Goal: Task Accomplishment & Management: Manage account settings

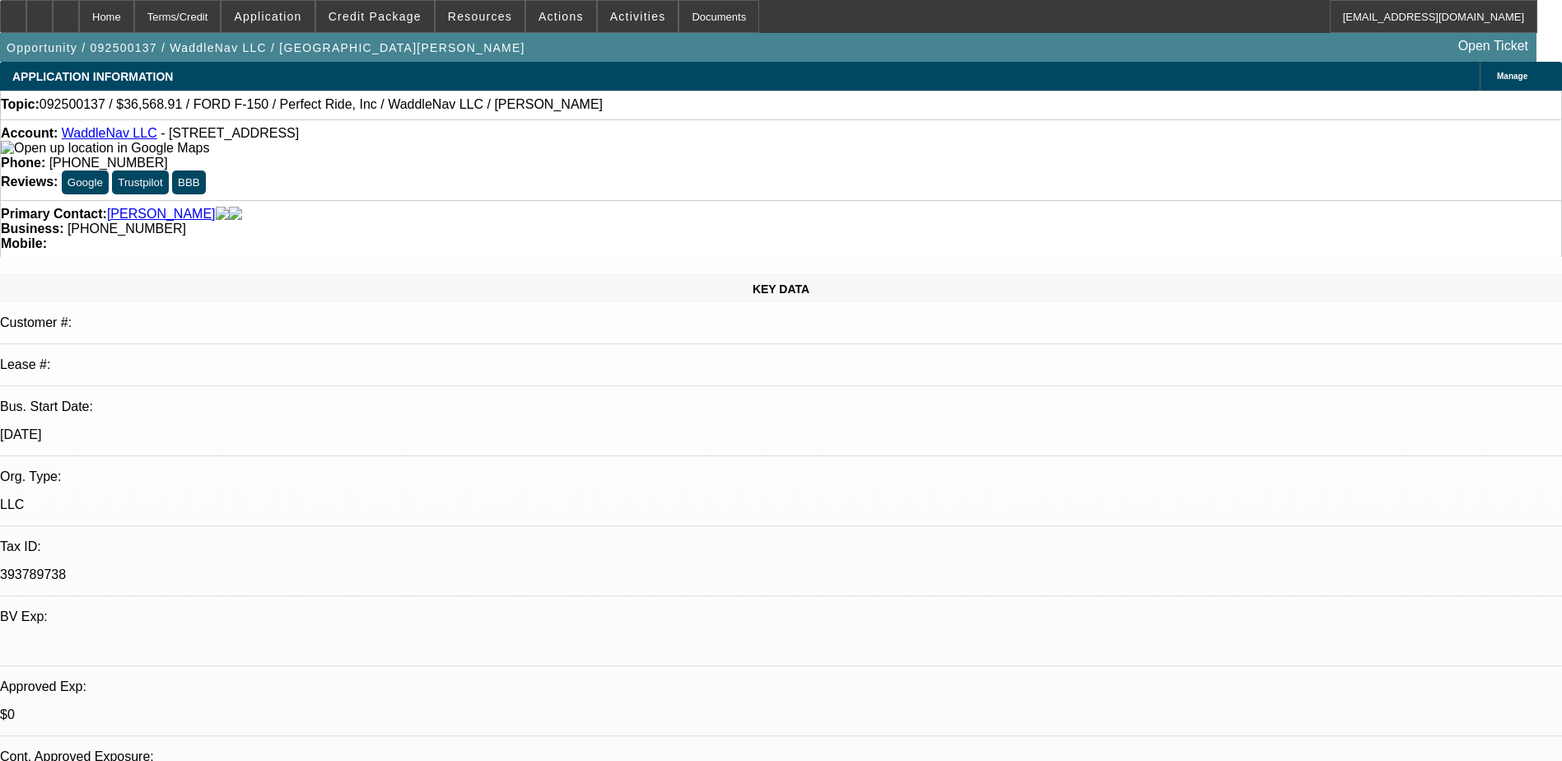
select select "0"
select select "2"
select select "0"
select select "1"
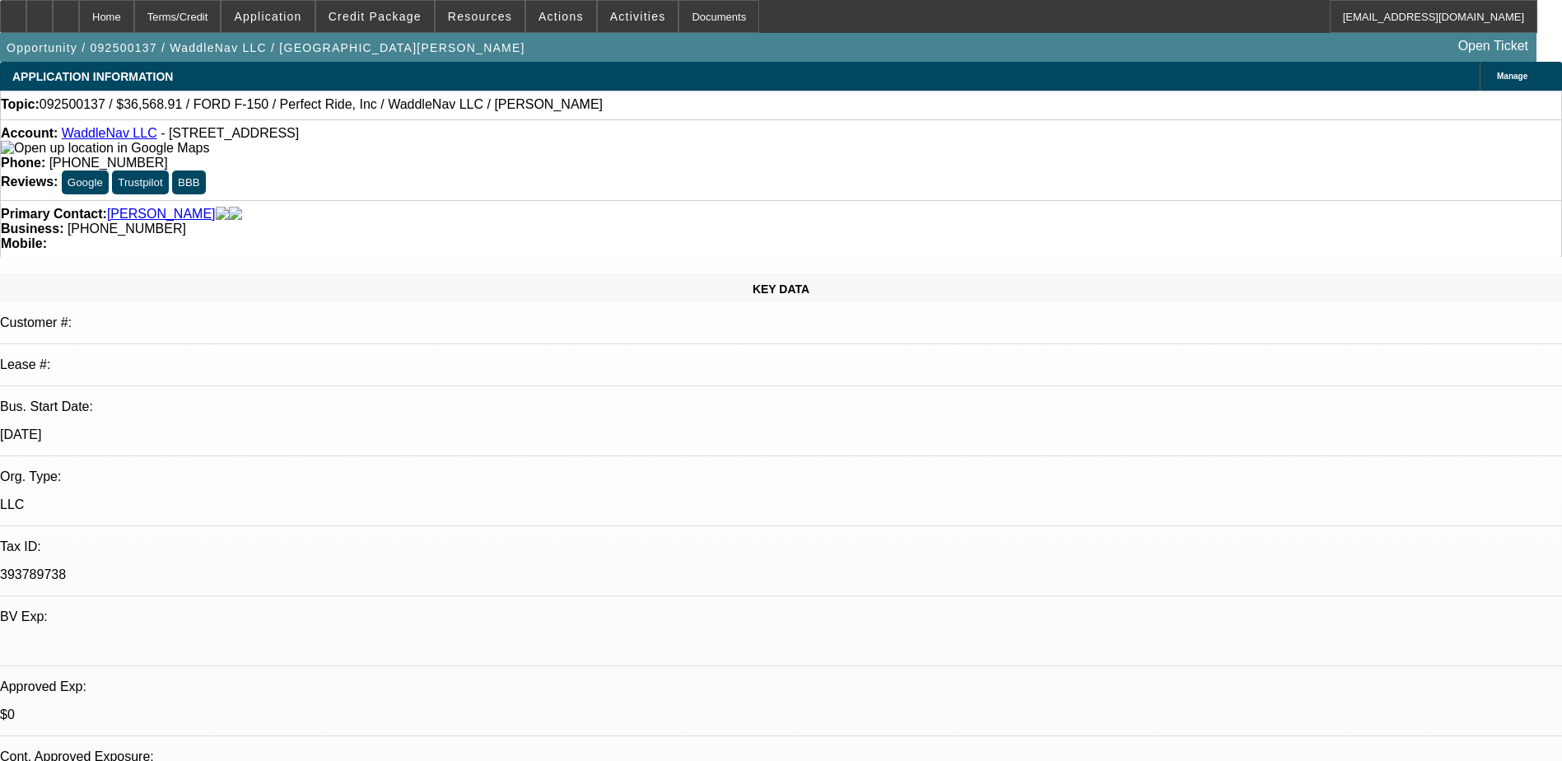
select select "0"
select select "0.1"
select select "4"
select select "0.2"
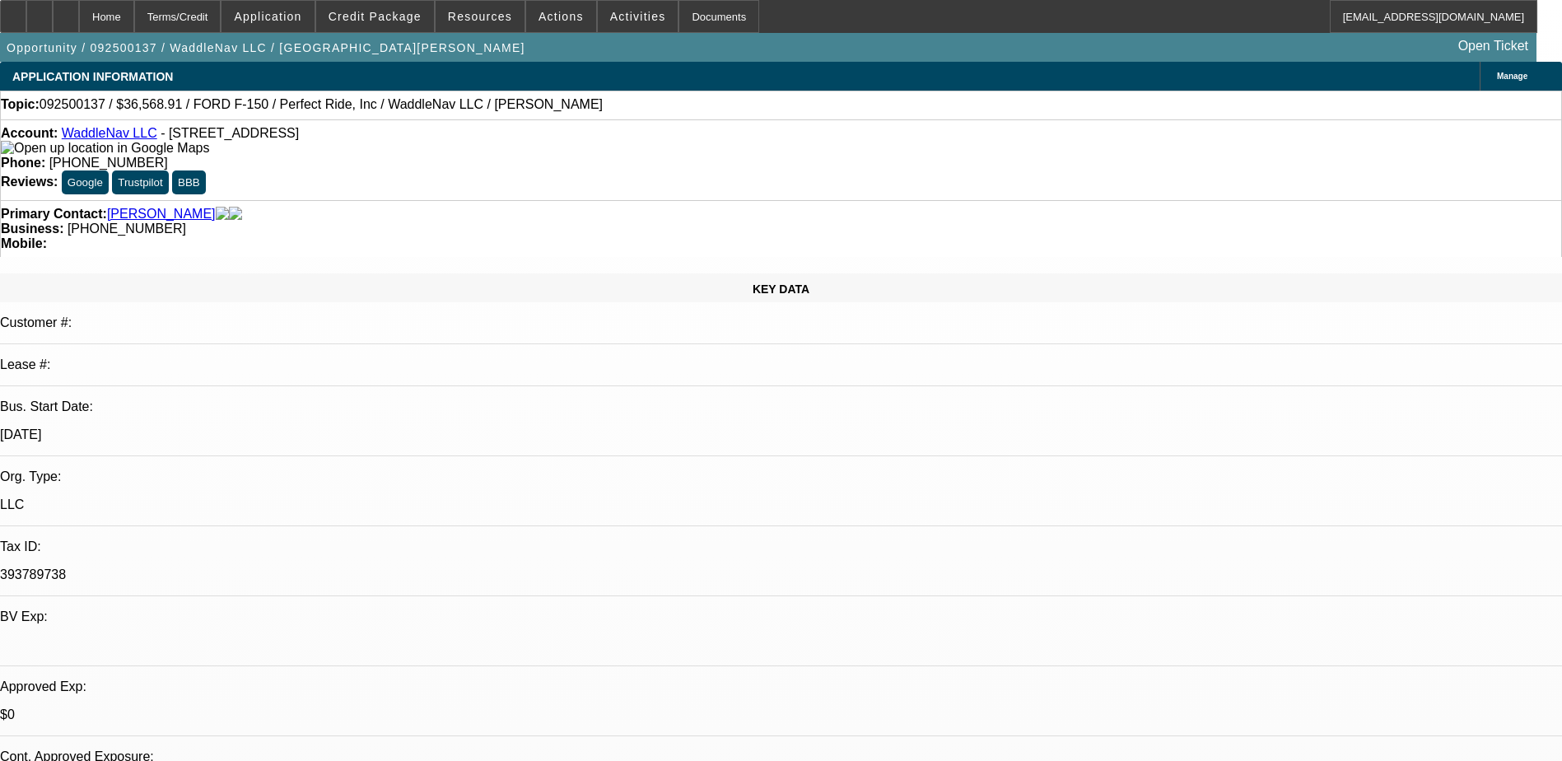
select select "0"
select select "2"
select select "0.1"
select select "6"
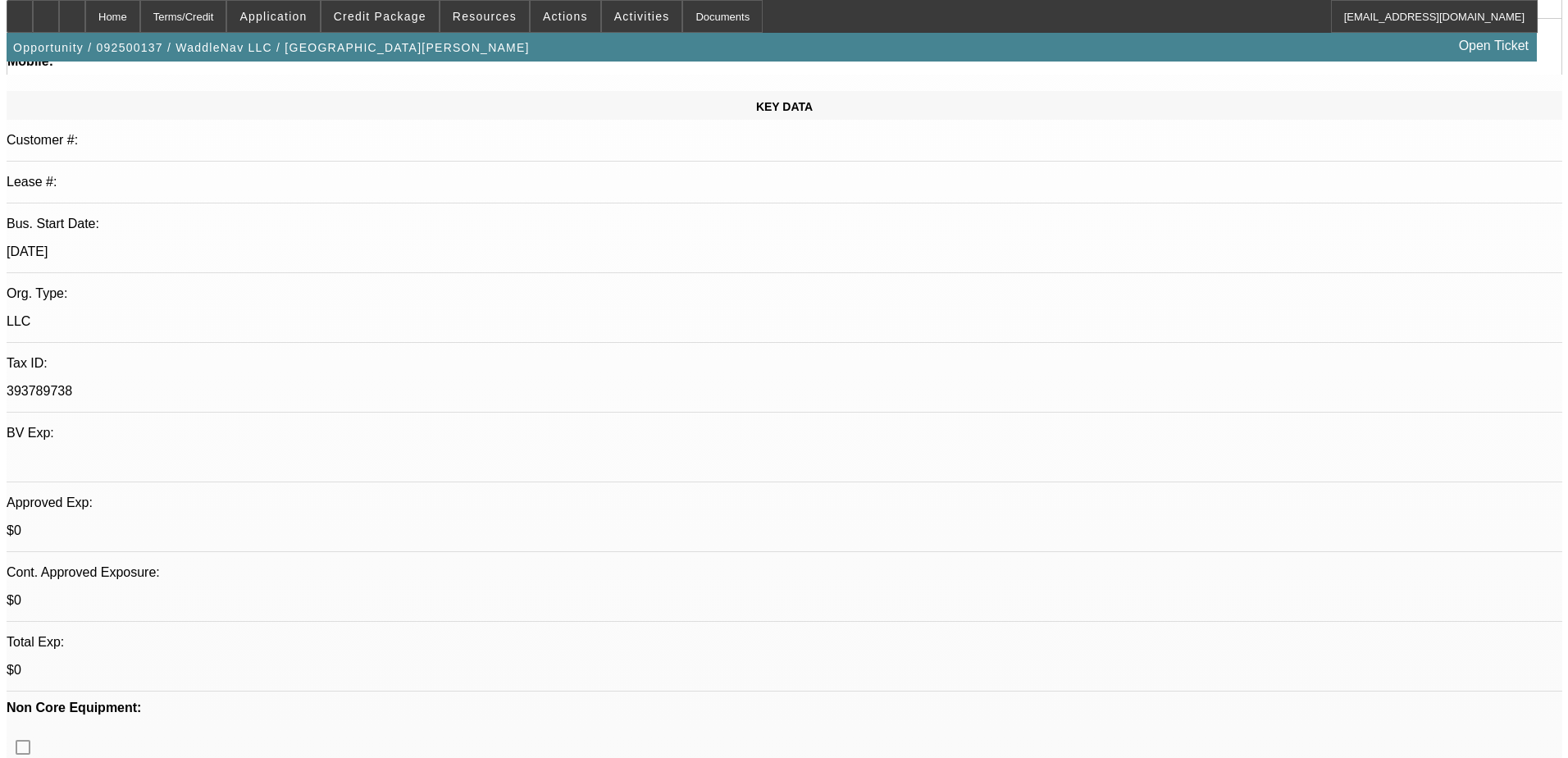
scroll to position [0, 0]
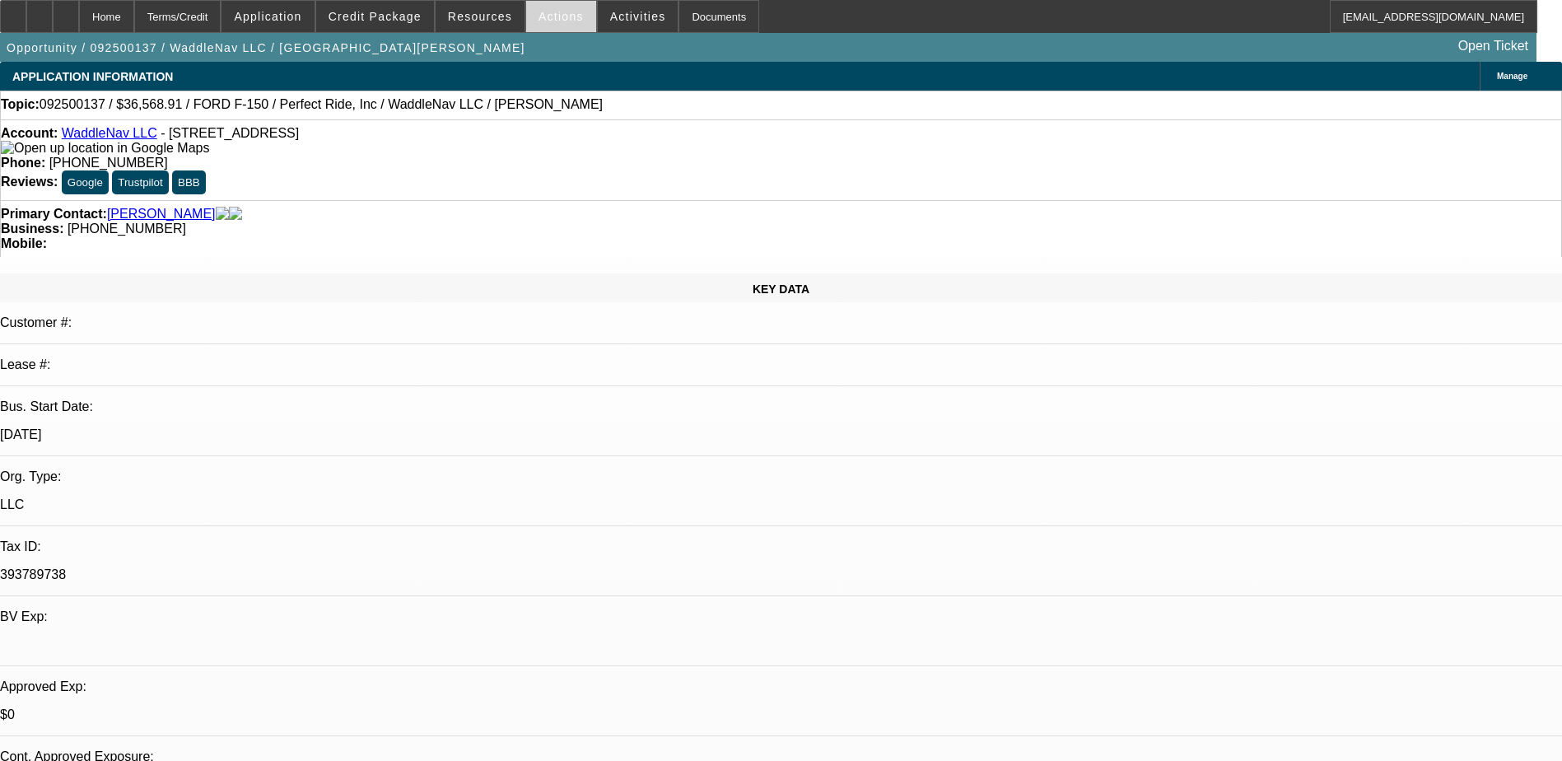
click at [544, 19] on span "Actions" at bounding box center [561, 16] width 45 height 13
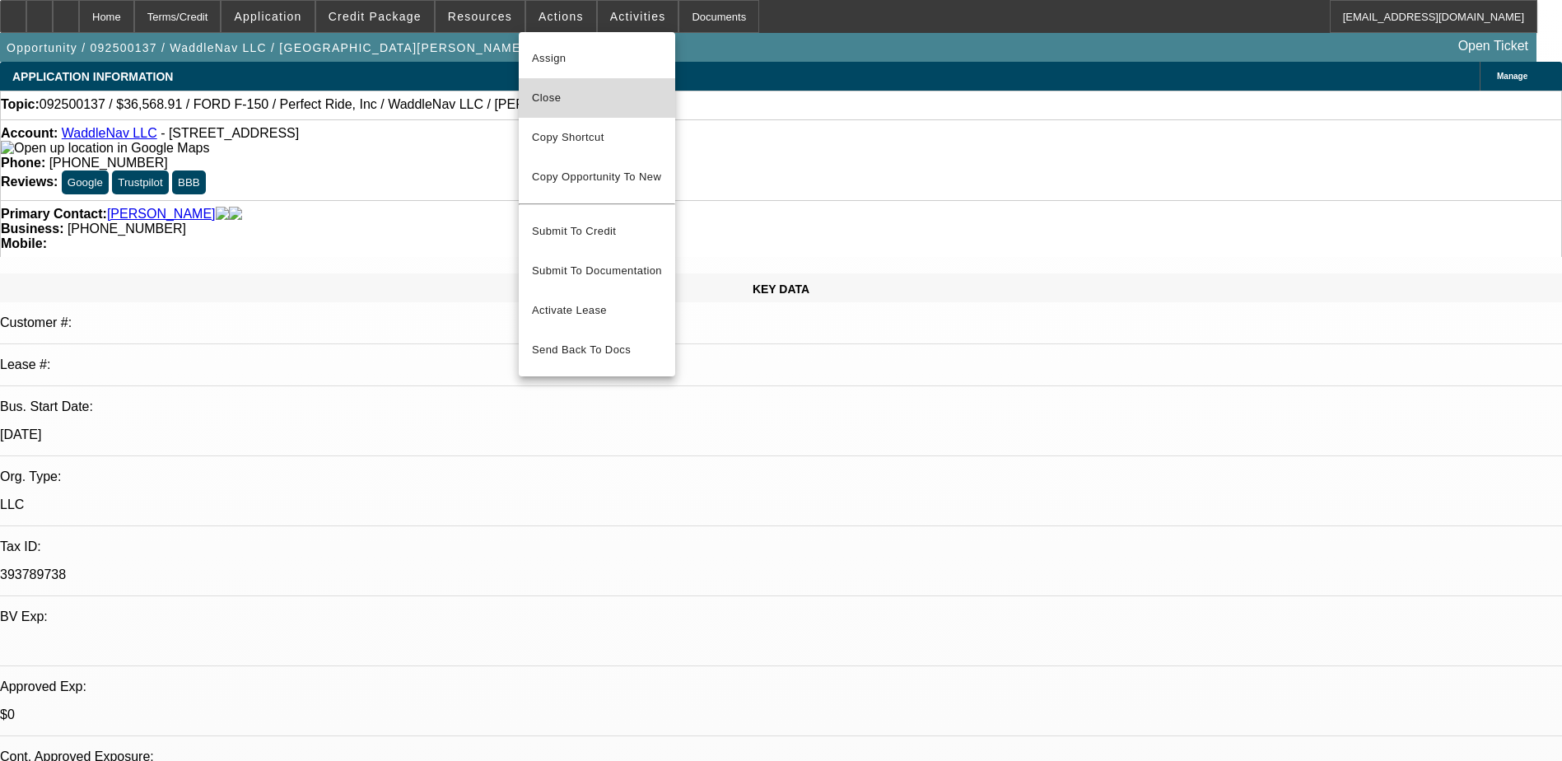
click at [598, 104] on span "Close" at bounding box center [597, 98] width 130 height 20
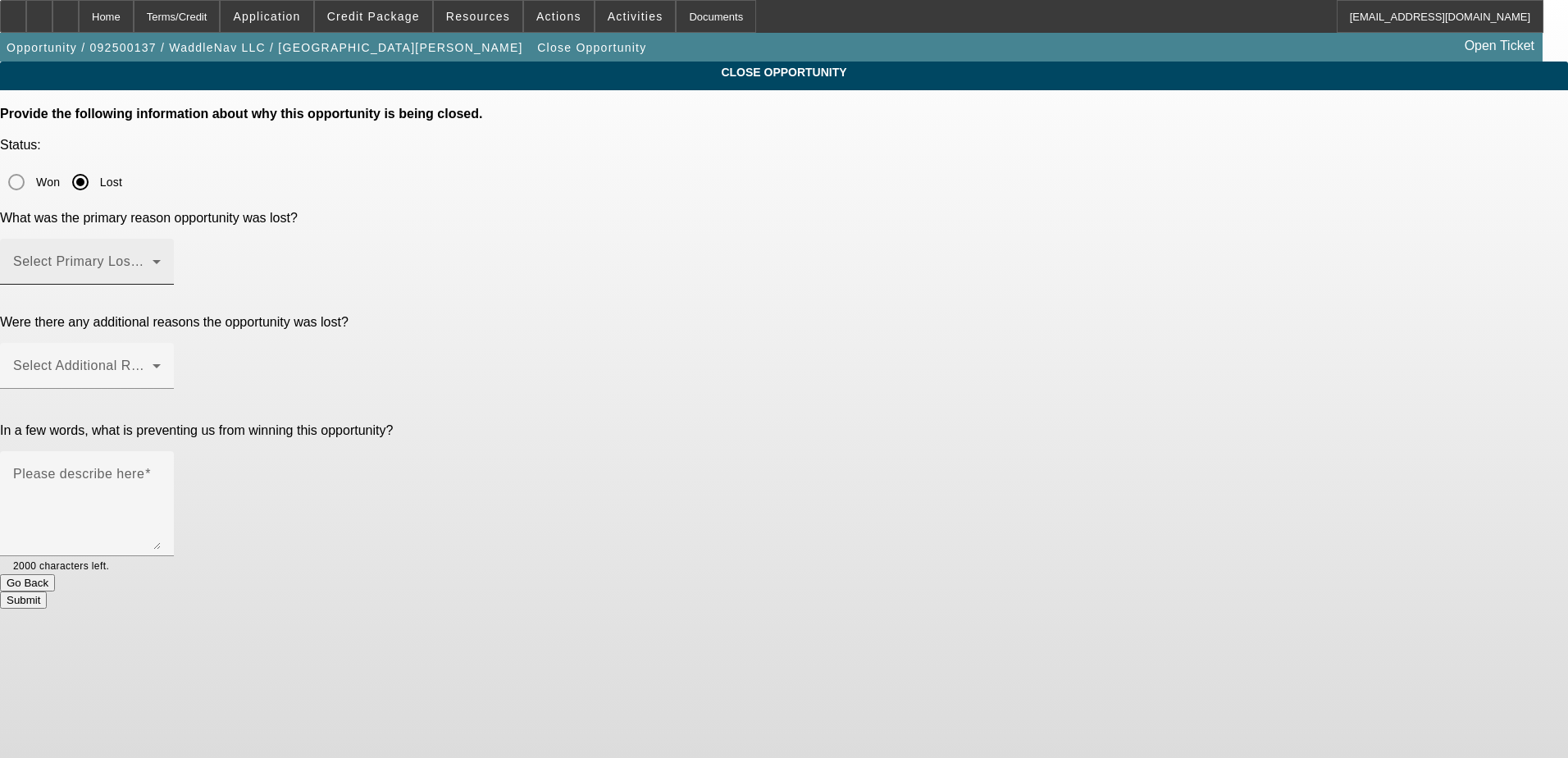
click at [152, 258] on span at bounding box center [83, 268] width 139 height 20
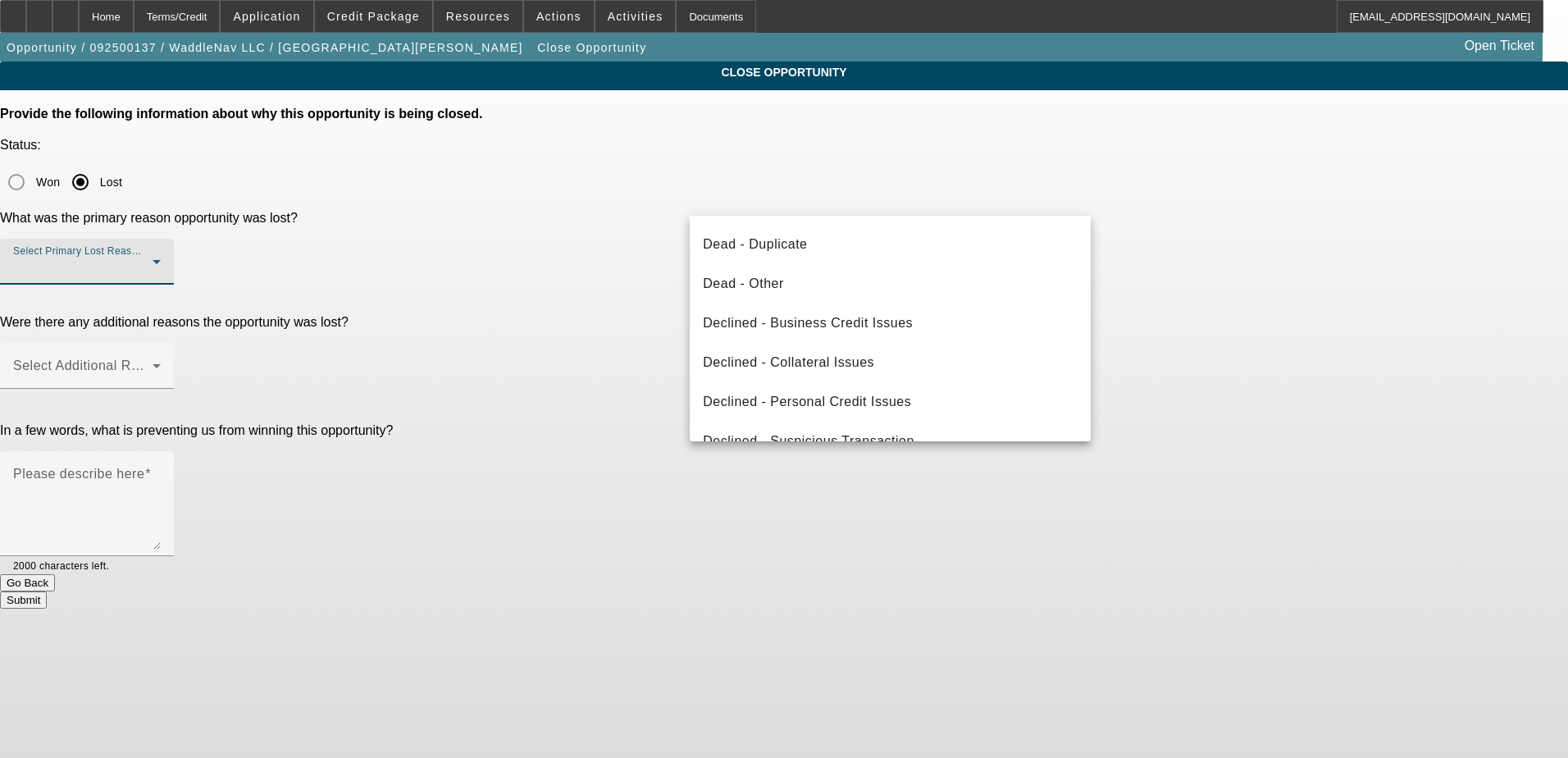
scroll to position [221, 0]
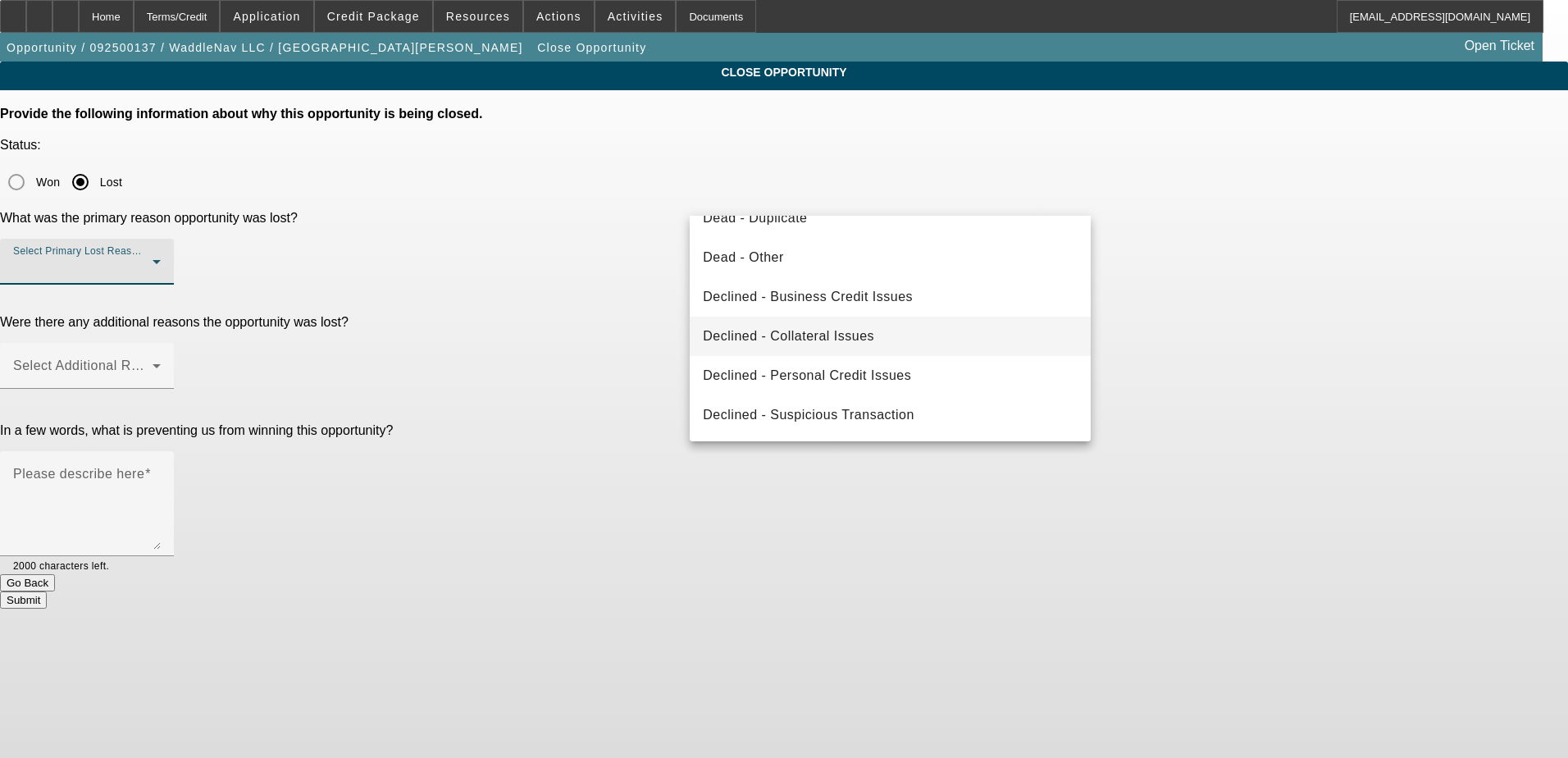
click at [860, 332] on span "Declined - Collateral Issues" at bounding box center [788, 337] width 171 height 20
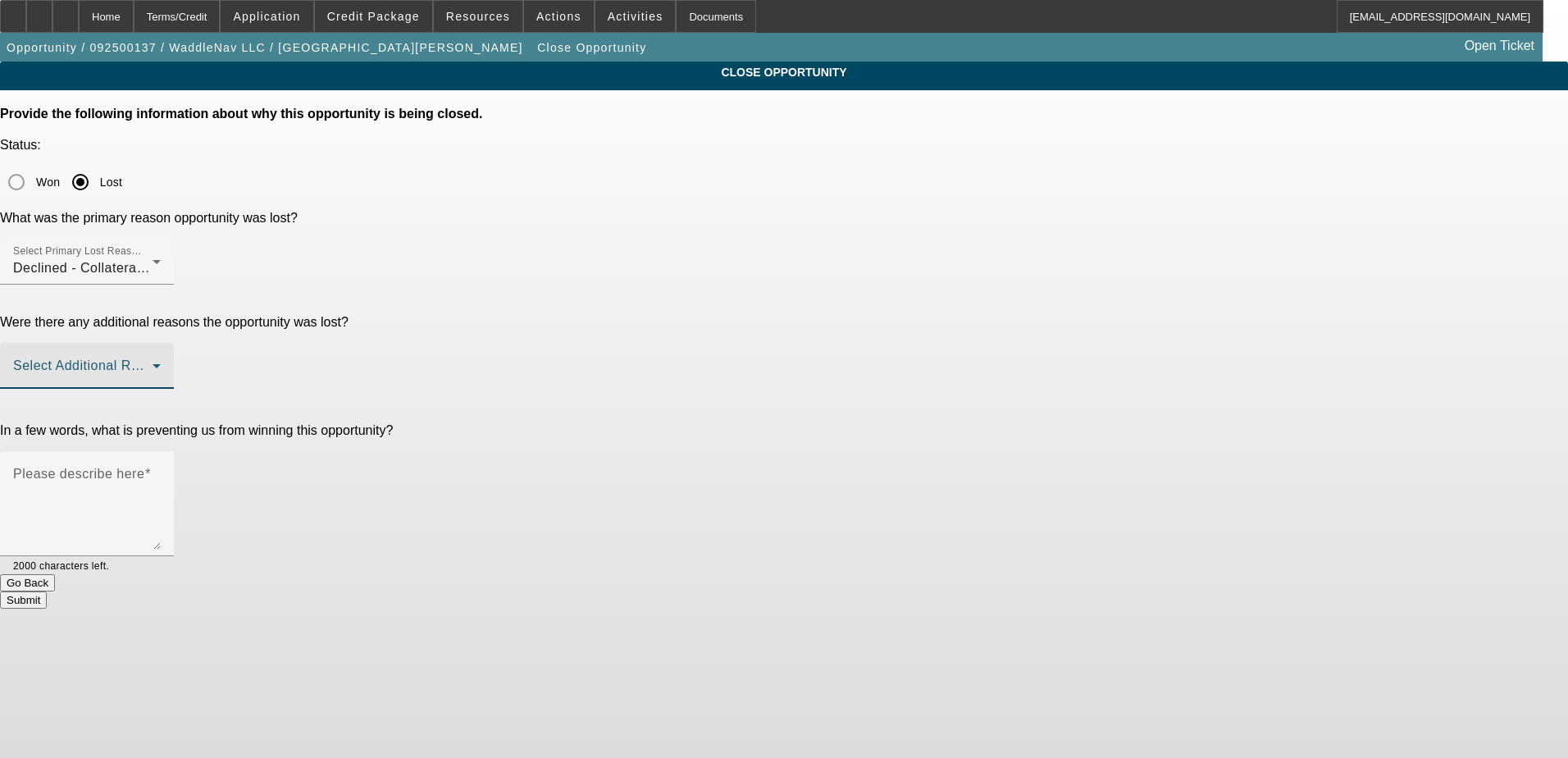
click at [152, 363] on span at bounding box center [83, 373] width 139 height 20
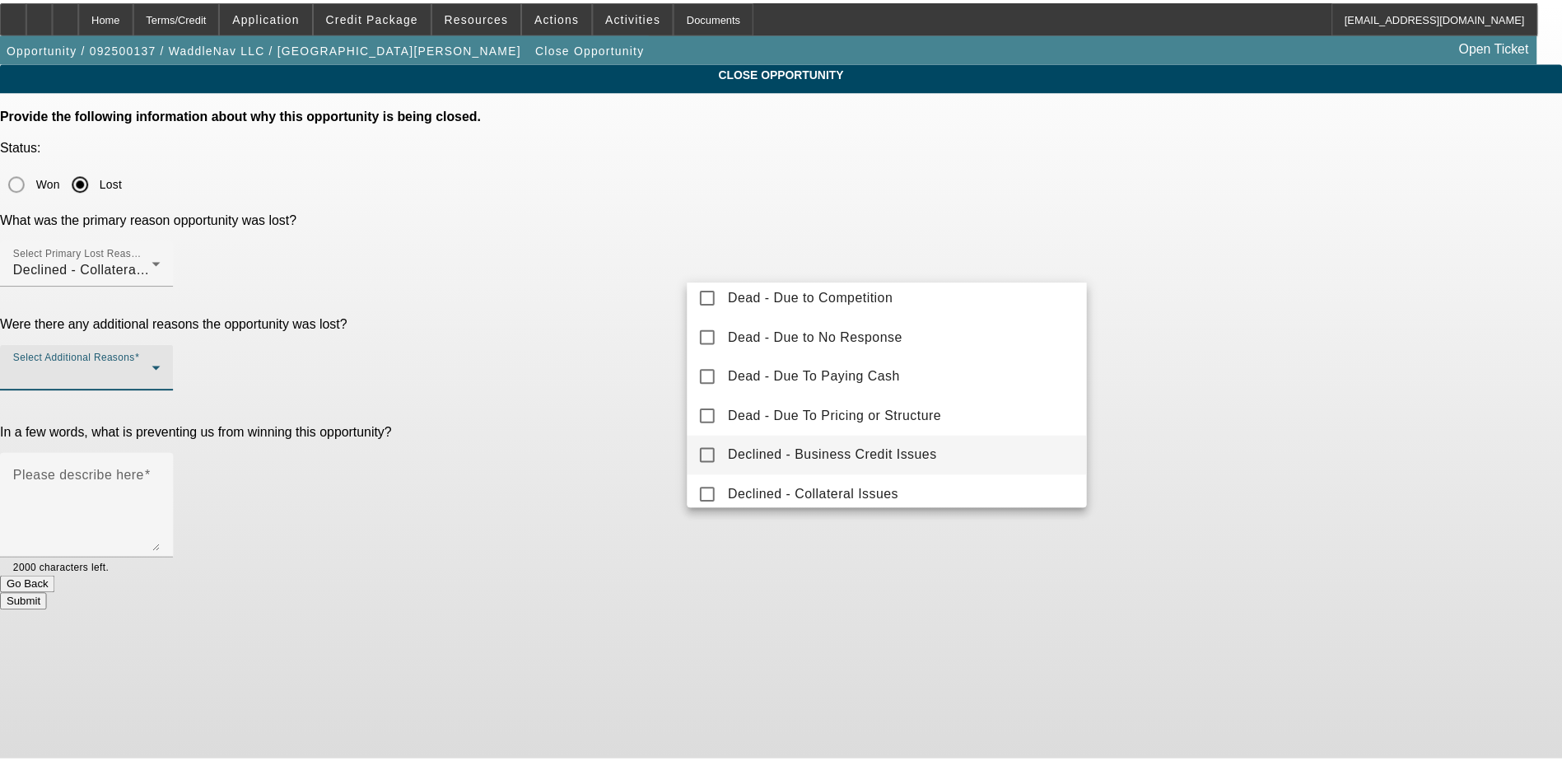
scroll to position [0, 0]
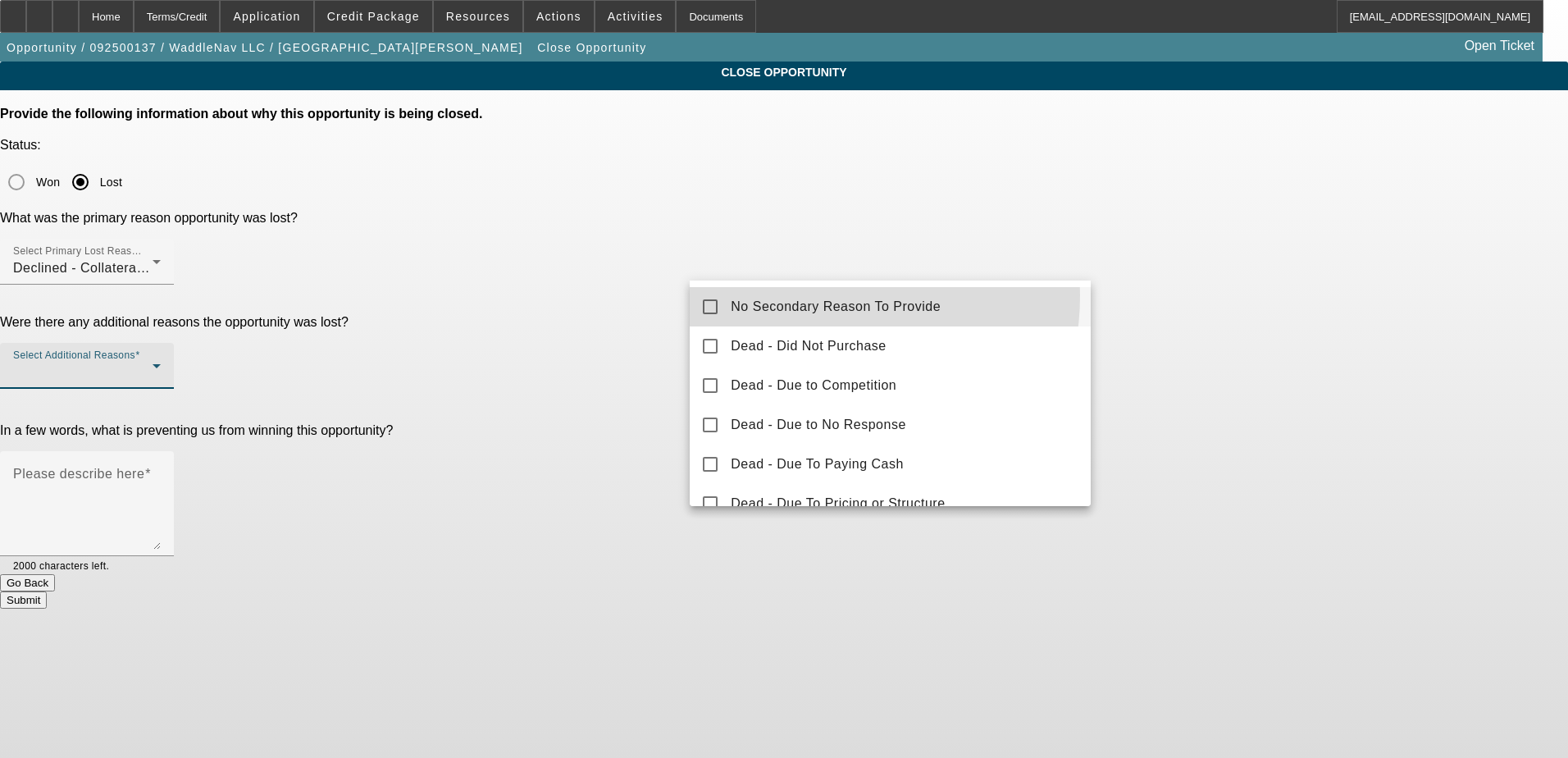
click at [801, 296] on mat-option "No Secondary Reason To Provide" at bounding box center [890, 307] width 401 height 40
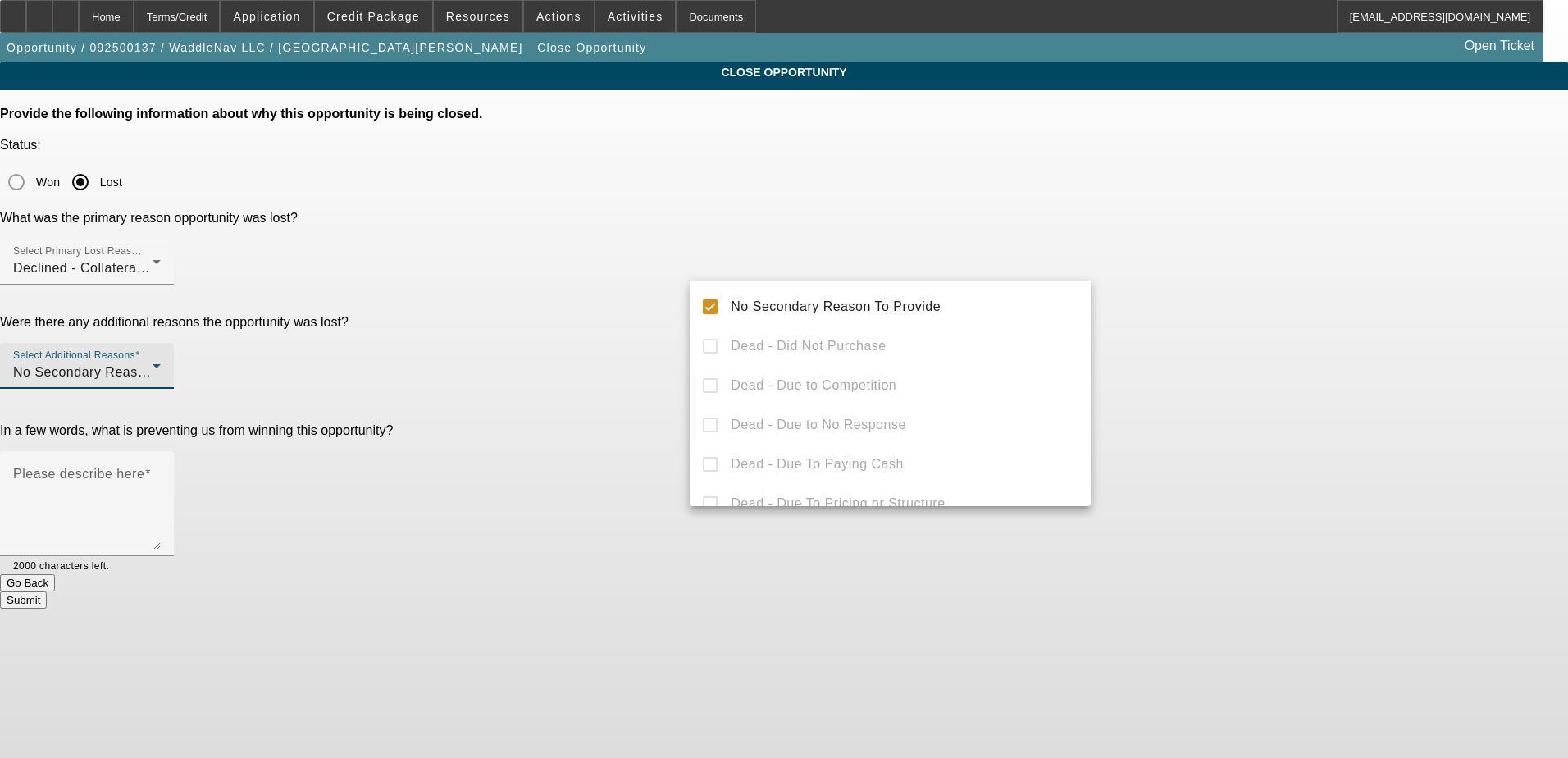
click at [667, 376] on div at bounding box center [784, 379] width 1568 height 758
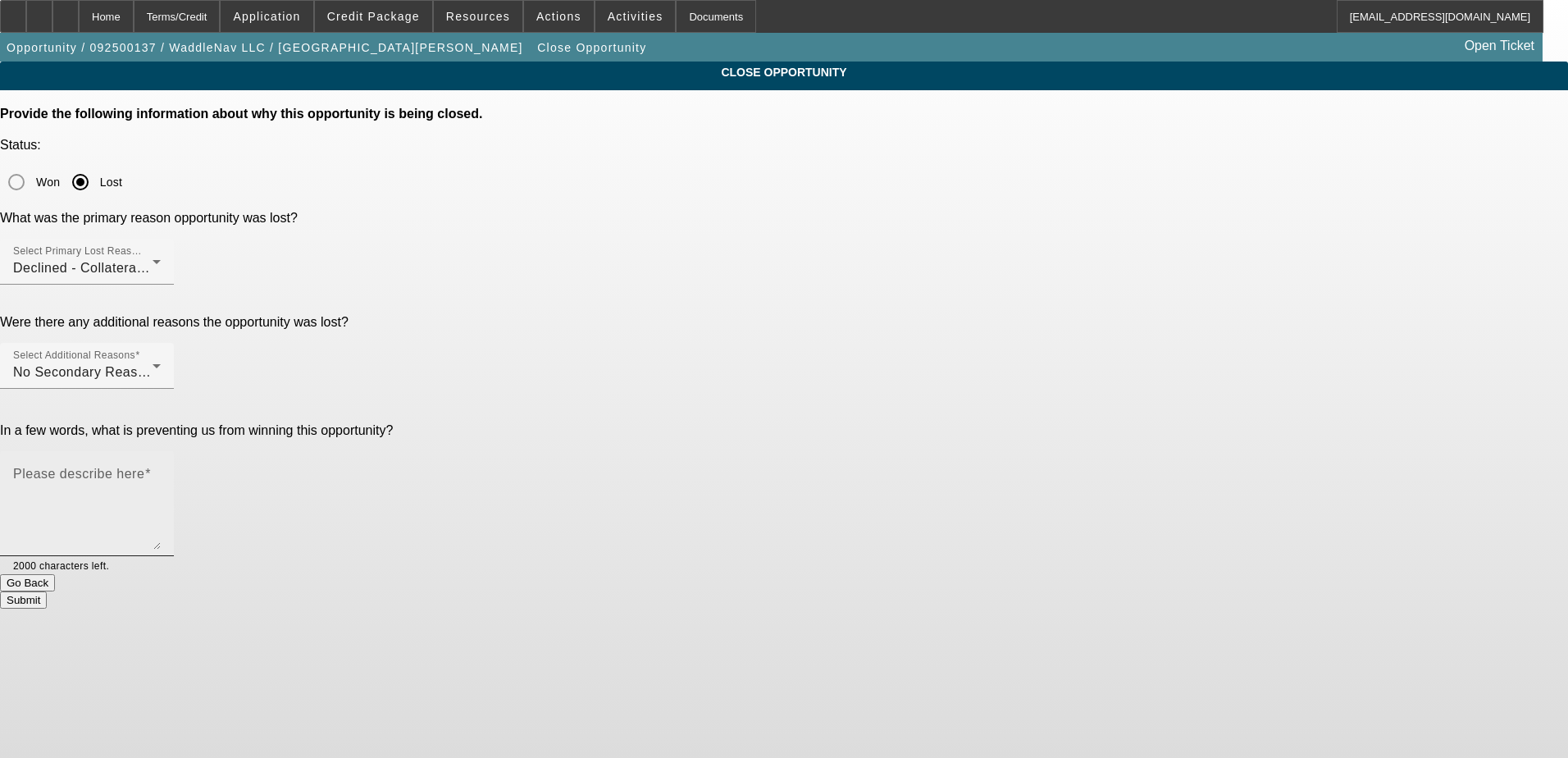
click at [160, 471] on textarea "Please describe here" at bounding box center [87, 510] width 147 height 79
type textarea "N"
click at [160, 471] on textarea "Software startup. Advised combo of none core and startup resulted in no options." at bounding box center [87, 510] width 147 height 79
click at [160, 471] on textarea "Software startup. Advised combo of none core and startup resulted in no options…" at bounding box center [87, 510] width 147 height 79
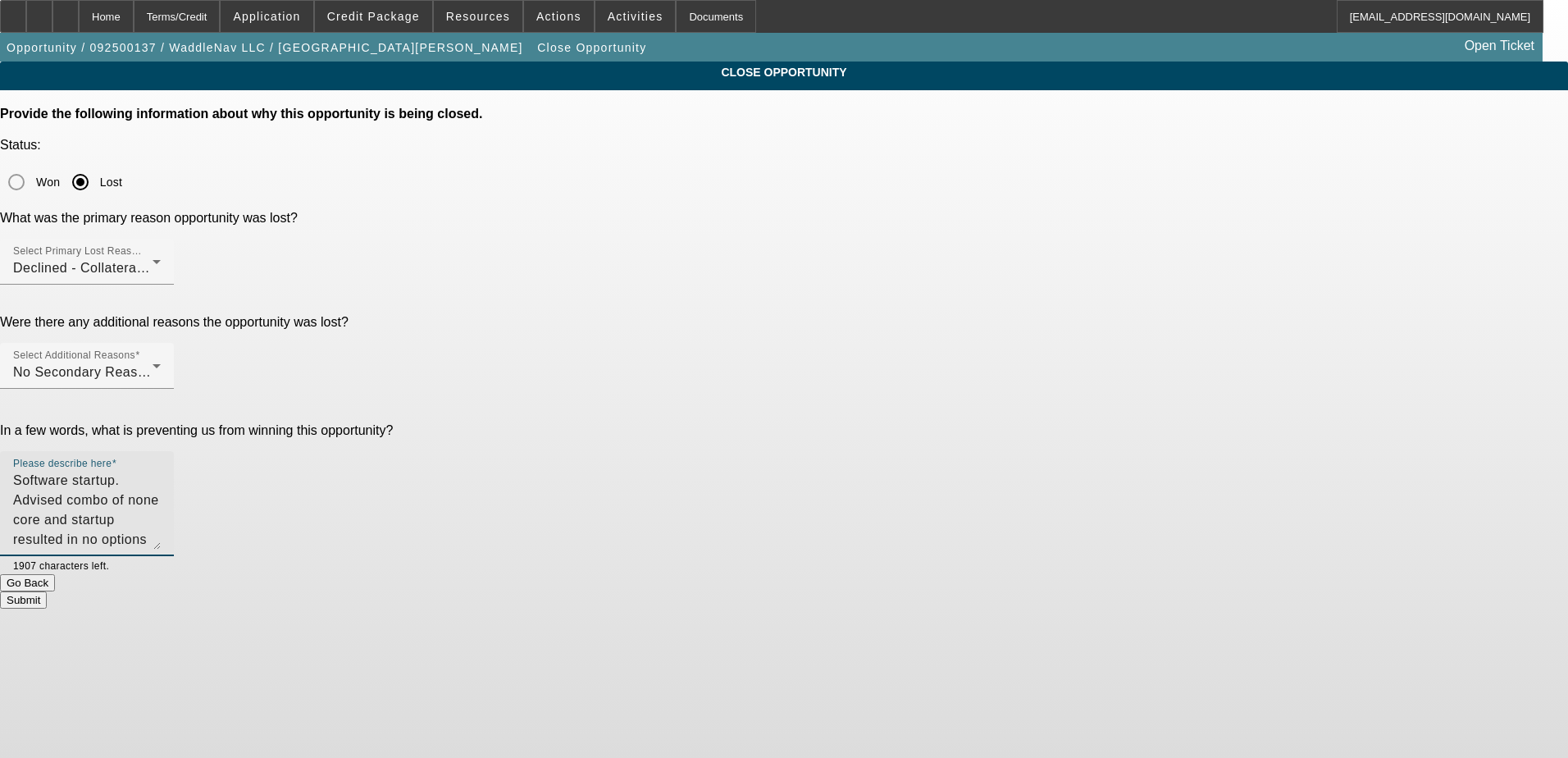
click at [160, 471] on textarea "Software startup. Advised combo of none core and startup resulted in no options…" at bounding box center [87, 510] width 147 height 79
click at [160, 471] on textarea "Software startup. Advised combo of none-core and startup resulted in no options…" at bounding box center [87, 510] width 147 height 79
type textarea "Software startup. Advised combo of none-core and startup resulted in no options…"
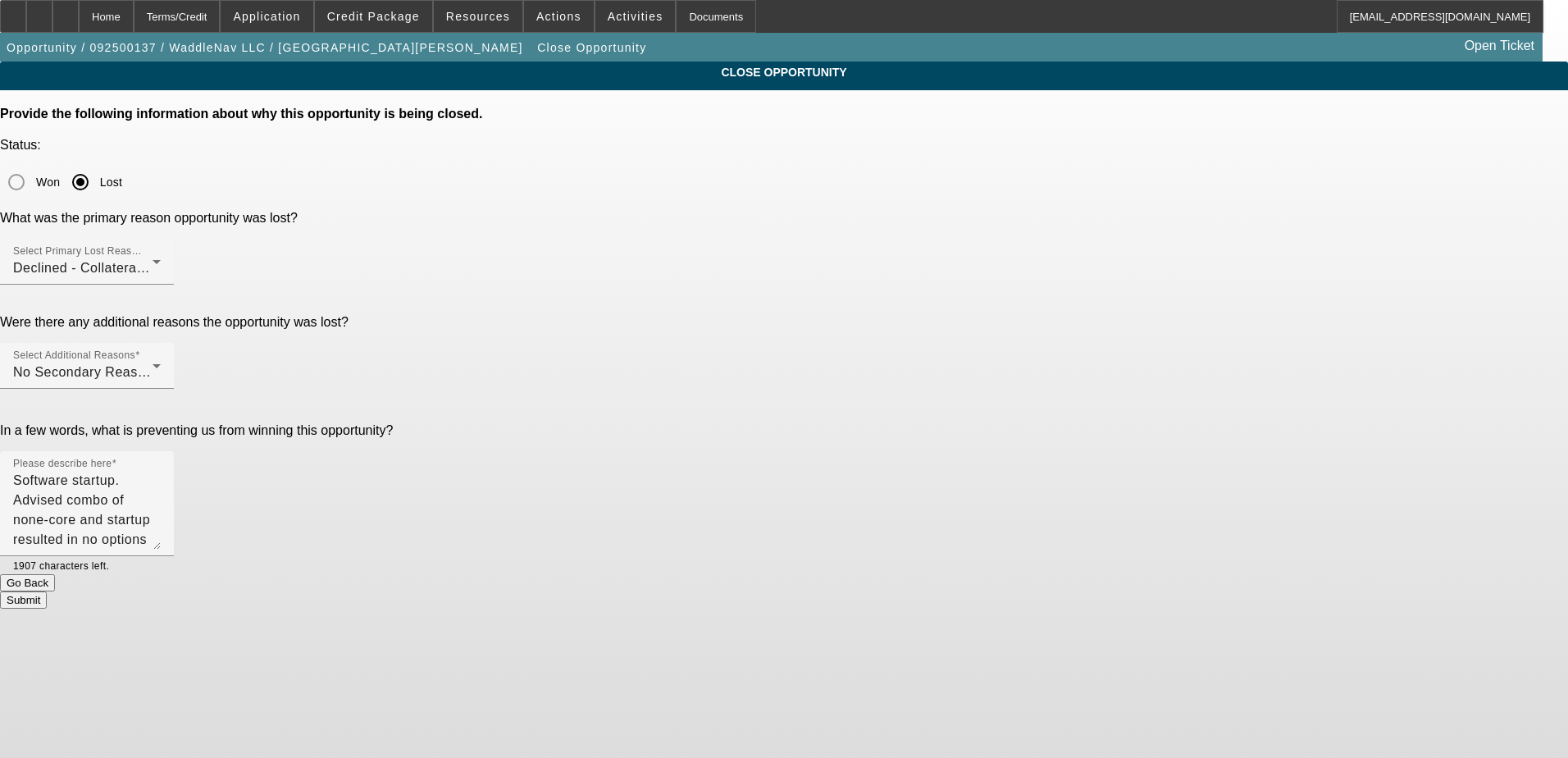
click at [47, 592] on button "Submit" at bounding box center [23, 600] width 47 height 17
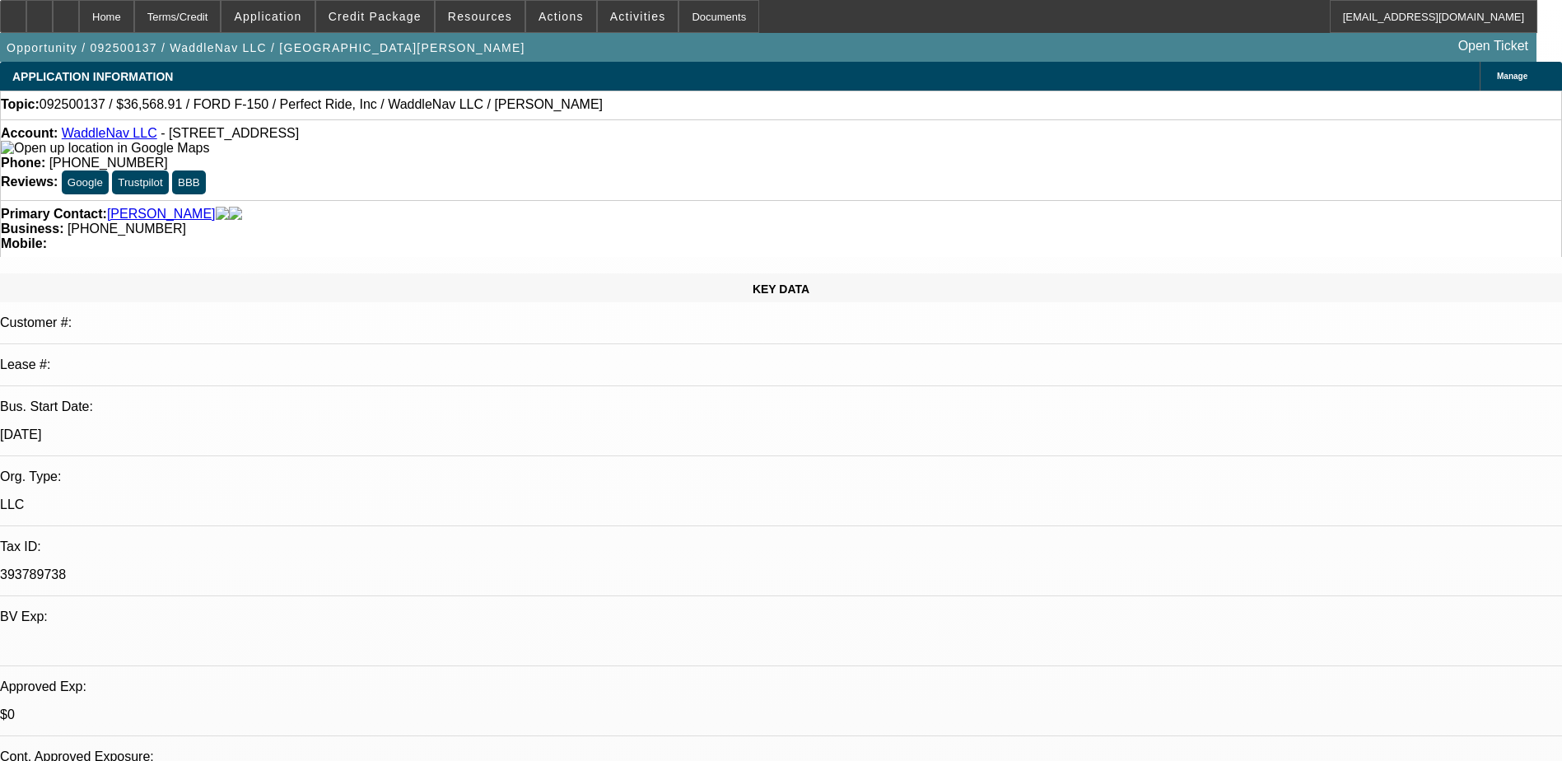
select select "0"
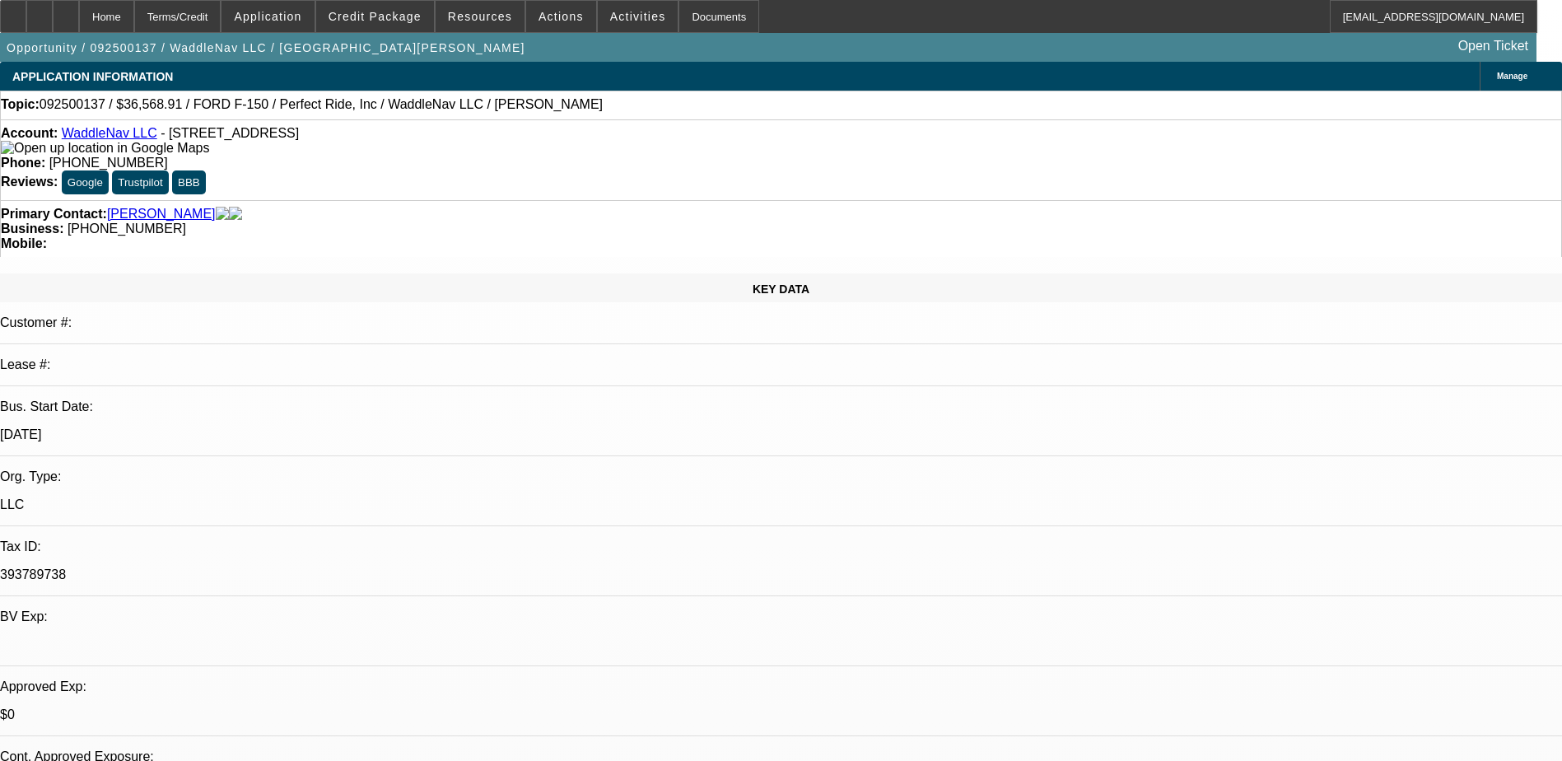
select select "0.1"
select select "0.2"
select select "0"
select select "0.1"
select select "1"
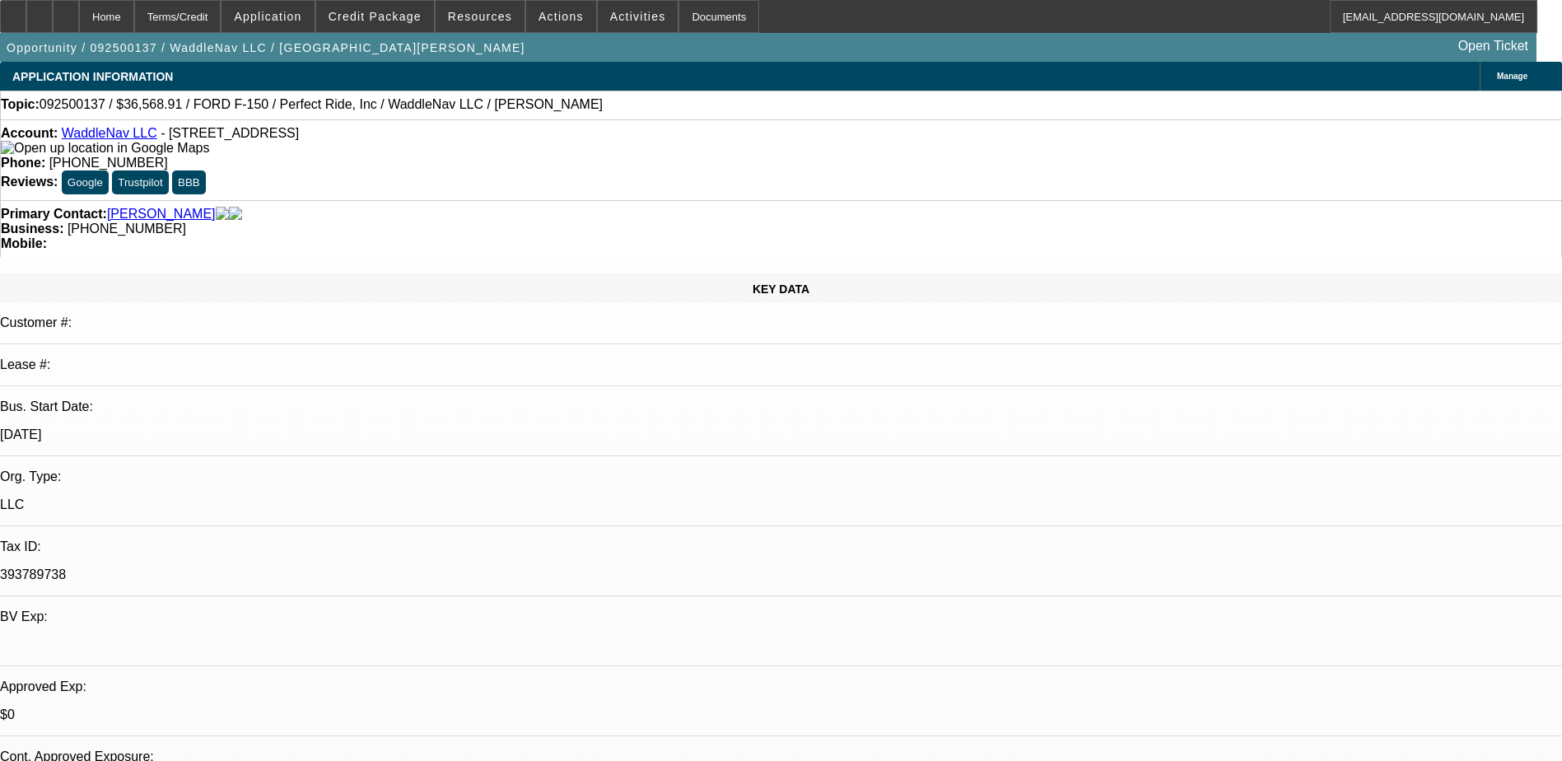
select select "2"
select select "1"
select select "4"
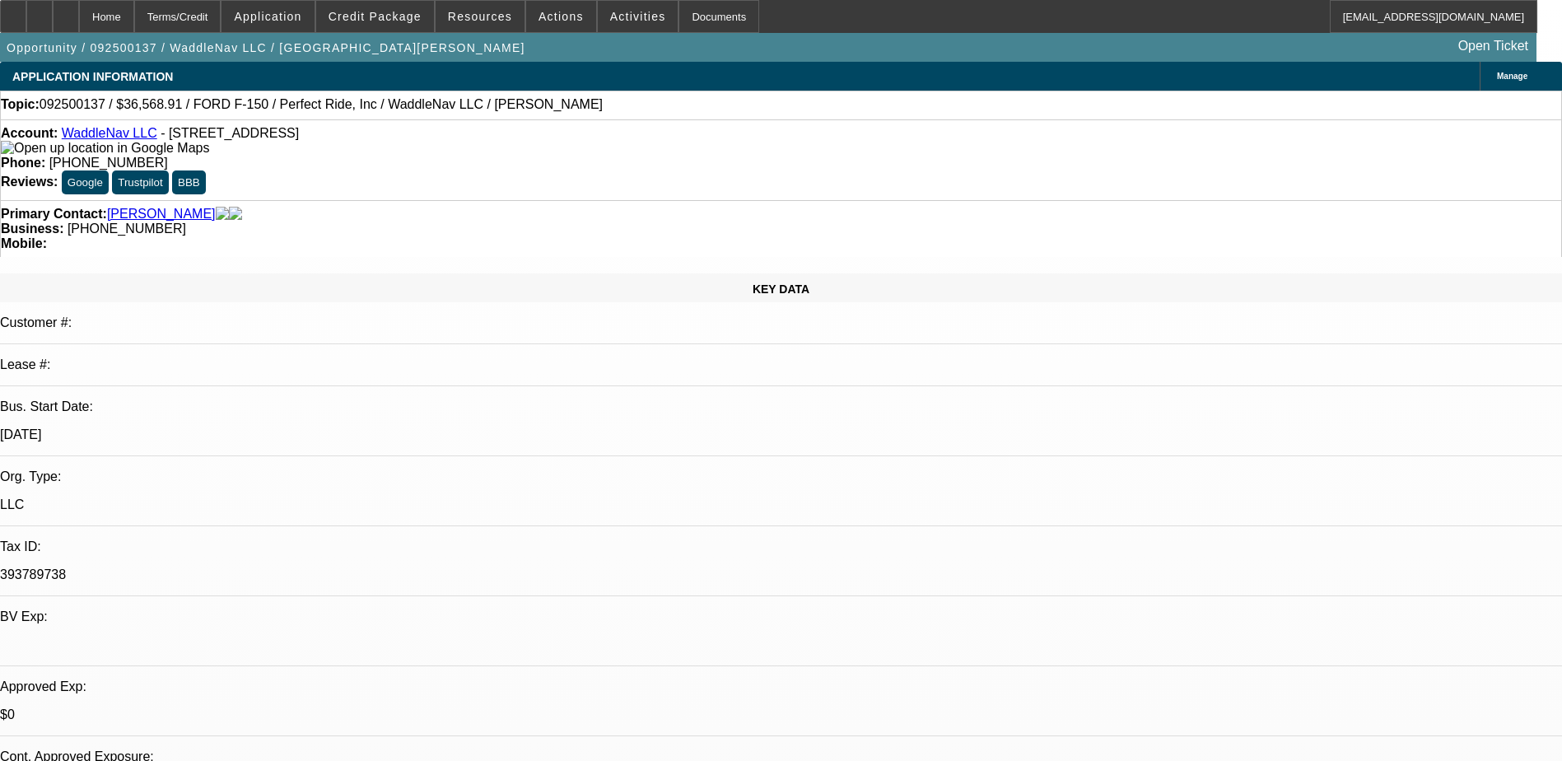
select select "1"
select select "2"
select select "6"
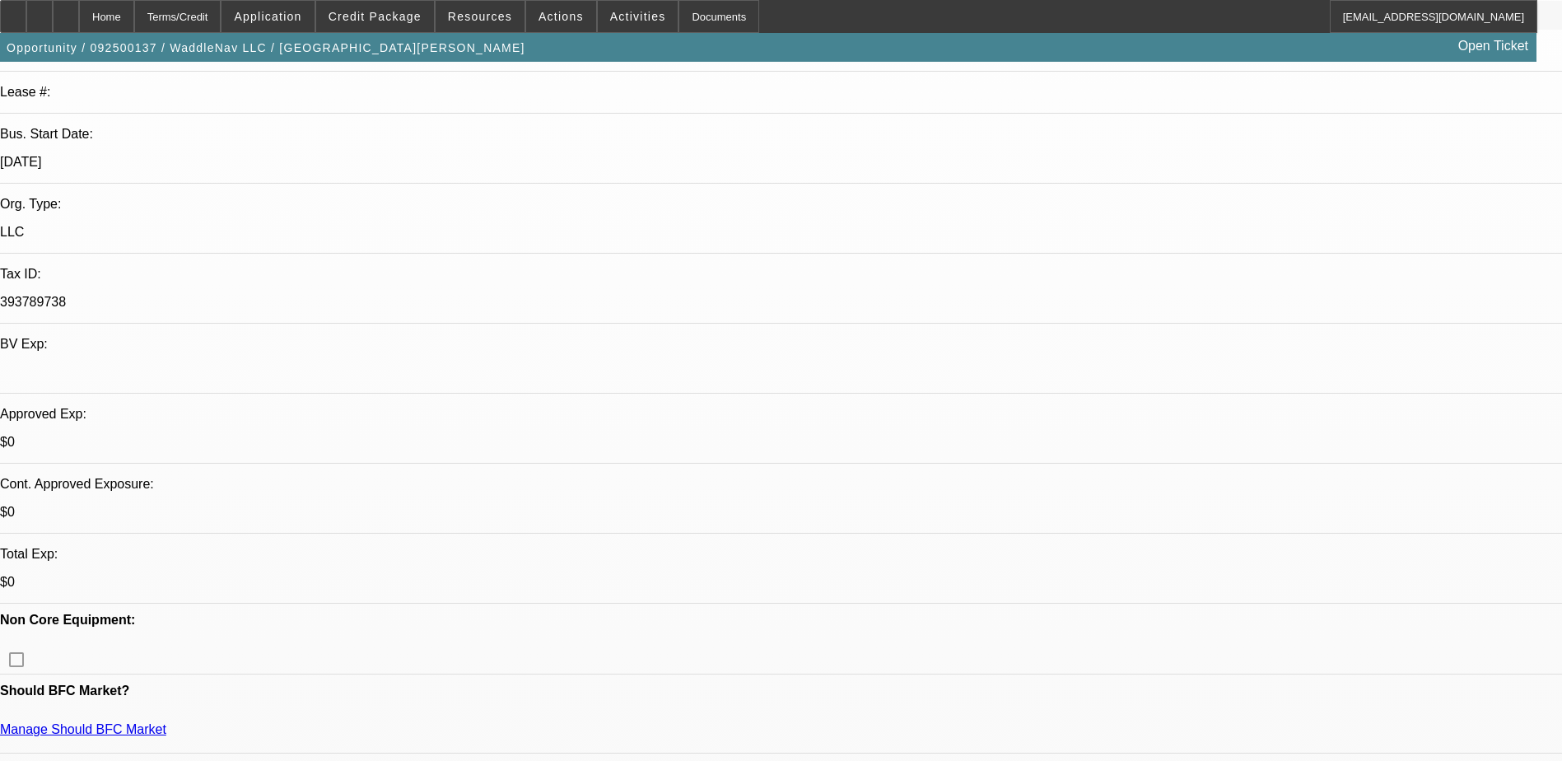
scroll to position [329, 0]
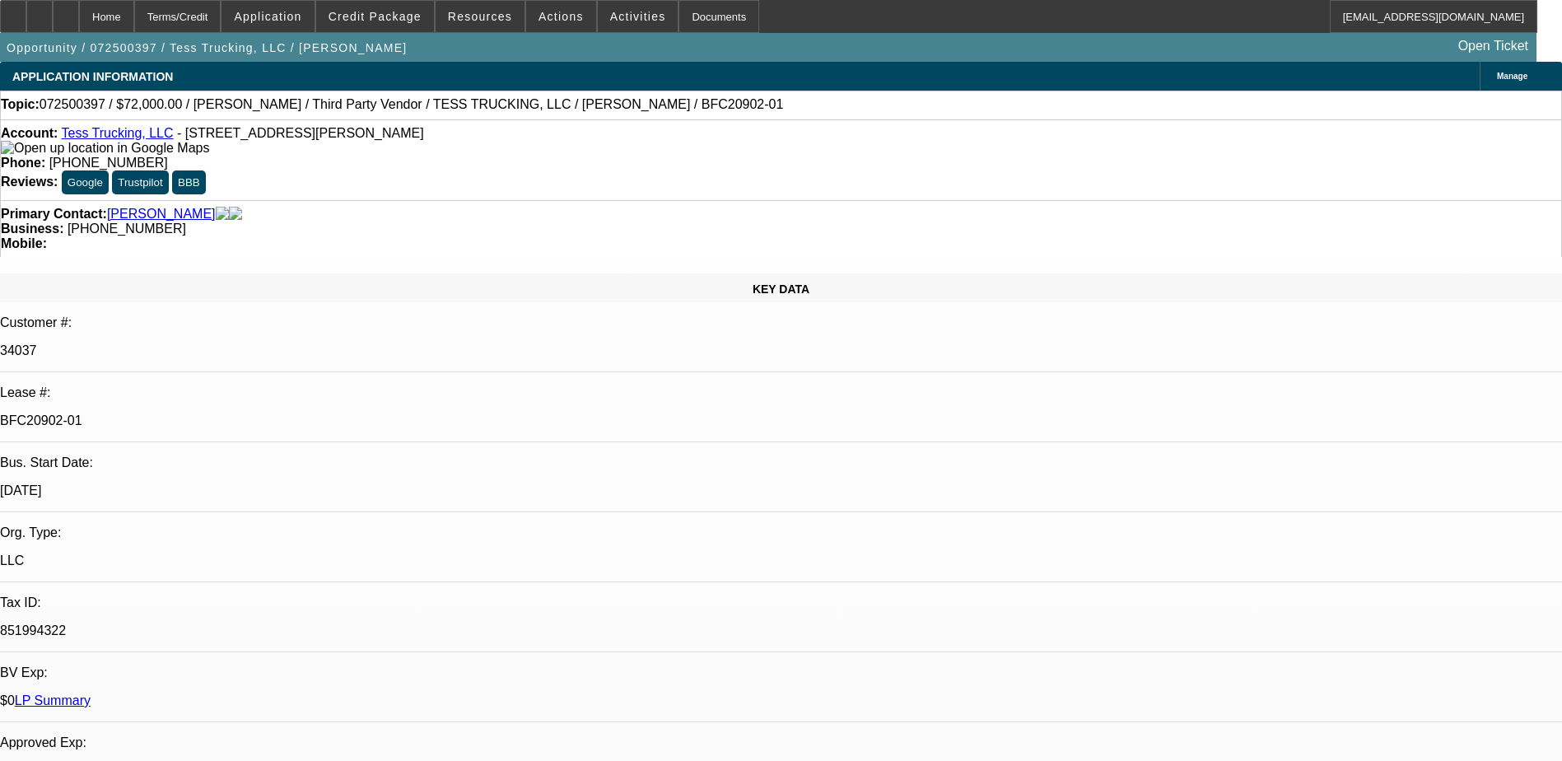
select select "0"
select select "2"
select select "0"
select select "1"
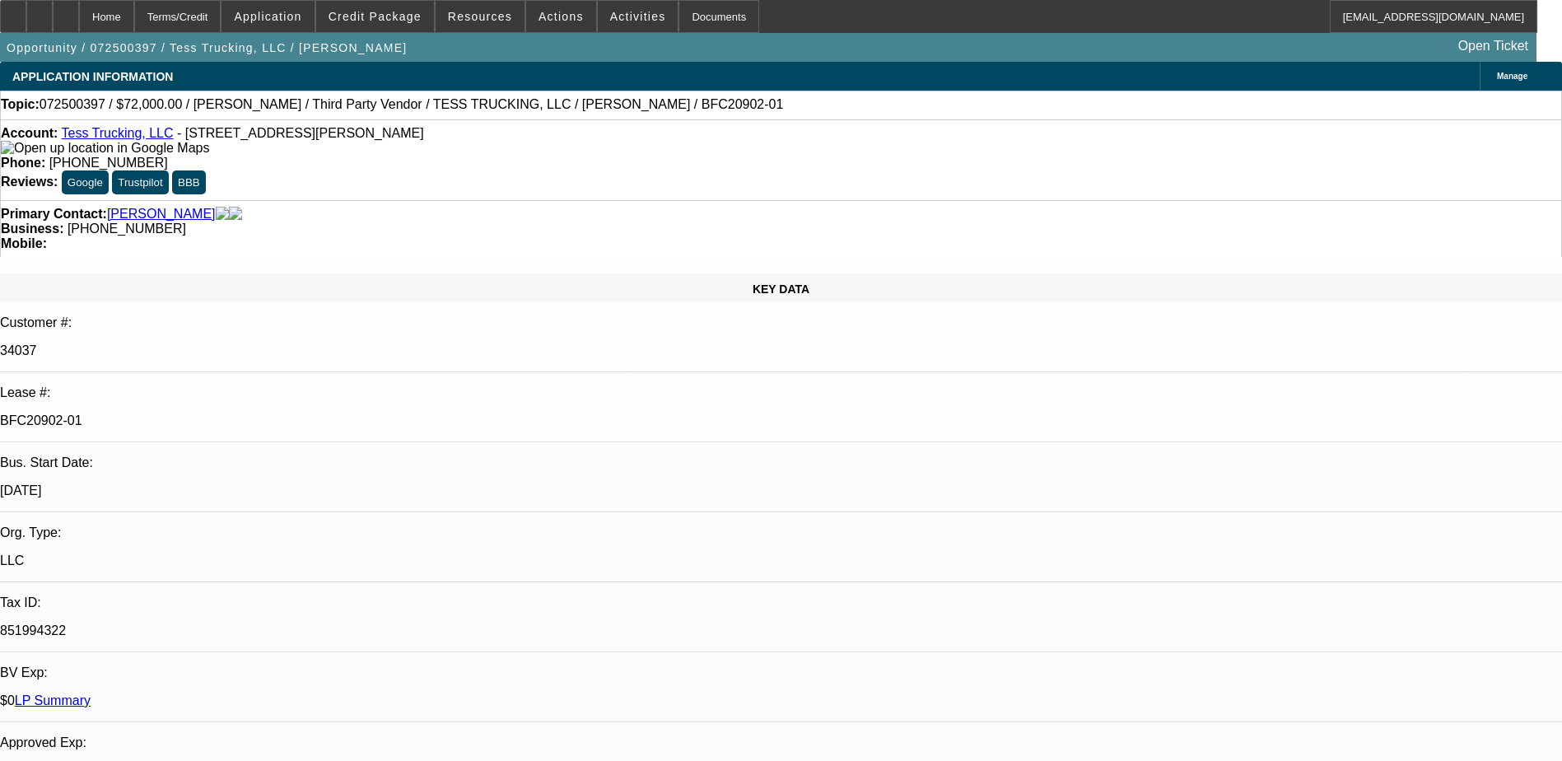
select select "0"
select select "2"
select select "0"
select select "1"
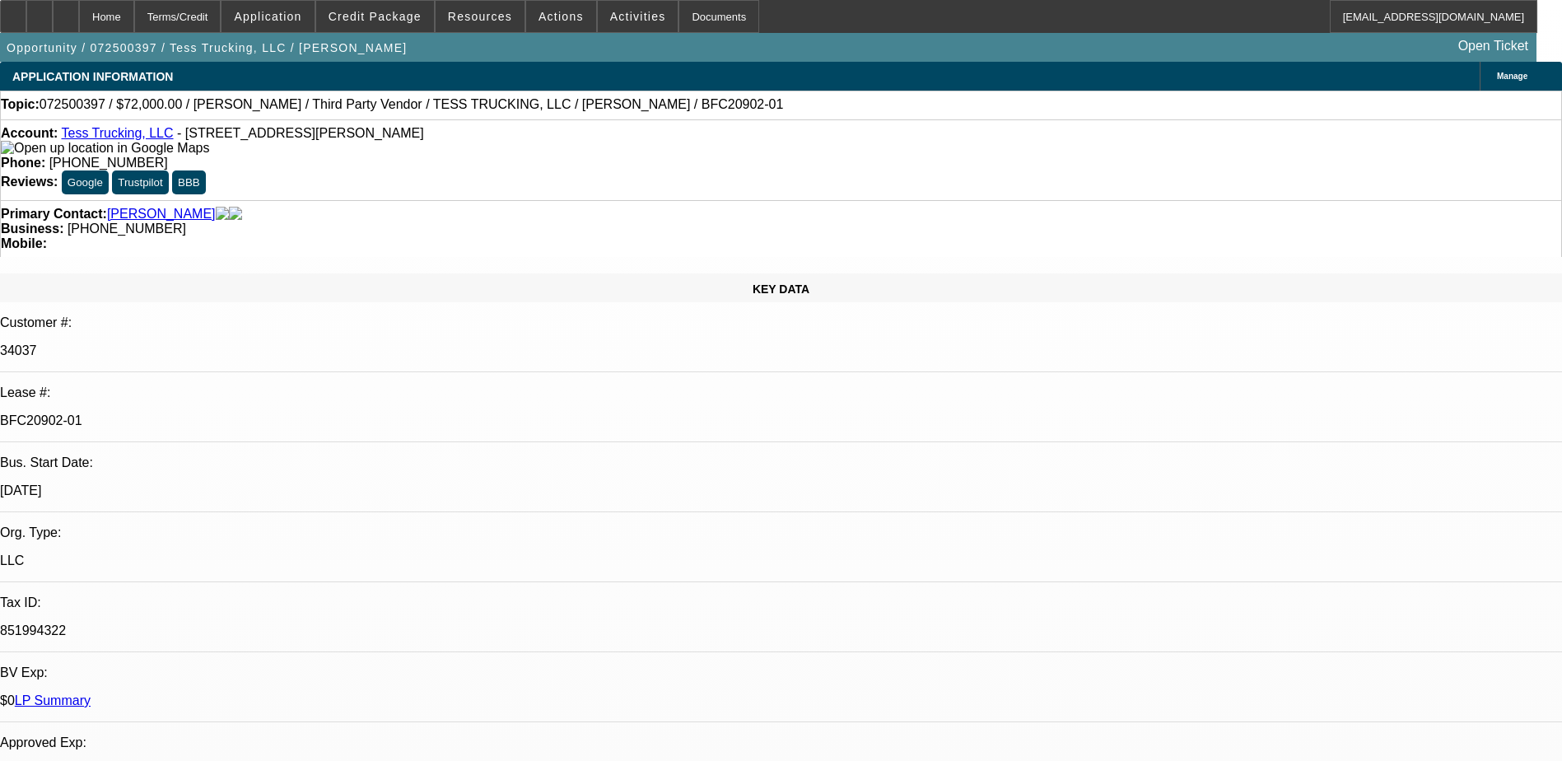
select select "0"
select select "2"
select select "0"
select select "1"
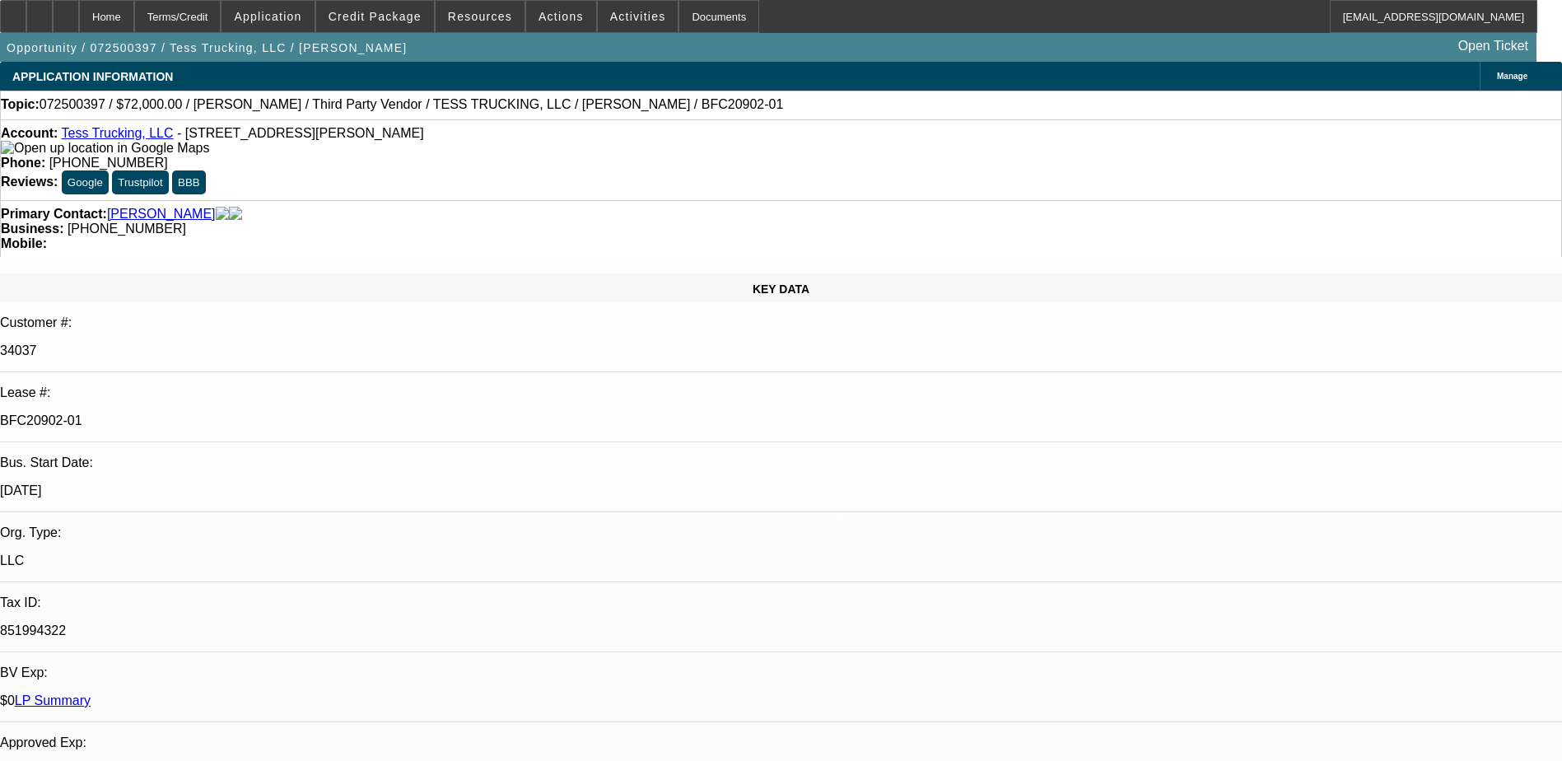
select select "0"
select select "2"
select select "0"
select select "1"
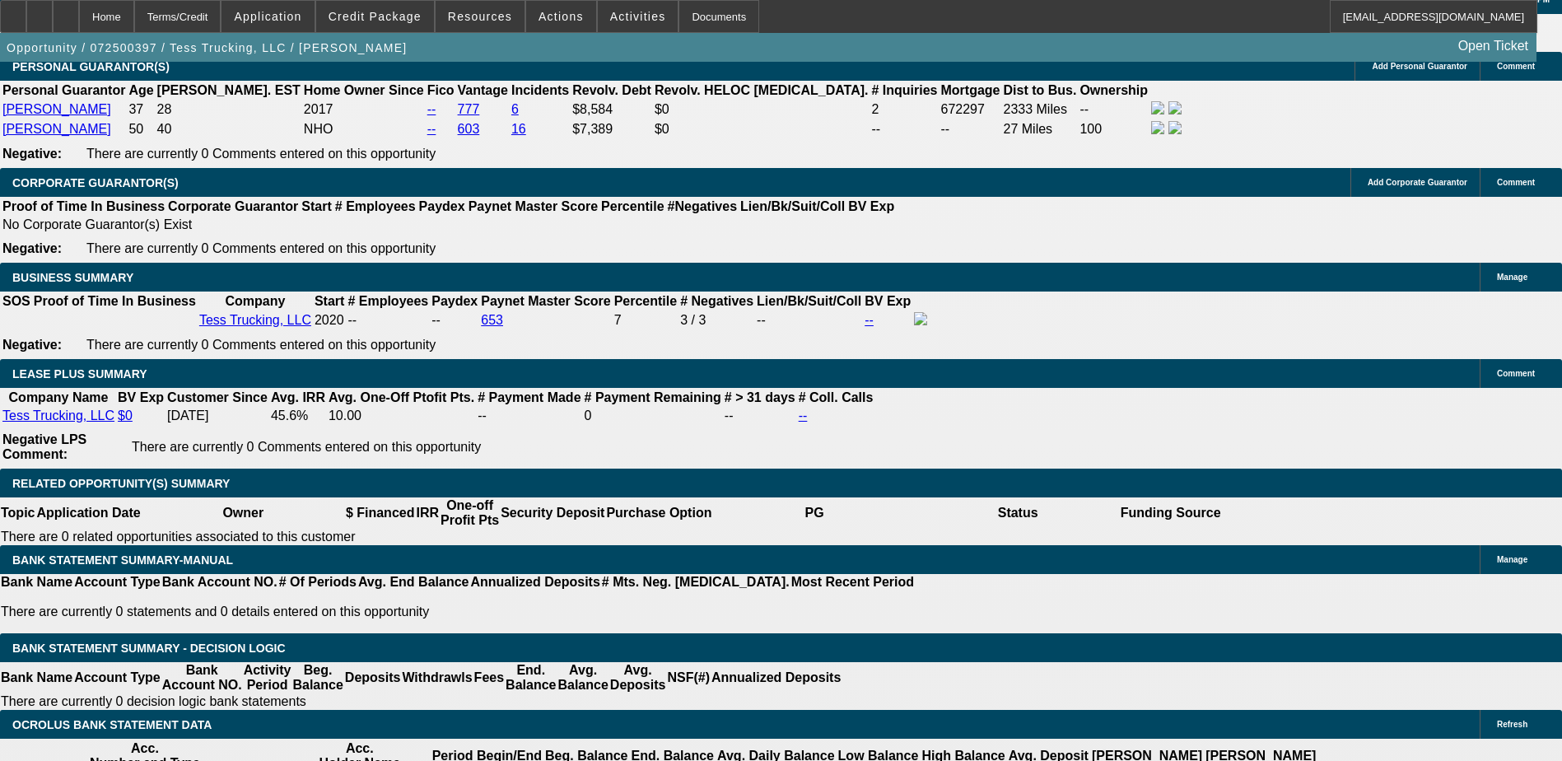
scroll to position [2306, 0]
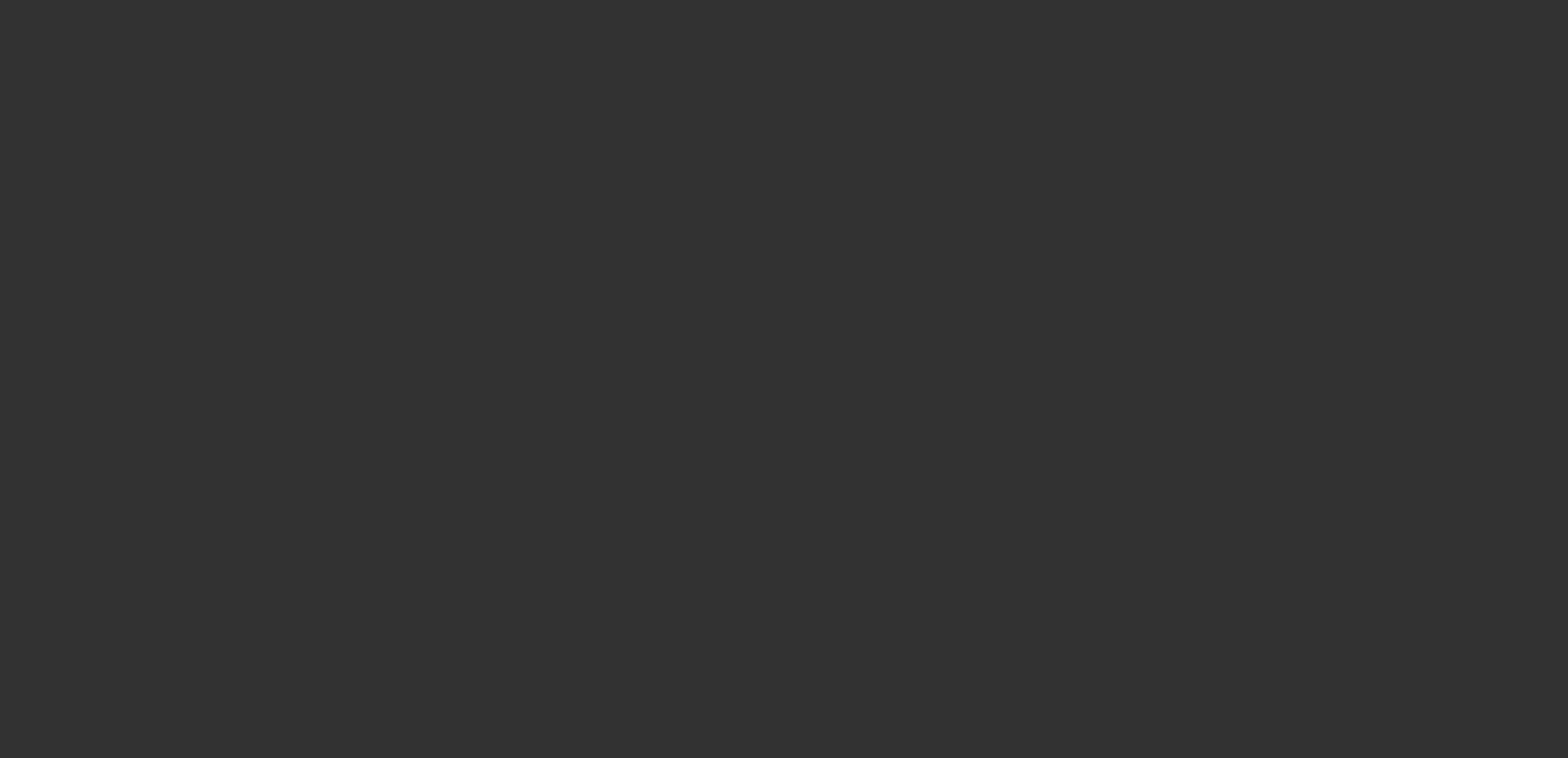
drag, startPoint x: 784, startPoint y: 29, endPoint x: 795, endPoint y: 21, distance: 13.6
click at [795, 21] on div at bounding box center [784, 379] width 1568 height 758
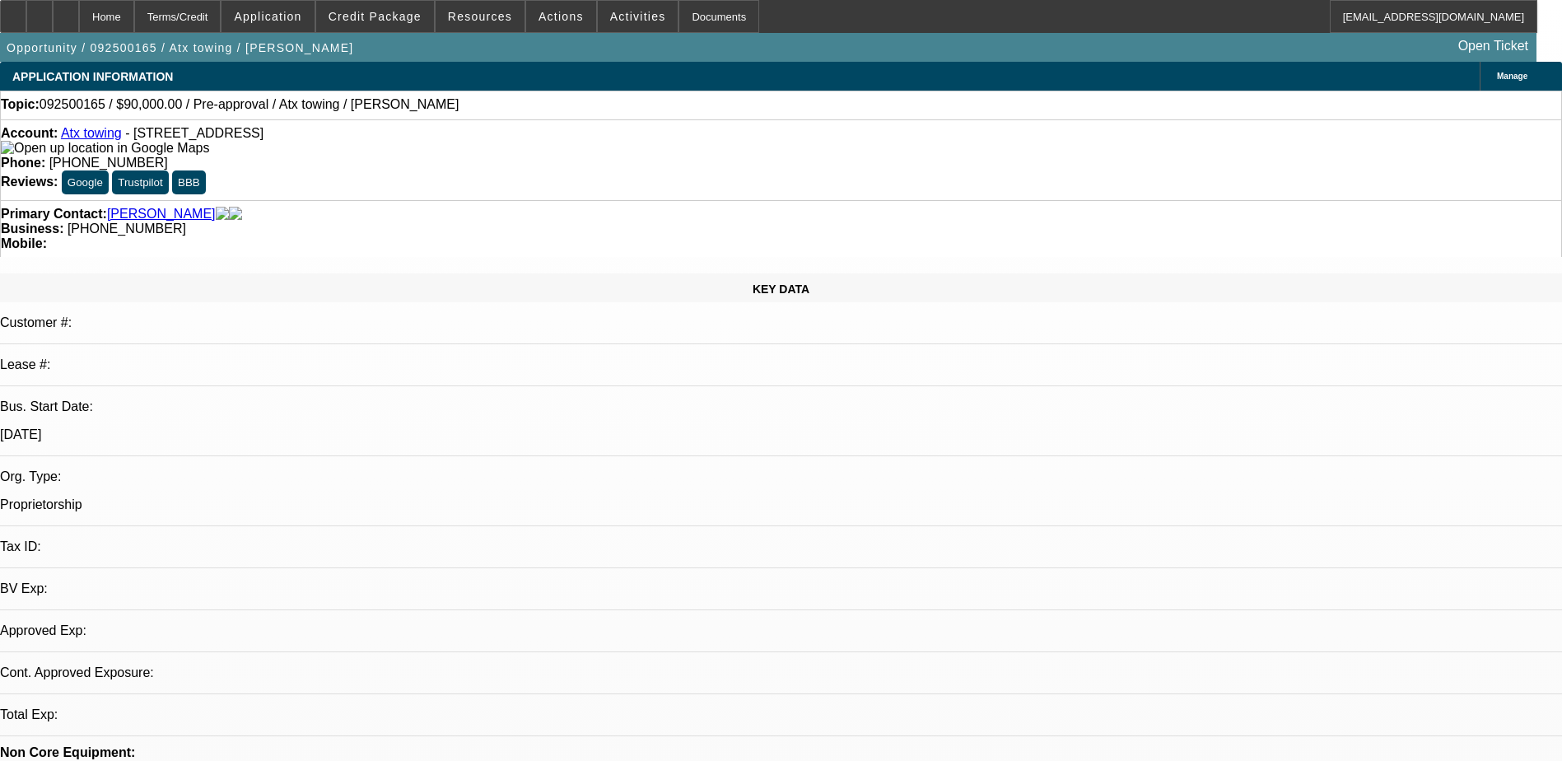
select select "0.1"
select select "2"
select select "0"
select select "1"
select select "2"
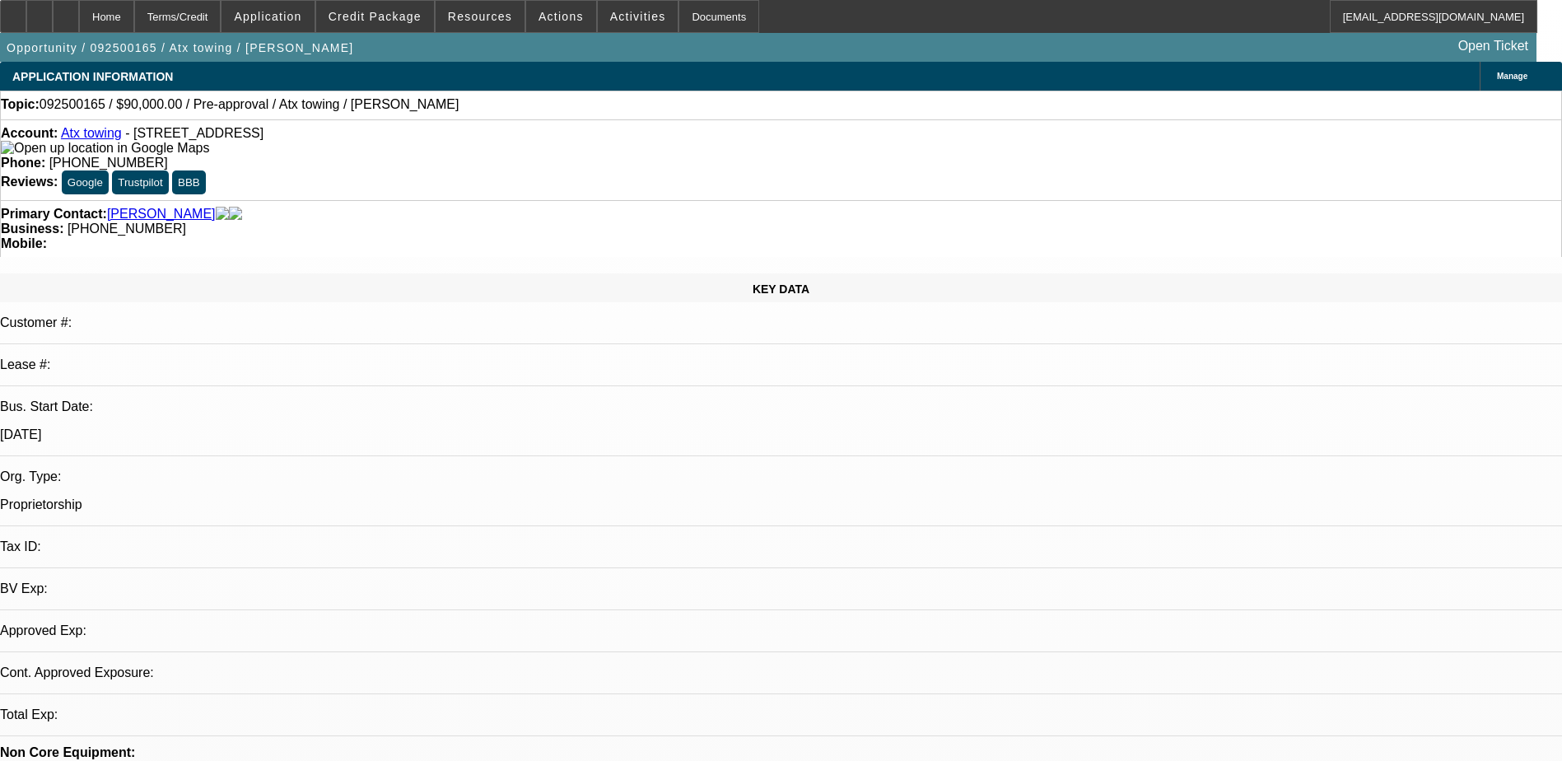
select select "6"
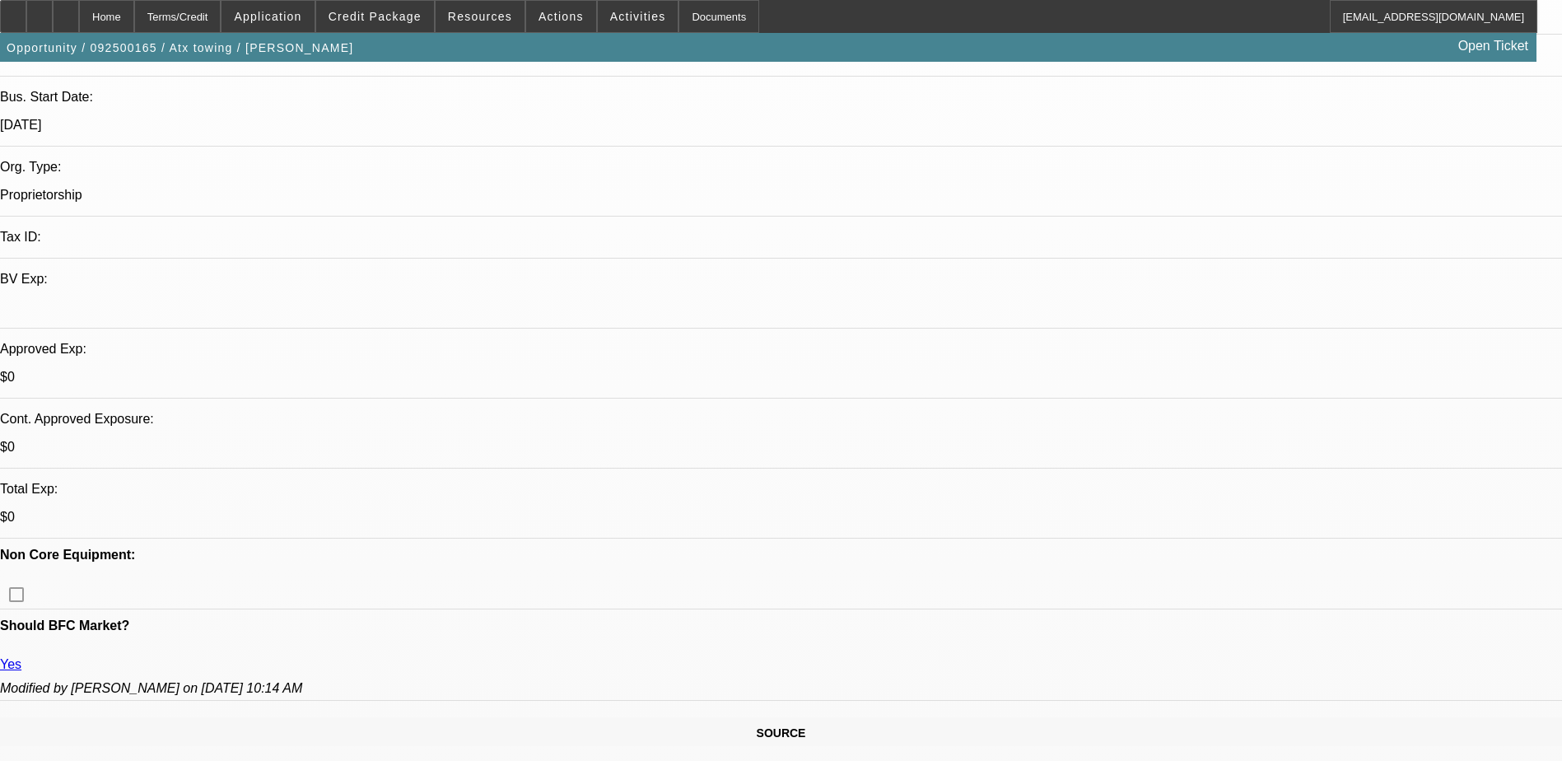
scroll to position [329, 0]
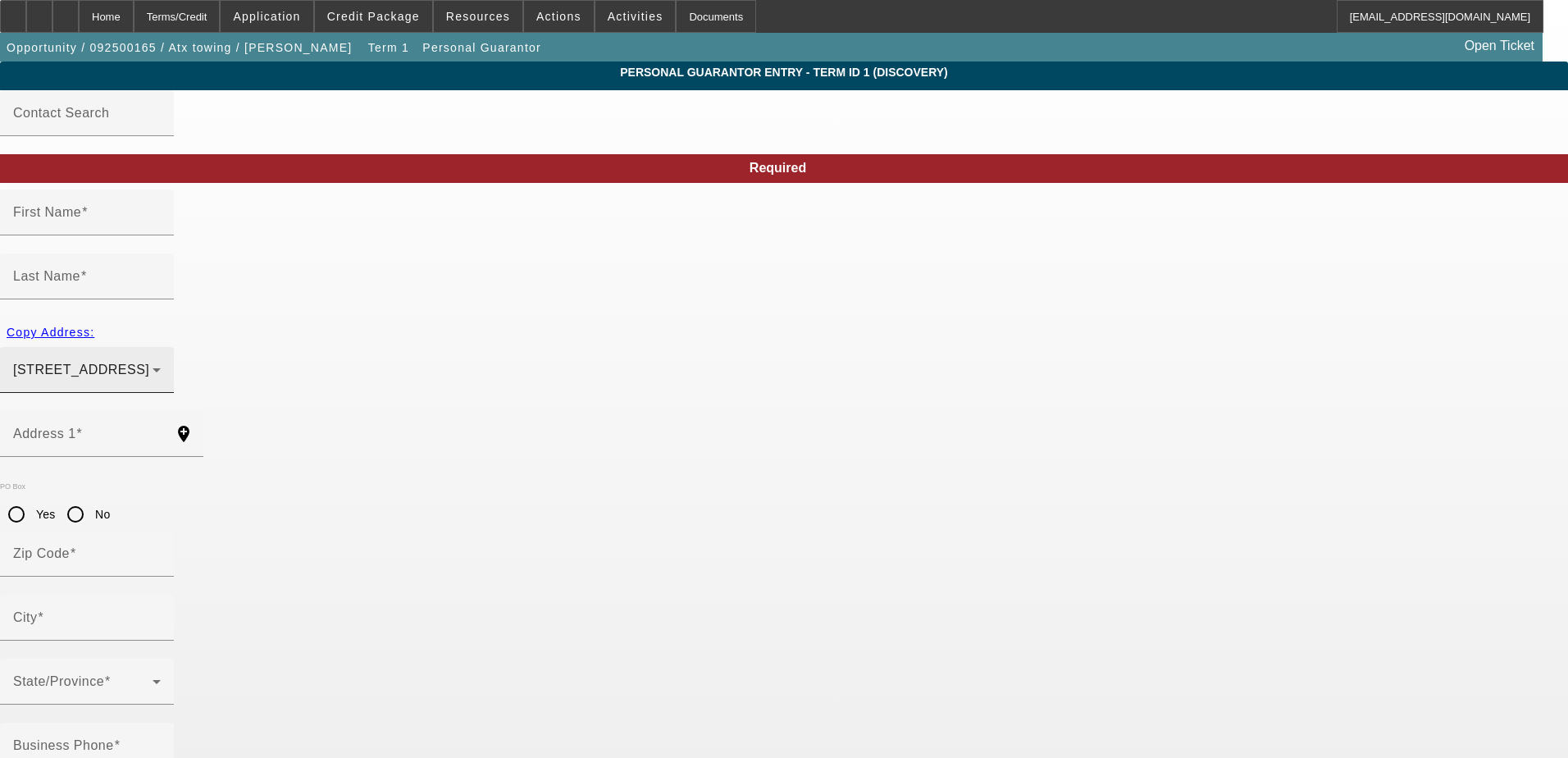
type input "Dafne"
type input "Morales"
type input "6015 Forest Shadow Street"
radio input "true"
type input "78240"
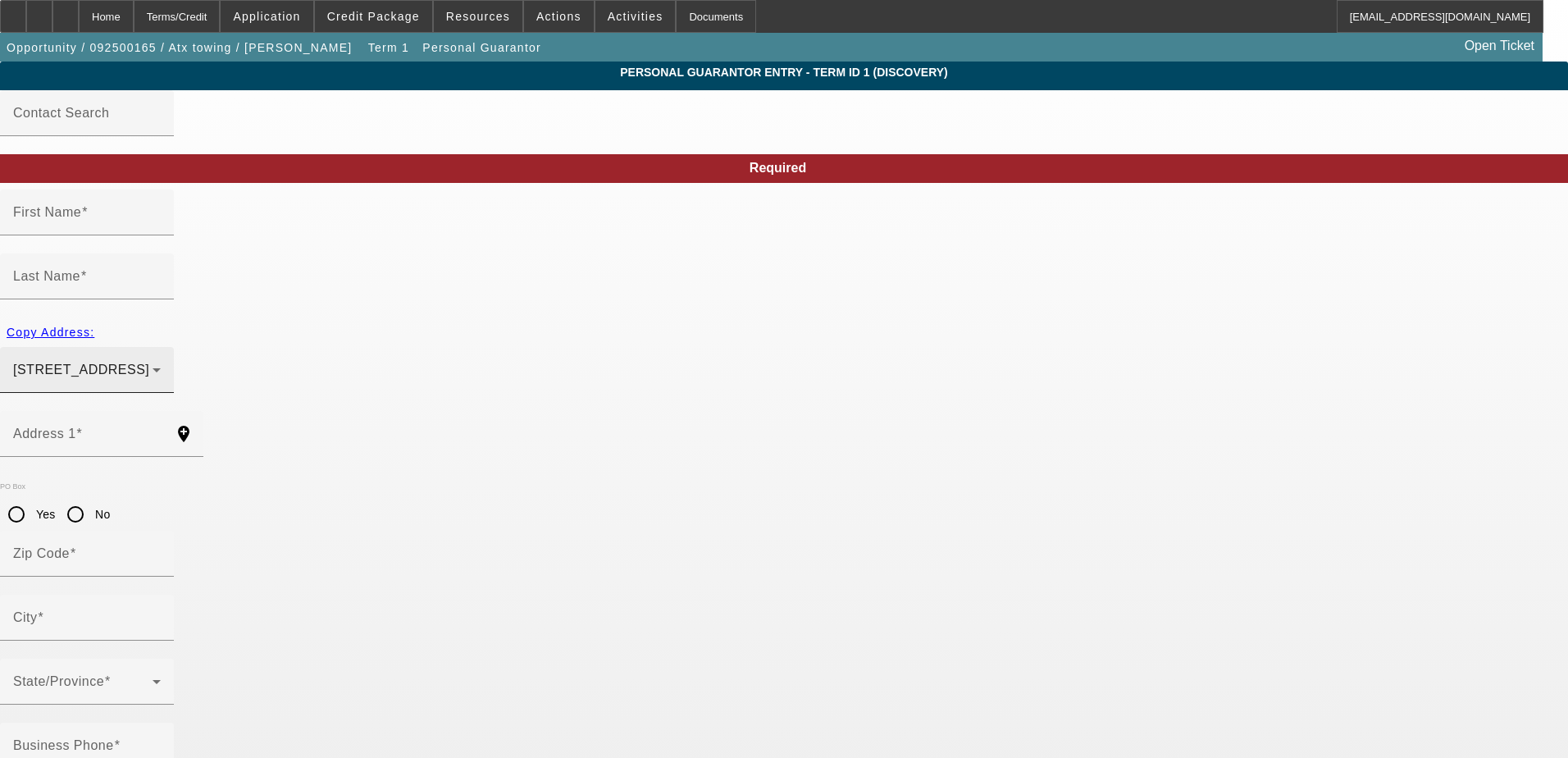
type input "San Antonio"
type input "(210) 718-8137"
type input "100"
type input "927-87-2237"
type input "atx.towing@hotmail.com"
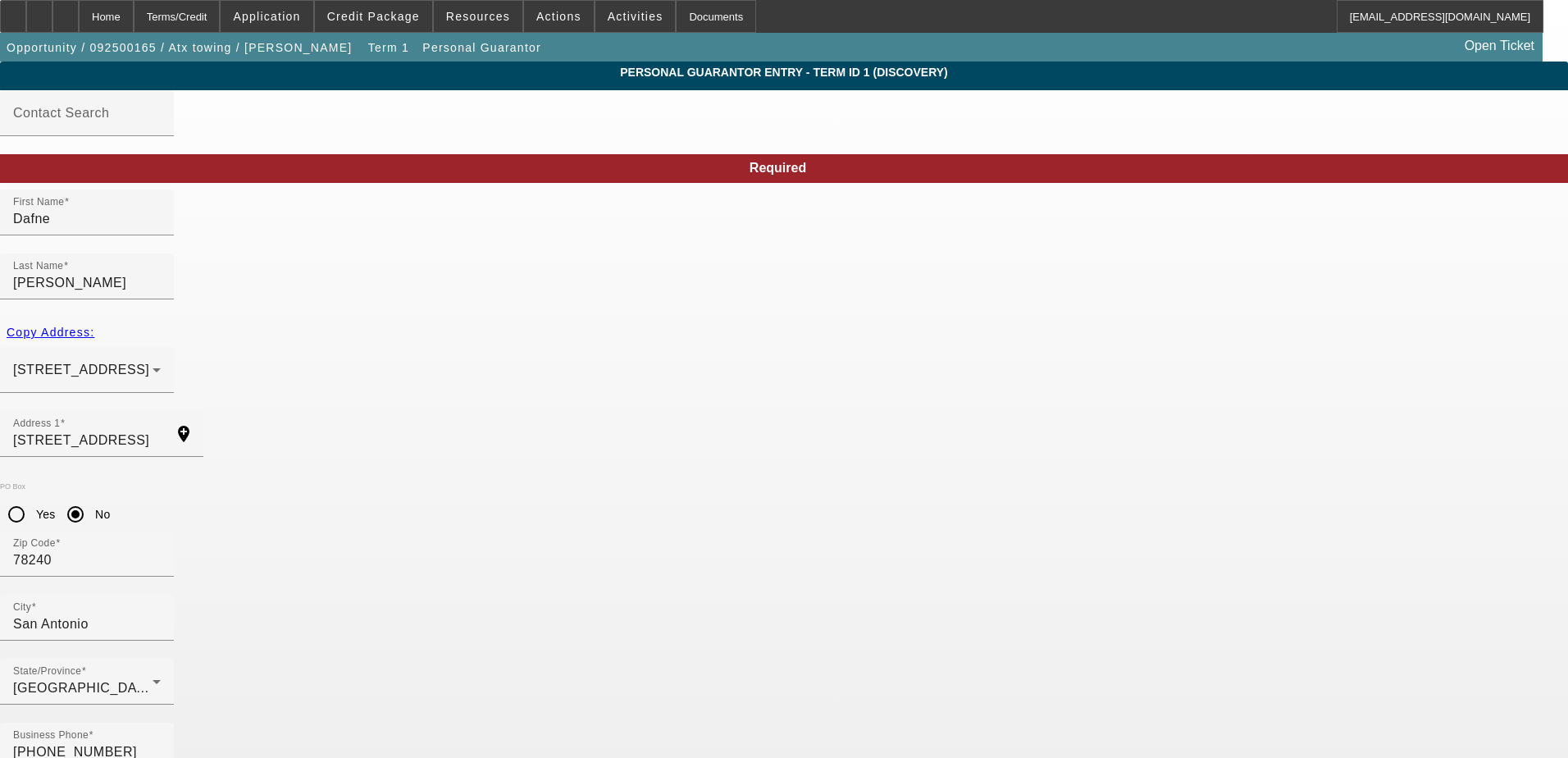
click at [160, 430] on input "6015 Forest Shadow Street" at bounding box center [87, 440] width 147 height 20
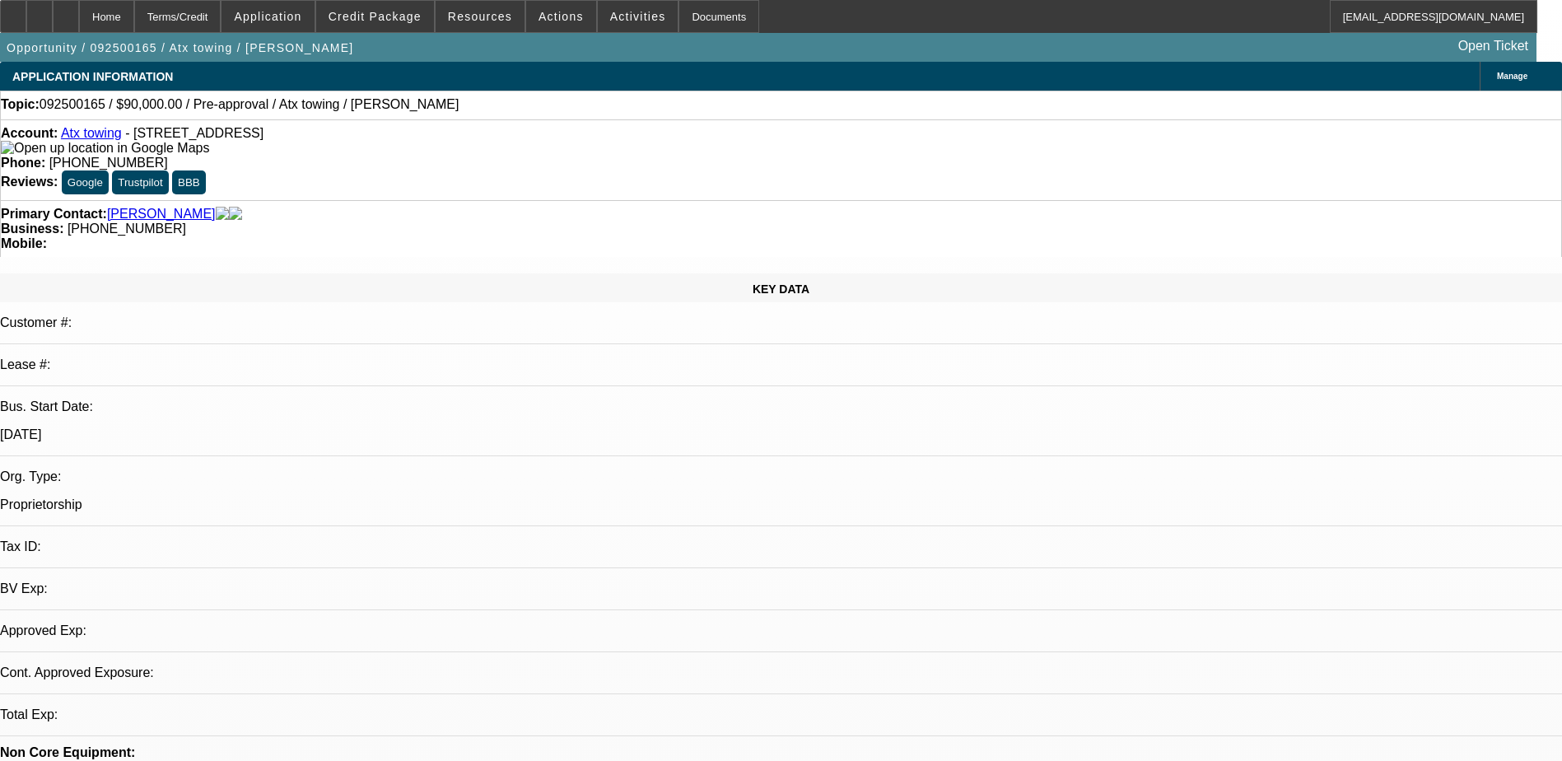
select select "0.1"
select select "2"
select select "0"
select select "6"
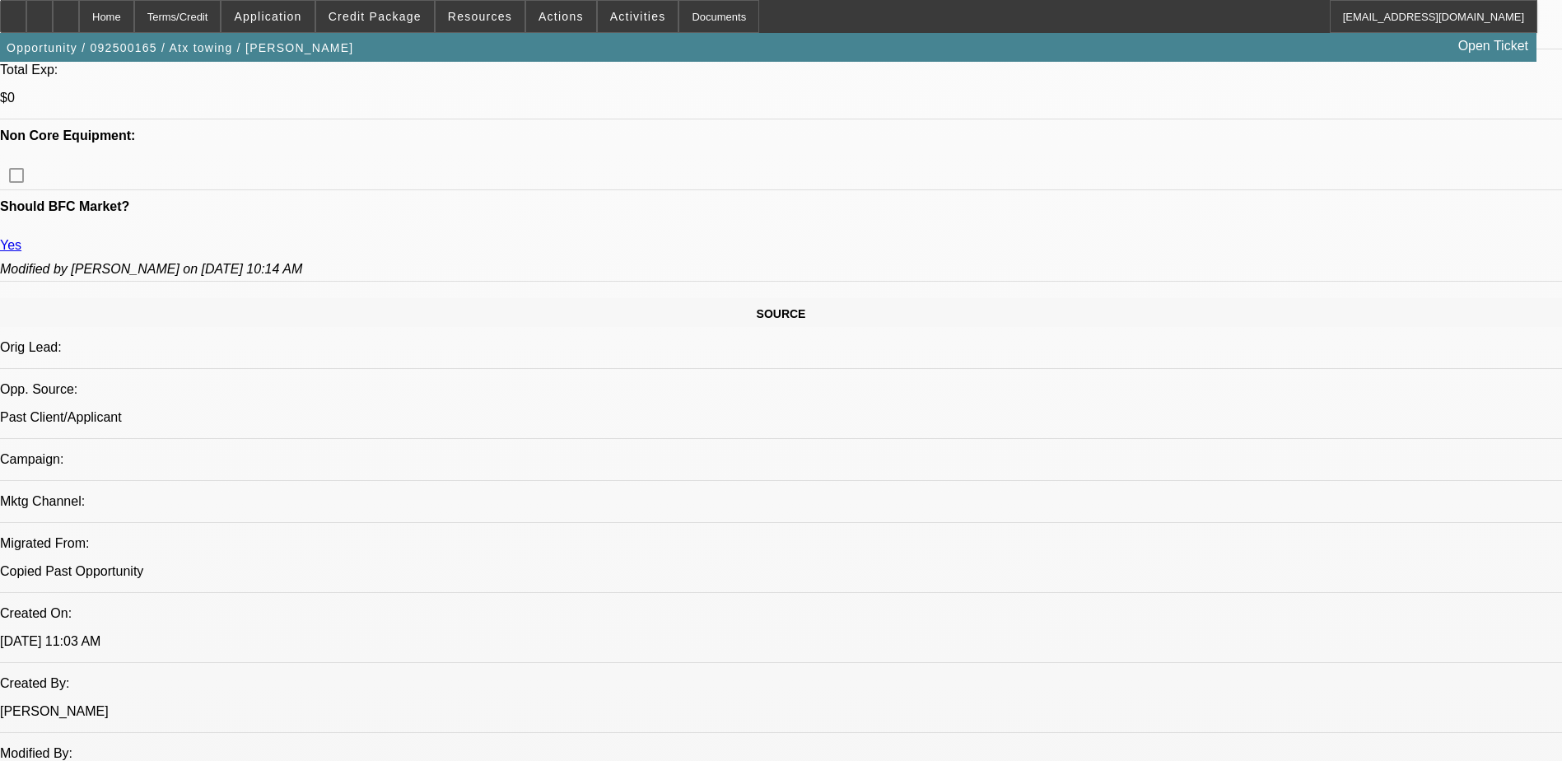
scroll to position [741, 0]
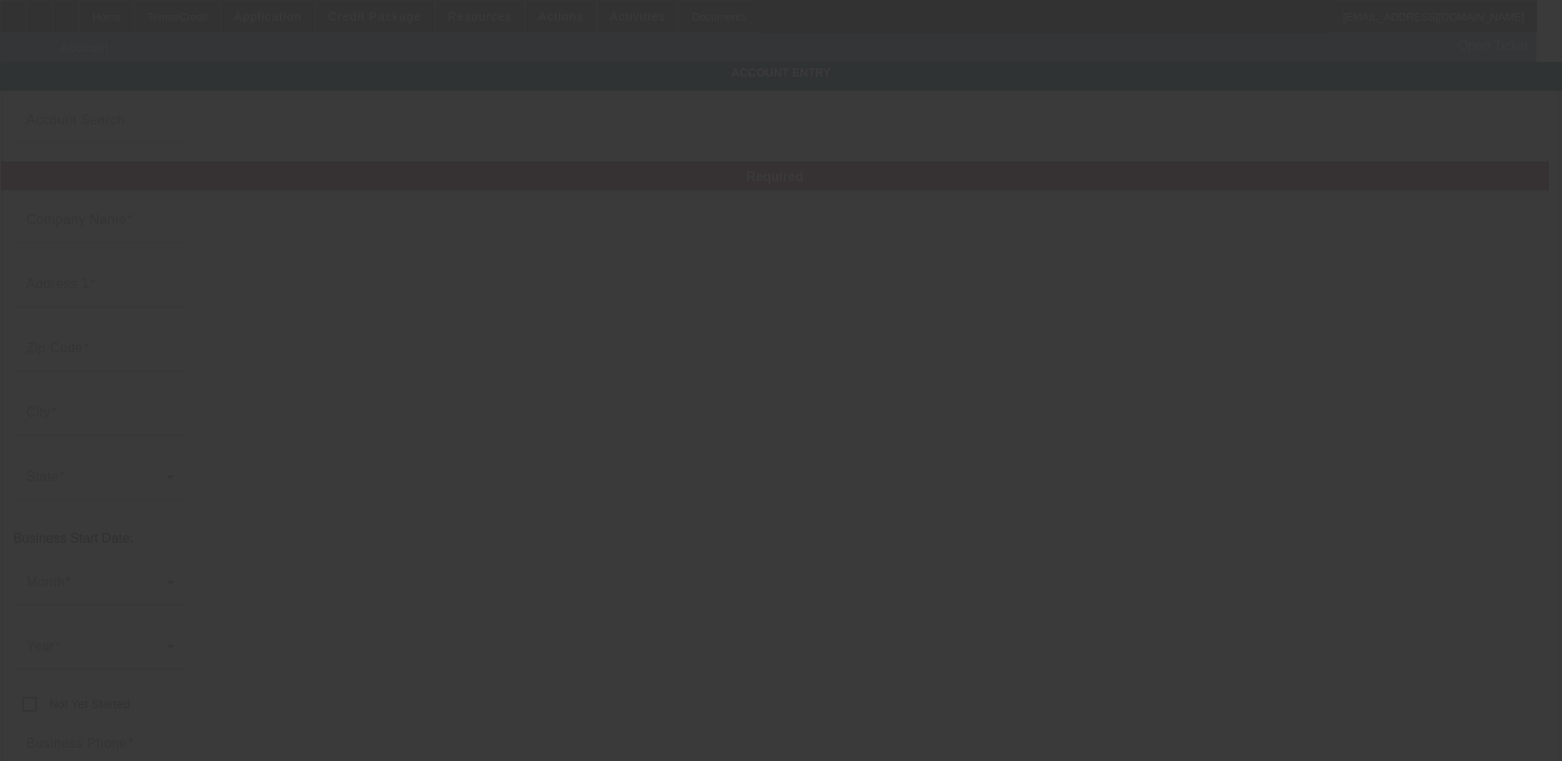
type input "Atx towing"
type input "102 Kelsey Ave"
type input "78211"
type input "San Antonio"
type input "(210) 718-8137"
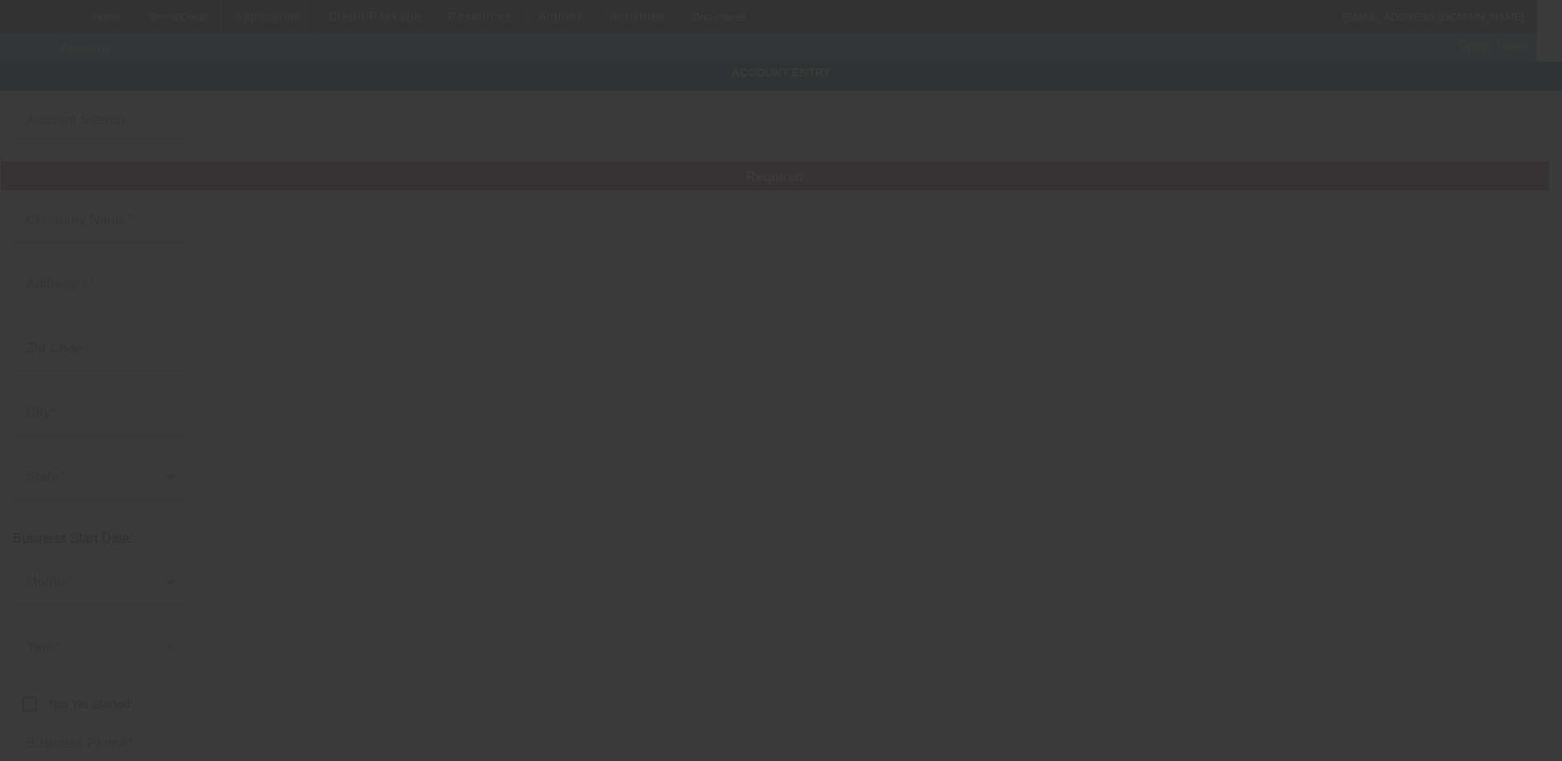
type input "atx.towing@hotmail.com"
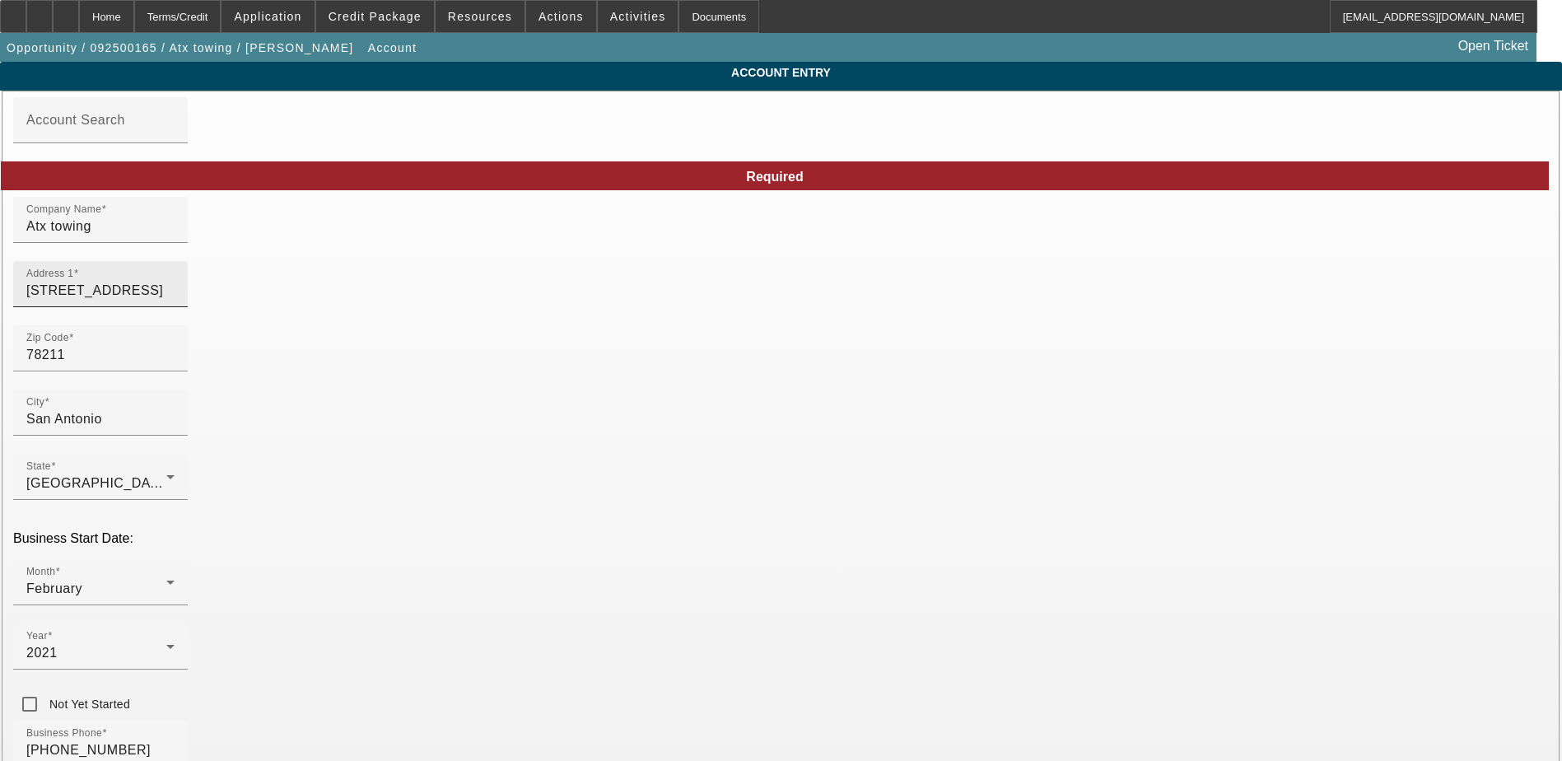
click at [175, 301] on input "102 Kelsey Ave" at bounding box center [100, 291] width 148 height 20
click at [175, 740] on input "(210) 718-8137" at bounding box center [100, 750] width 148 height 20
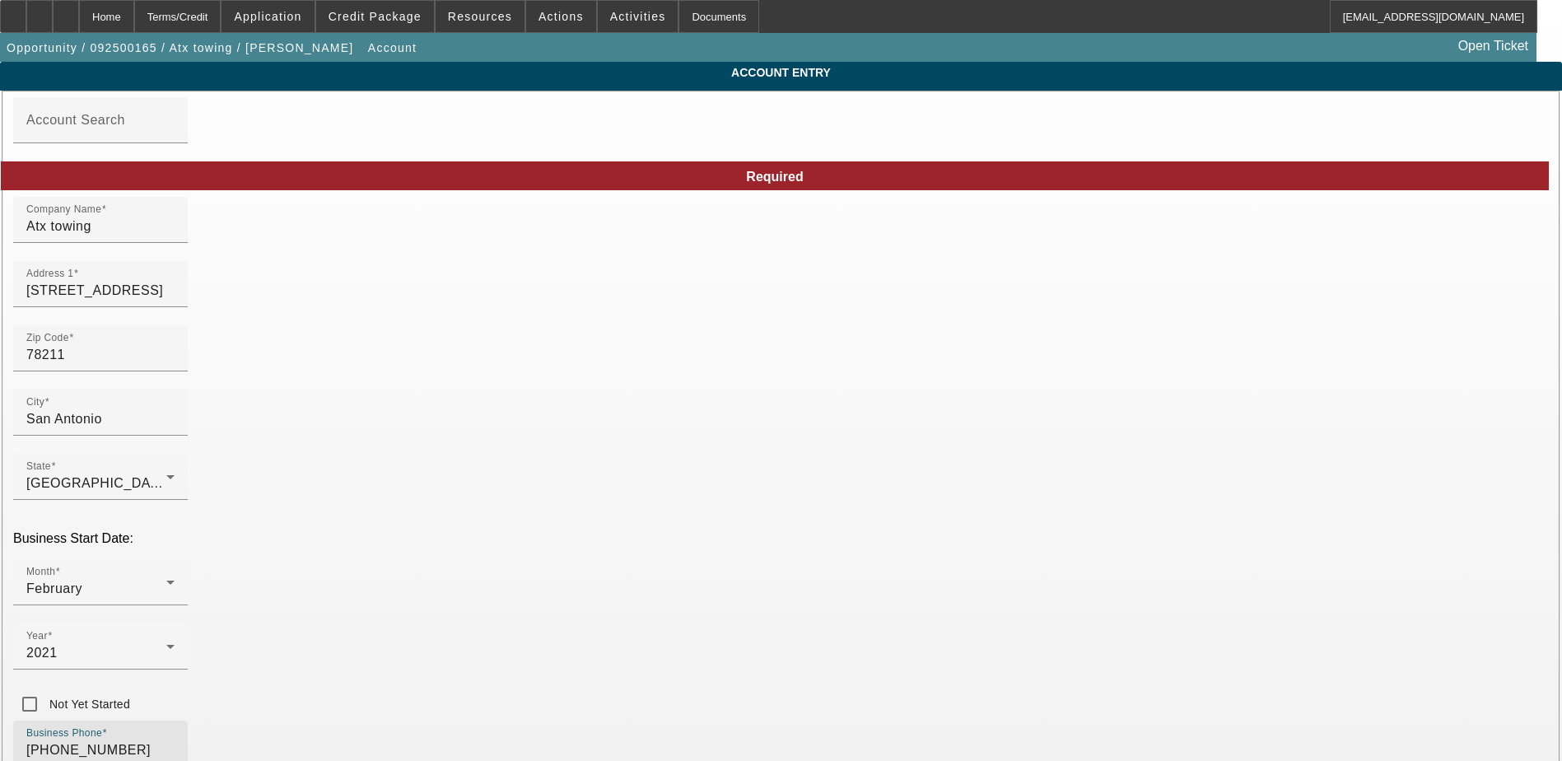
click at [175, 740] on input "(210) 718-8137" at bounding box center [100, 750] width 148 height 20
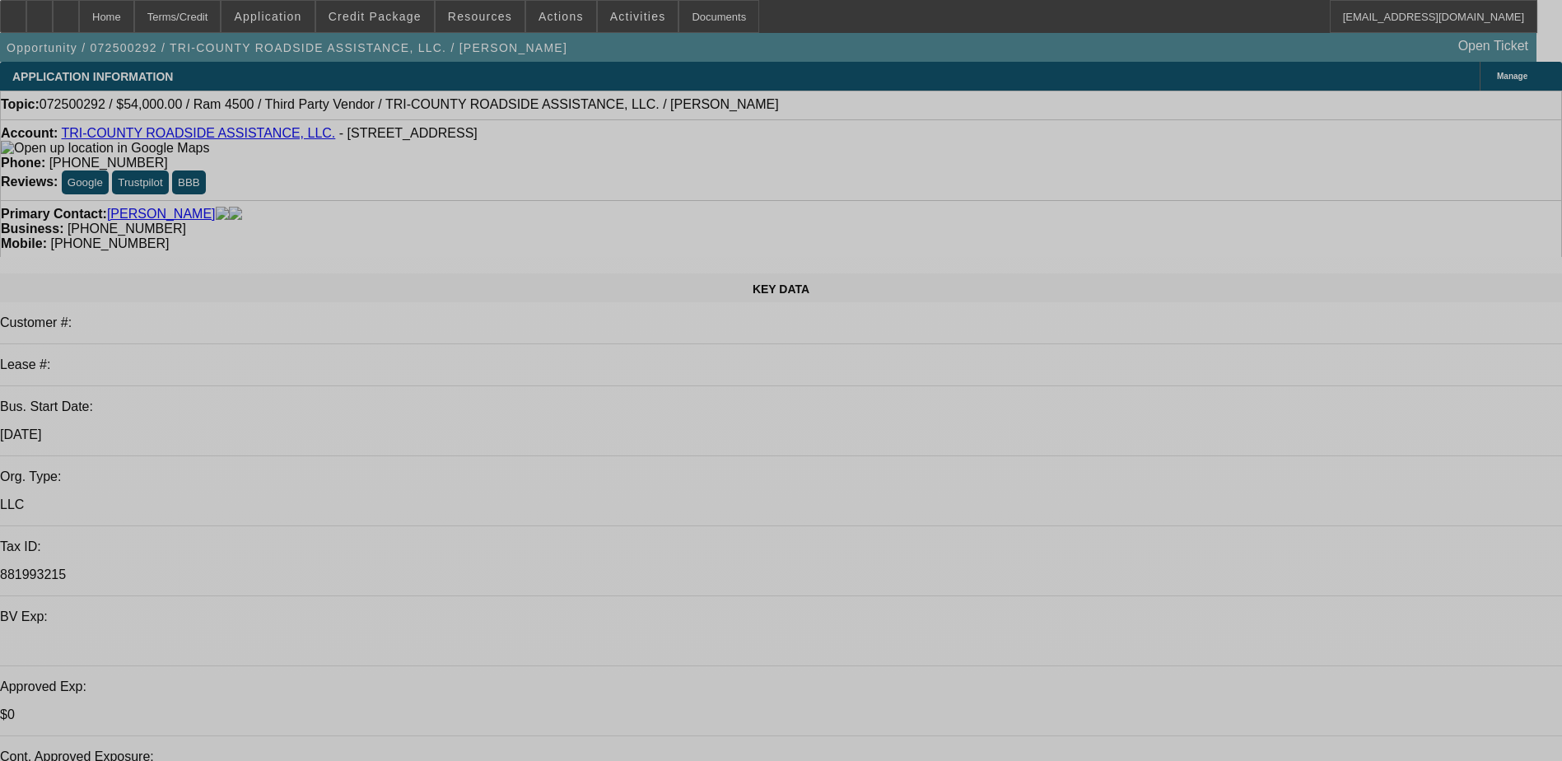
select select "0"
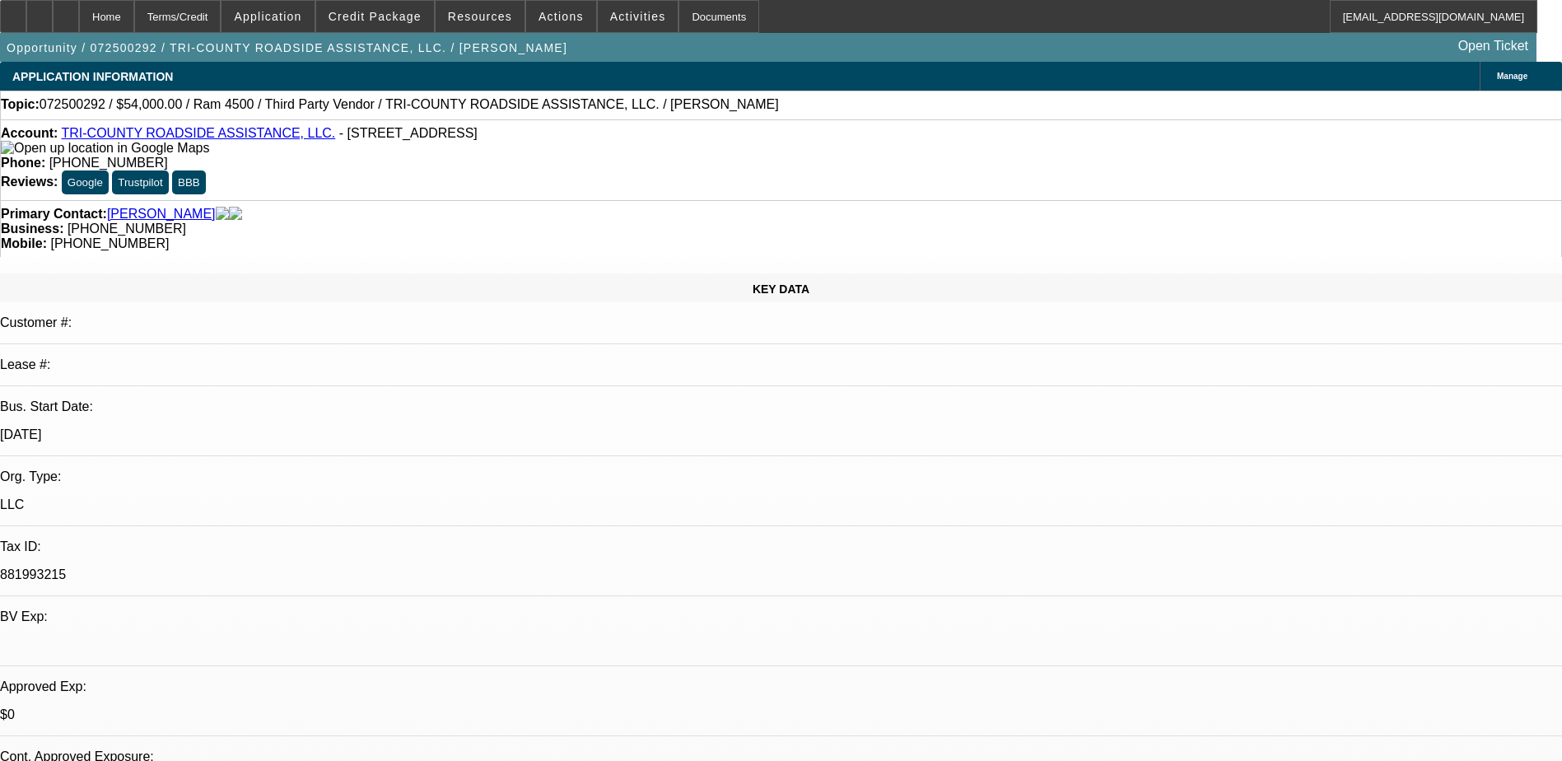
select select "0"
select select "1"
select select "2"
select select "6"
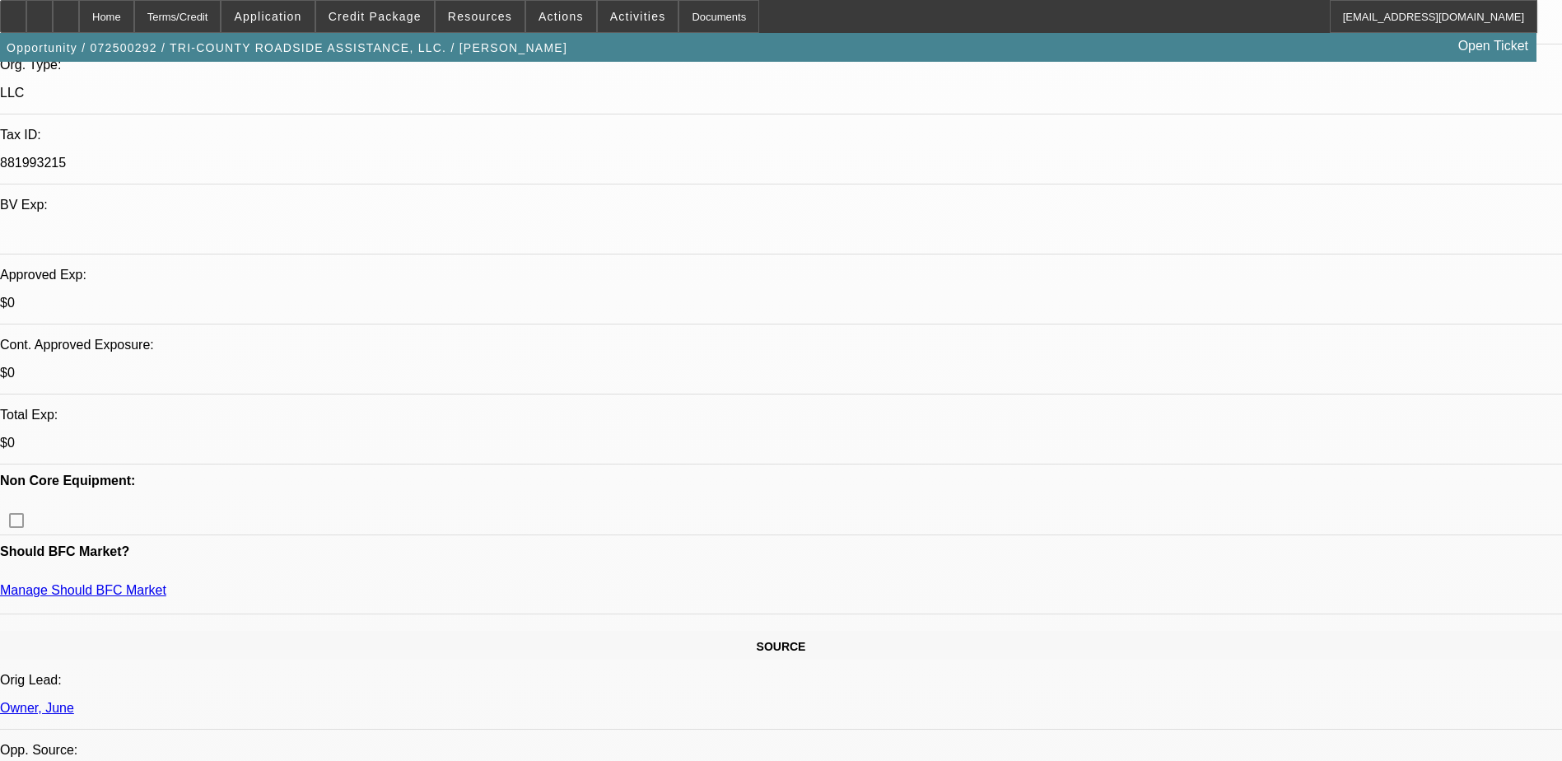
scroll to position [494, 0]
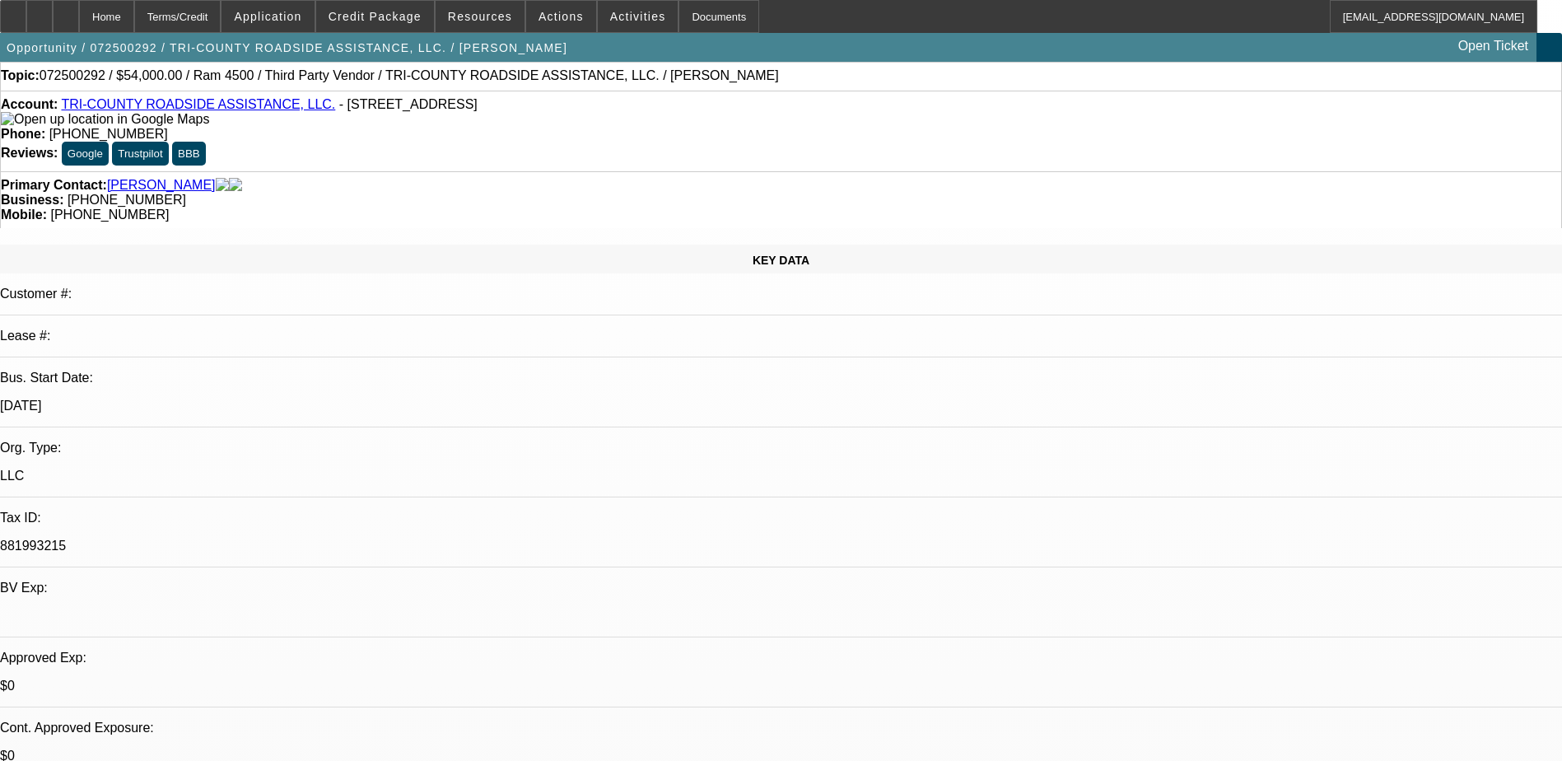
scroll to position [0, 0]
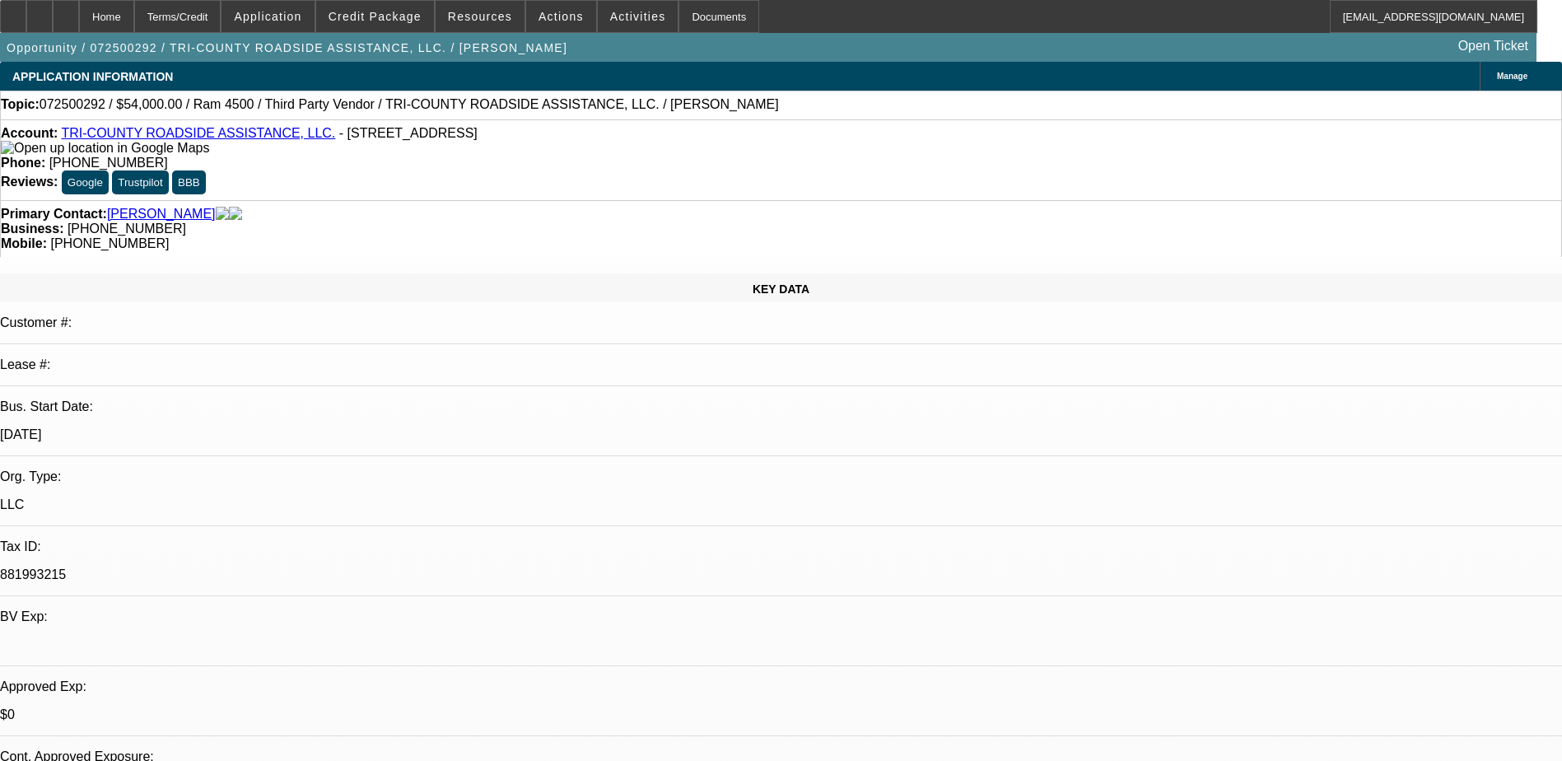
click at [216, 133] on link "TRI-COUNTY ROADSIDE ASSISTANCE, LLC." at bounding box center [198, 133] width 274 height 14
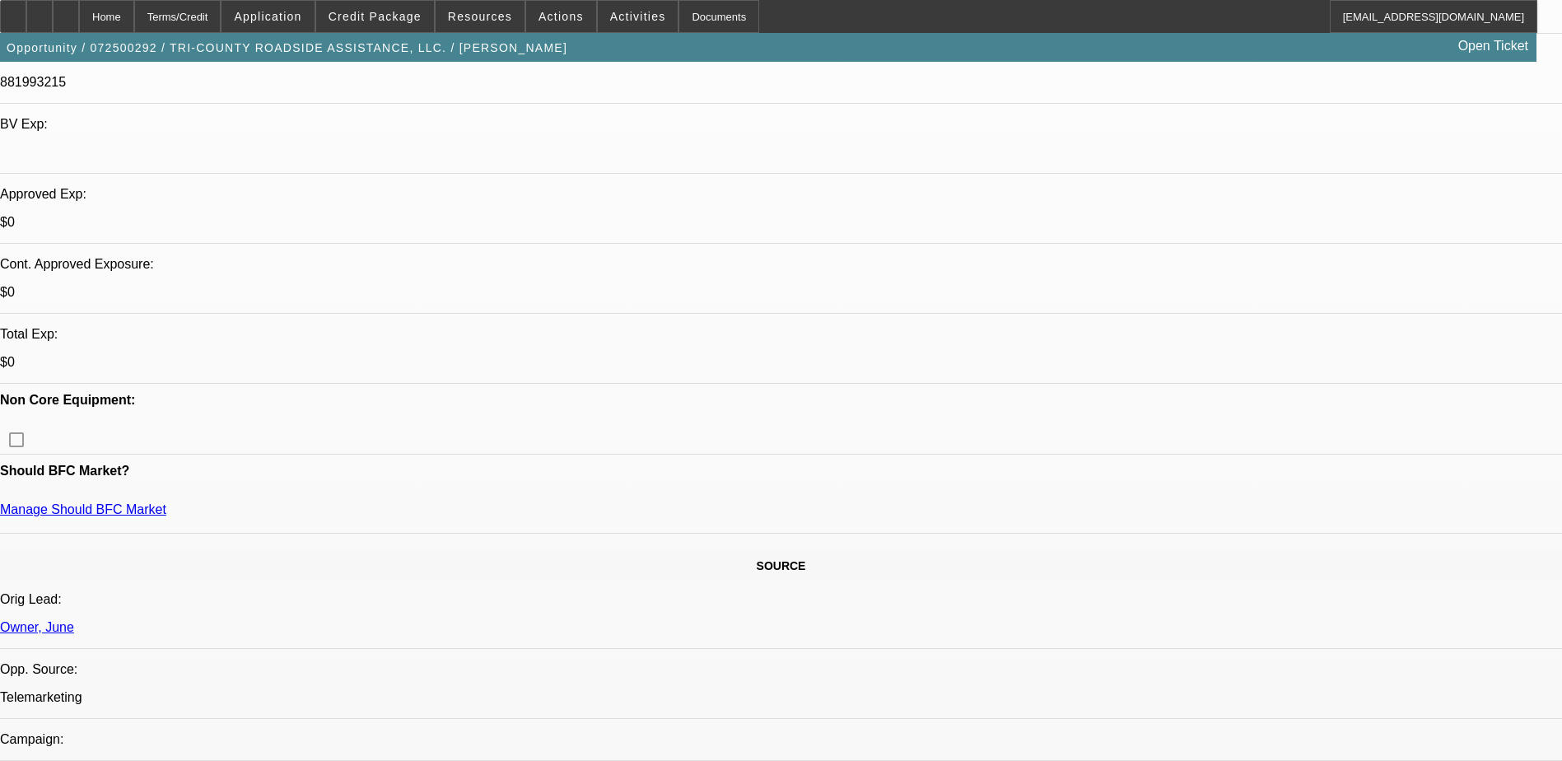
scroll to position [494, 0]
click at [385, 20] on span "Credit Package" at bounding box center [375, 16] width 93 height 13
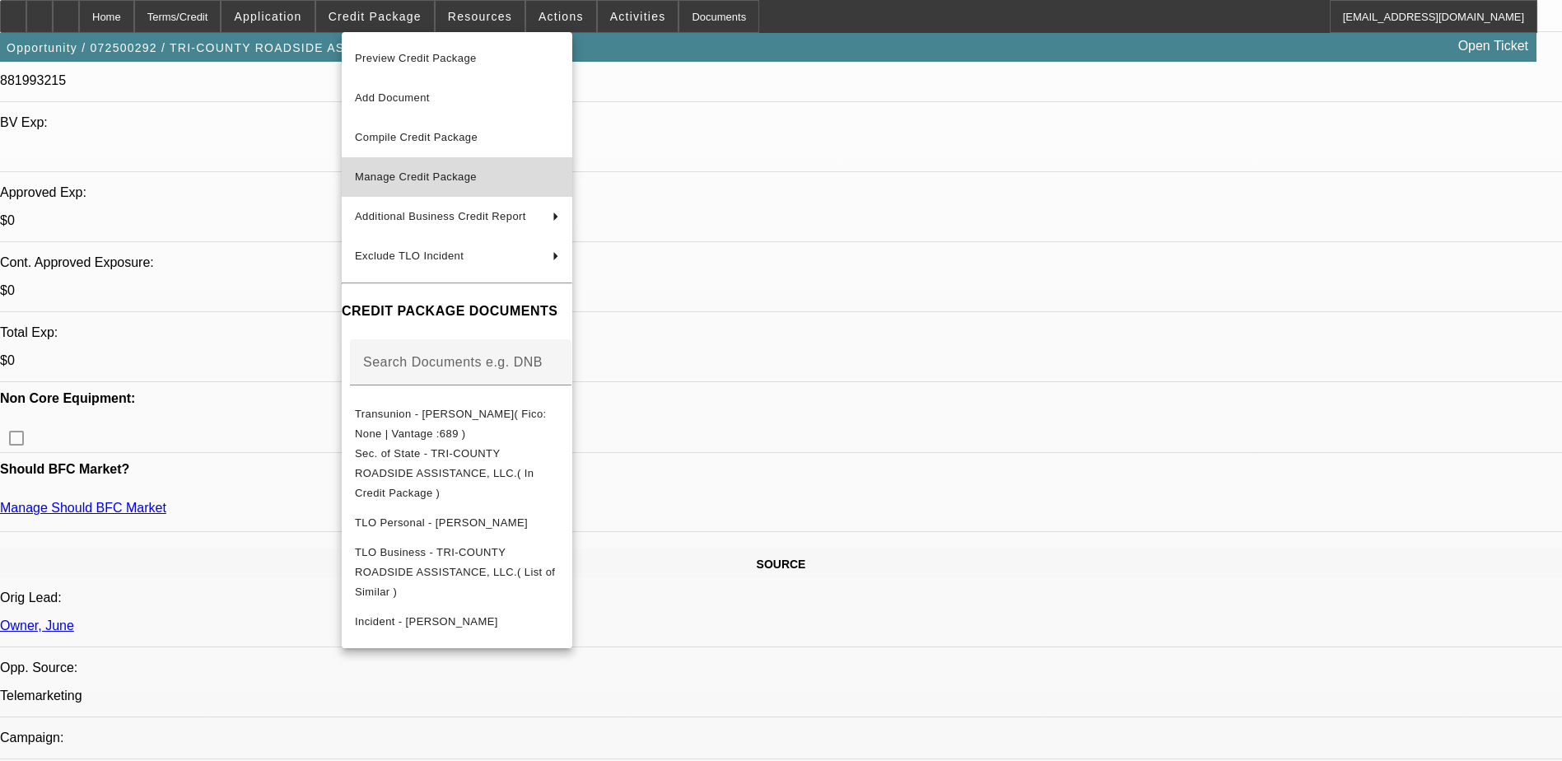
click at [428, 180] on span "Manage Credit Package" at bounding box center [416, 176] width 122 height 12
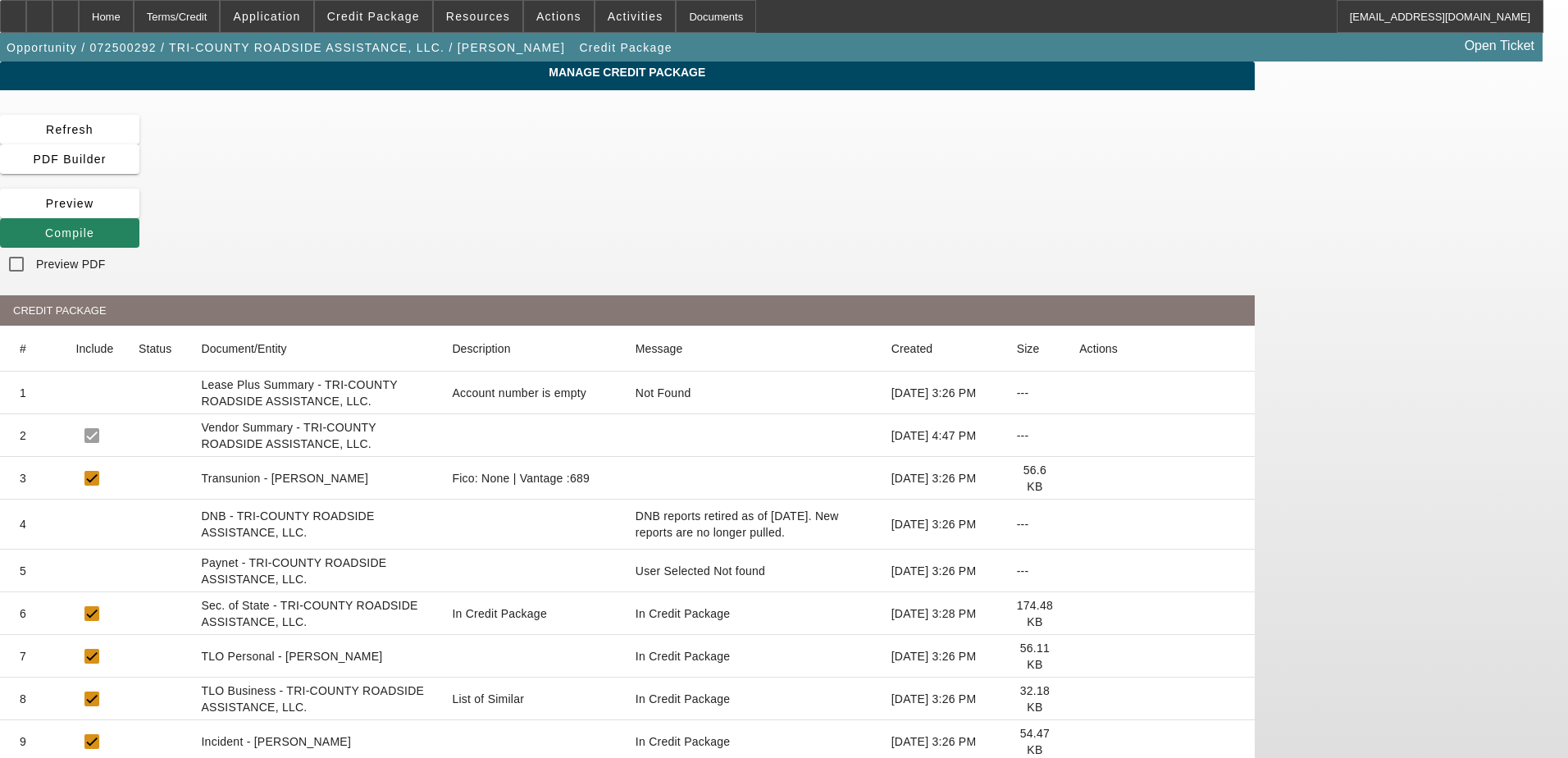
click at [1079, 478] on icon at bounding box center [1079, 478] width 0 height 0
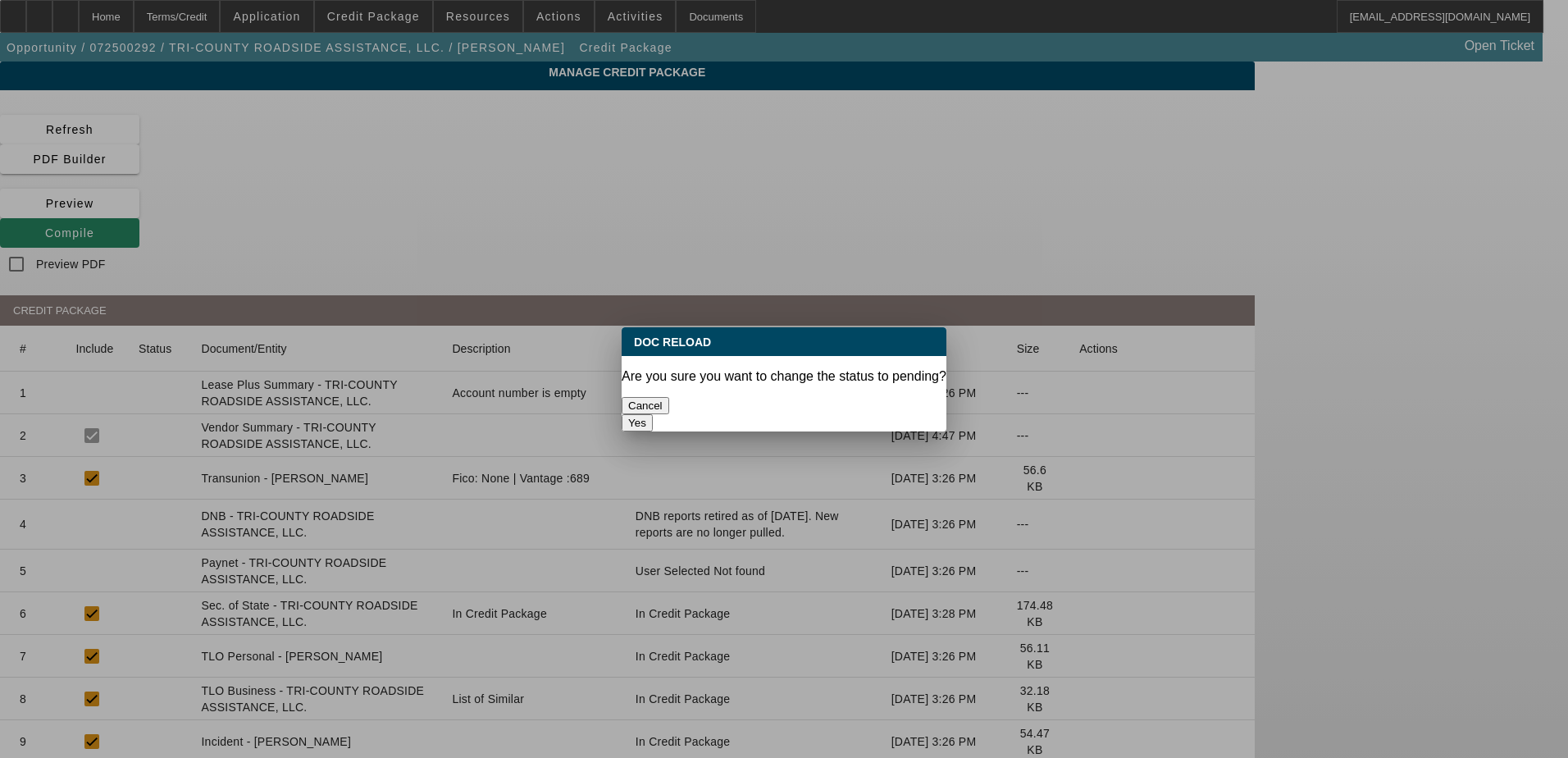
click at [653, 414] on button "Yes" at bounding box center [636, 422] width 31 height 17
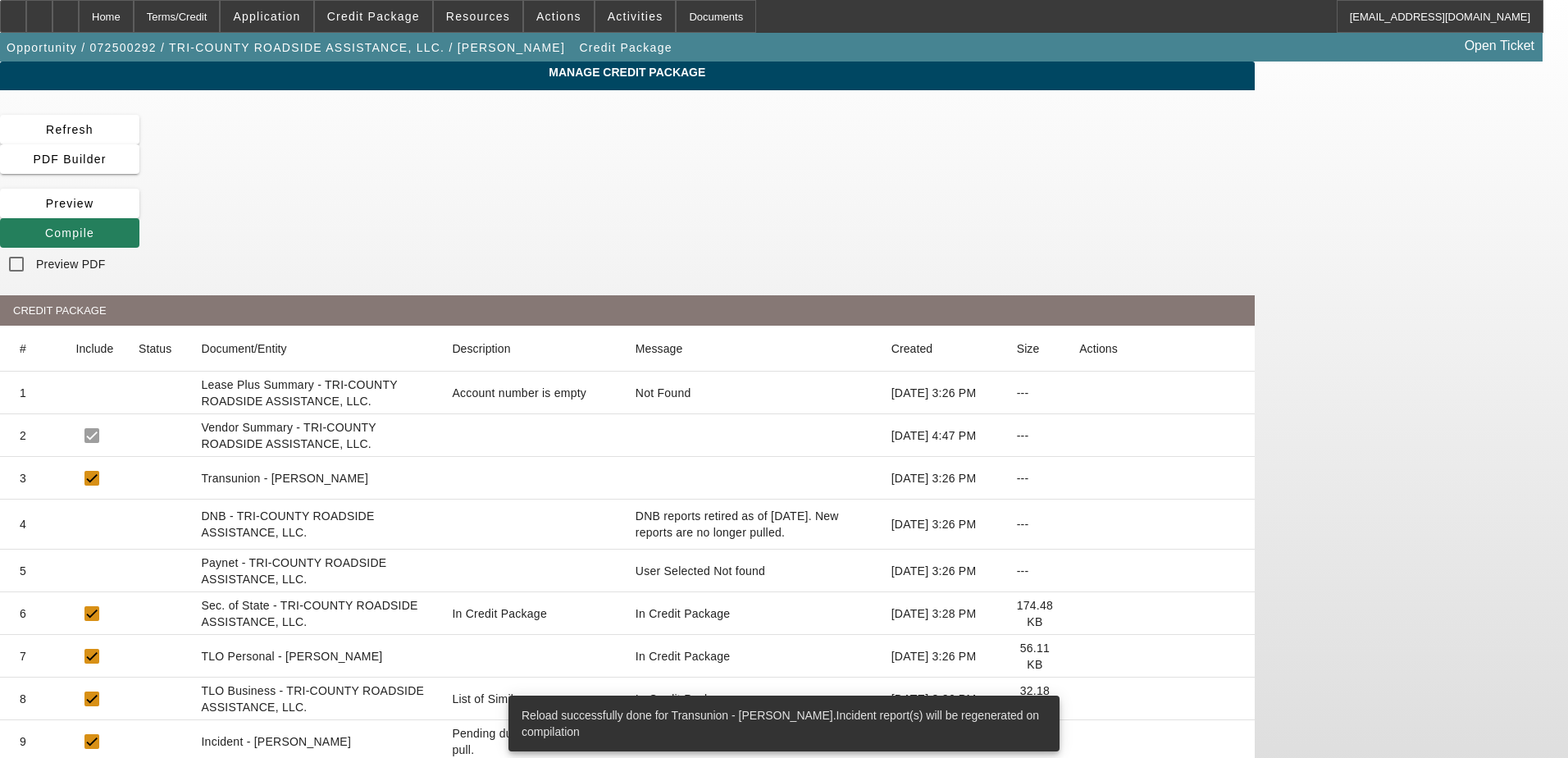
click at [95, 226] on span "Compile" at bounding box center [69, 232] width 49 height 13
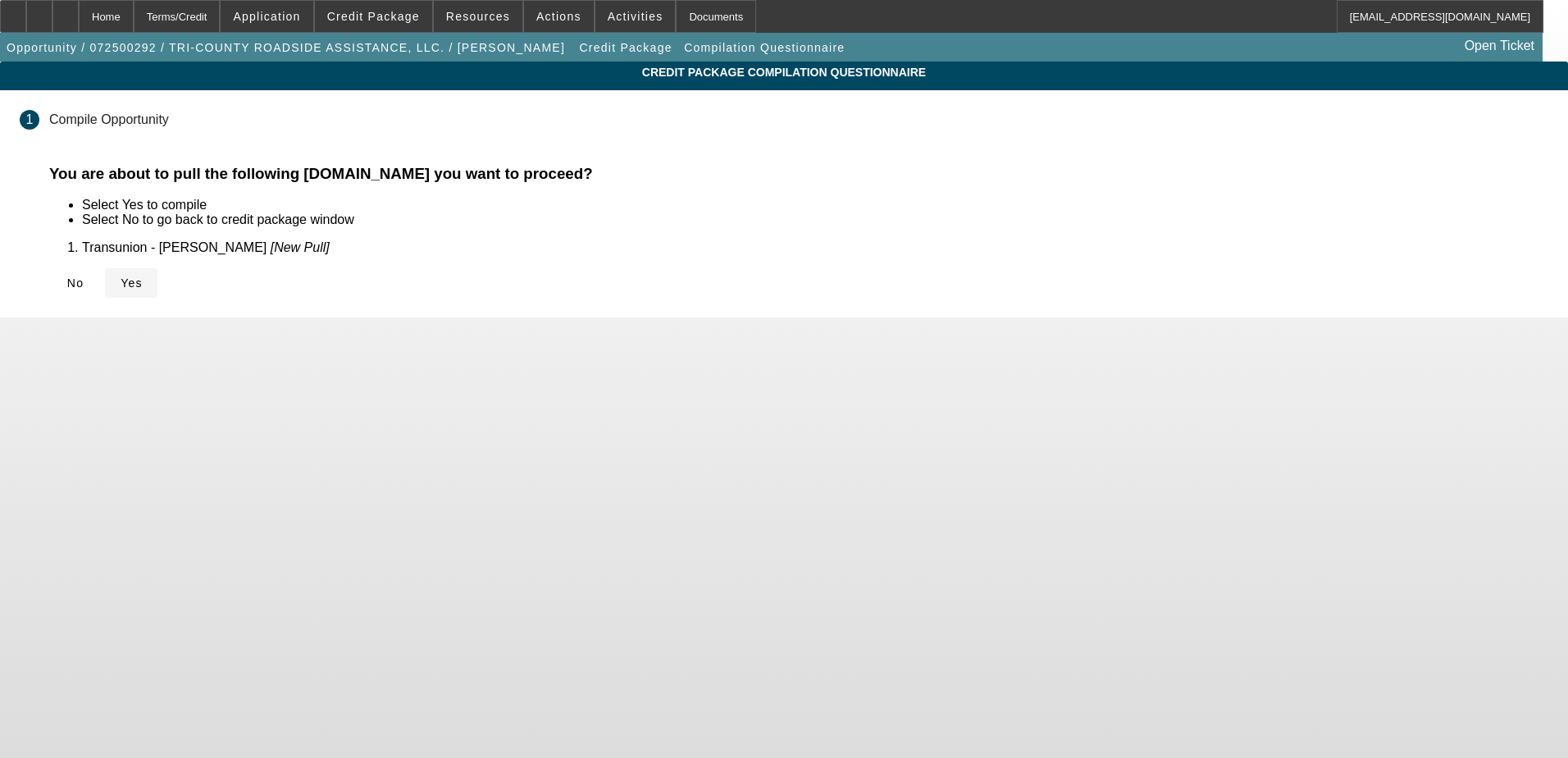
click at [120, 282] on icon at bounding box center [120, 283] width 0 height 13
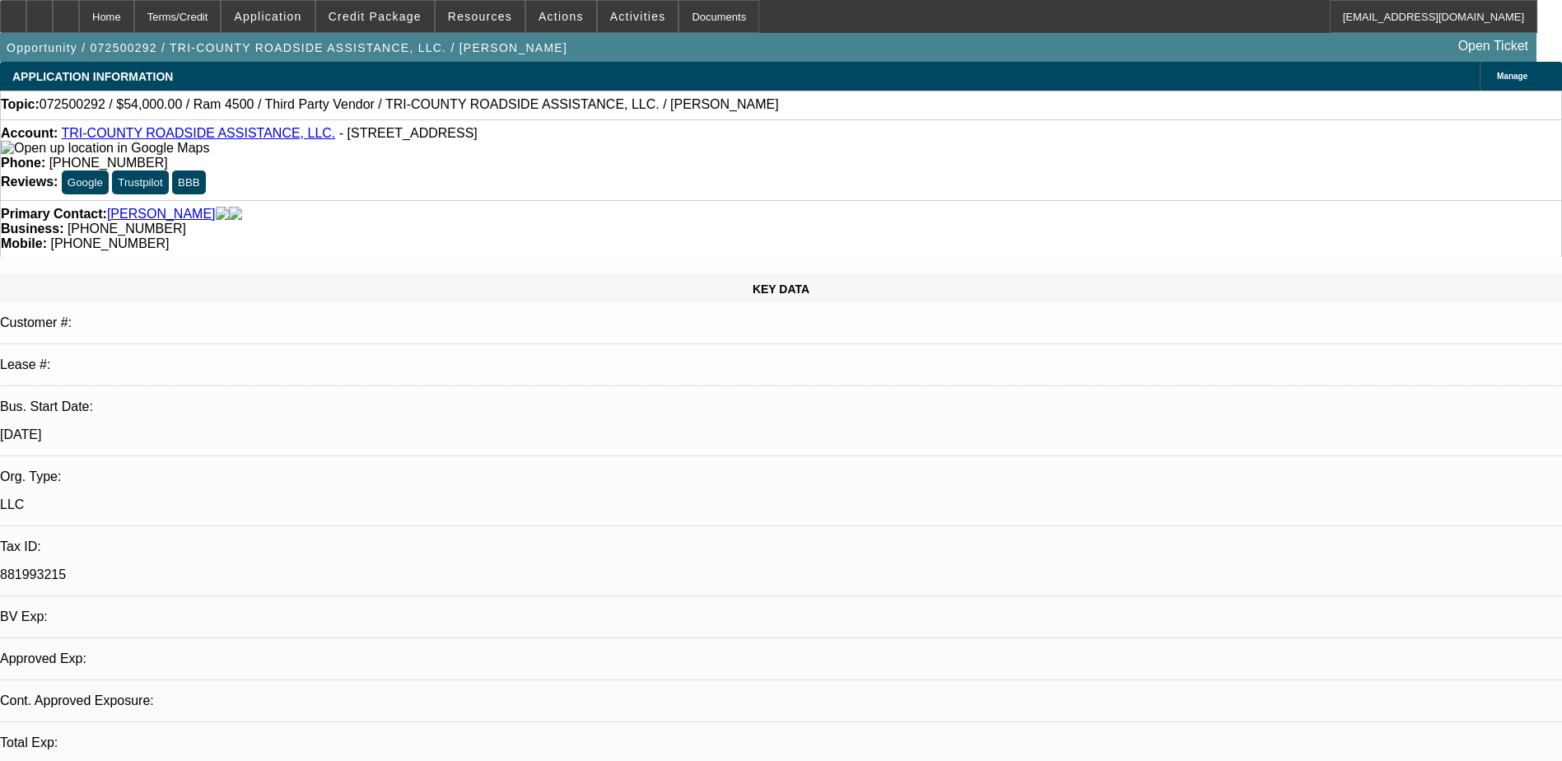
select select "0"
select select "2"
select select "0"
select select "6"
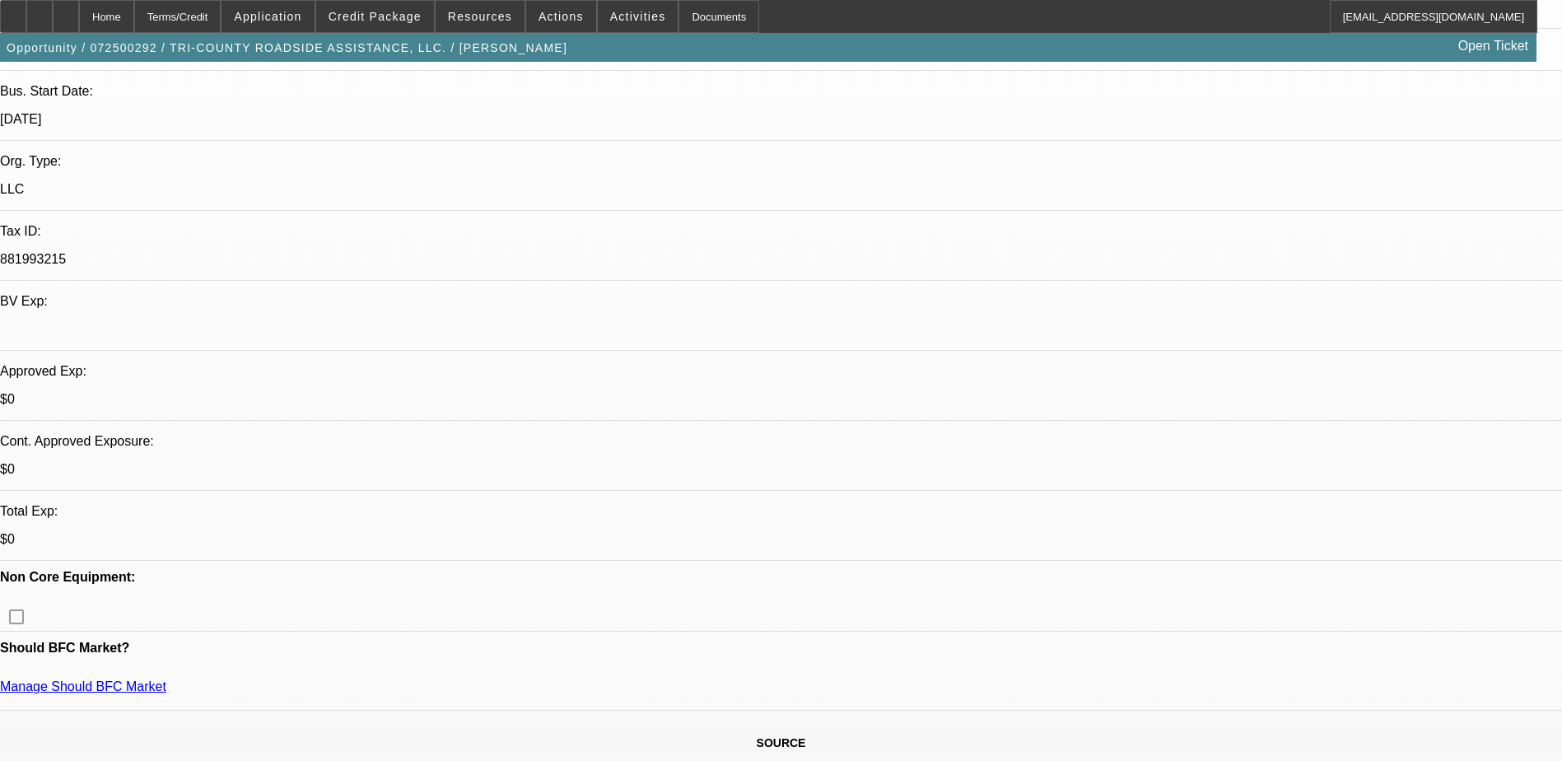
scroll to position [329, 0]
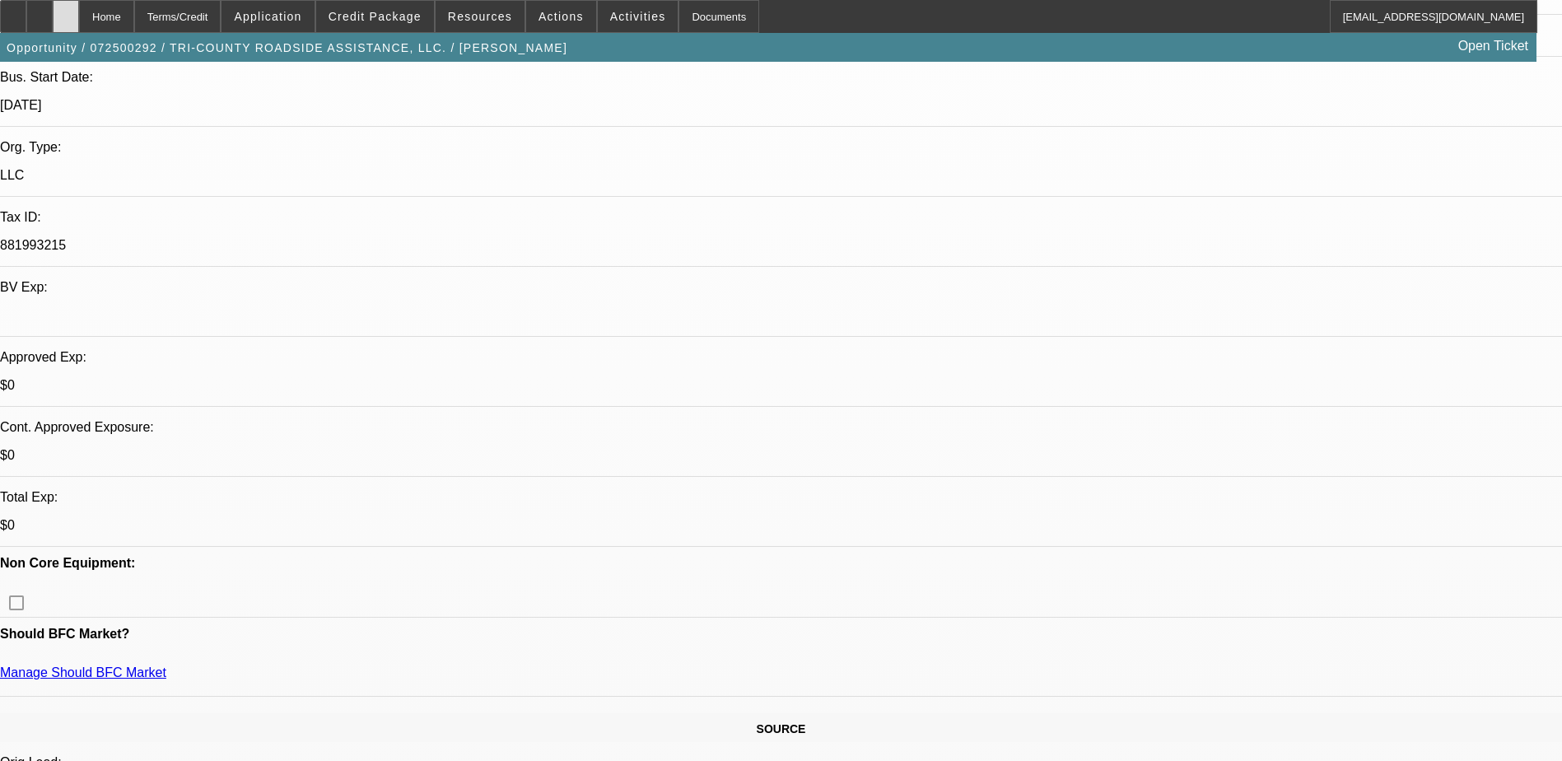
click at [79, 14] on div at bounding box center [66, 16] width 26 height 33
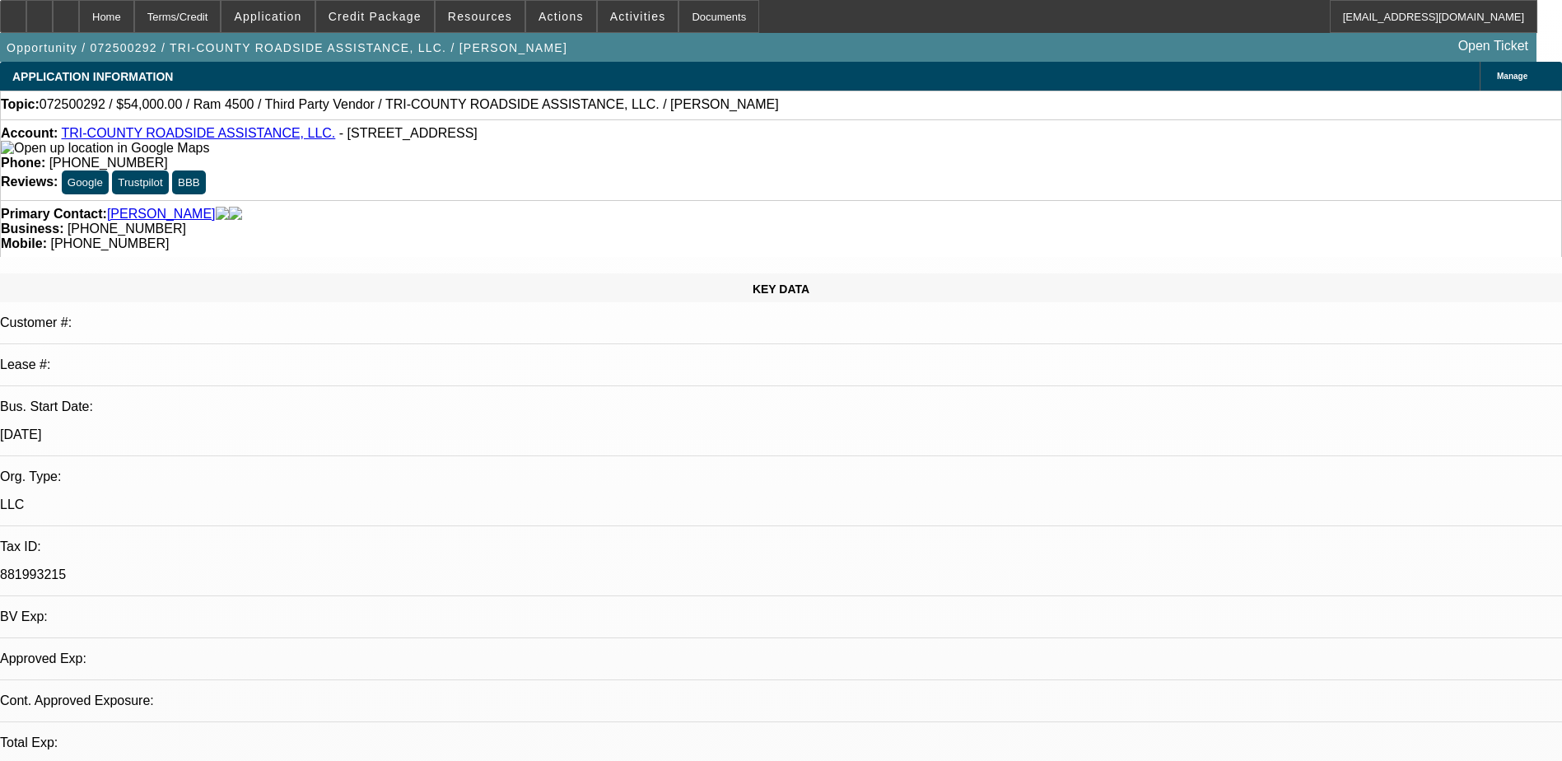
select select "0"
select select "1"
select select "2"
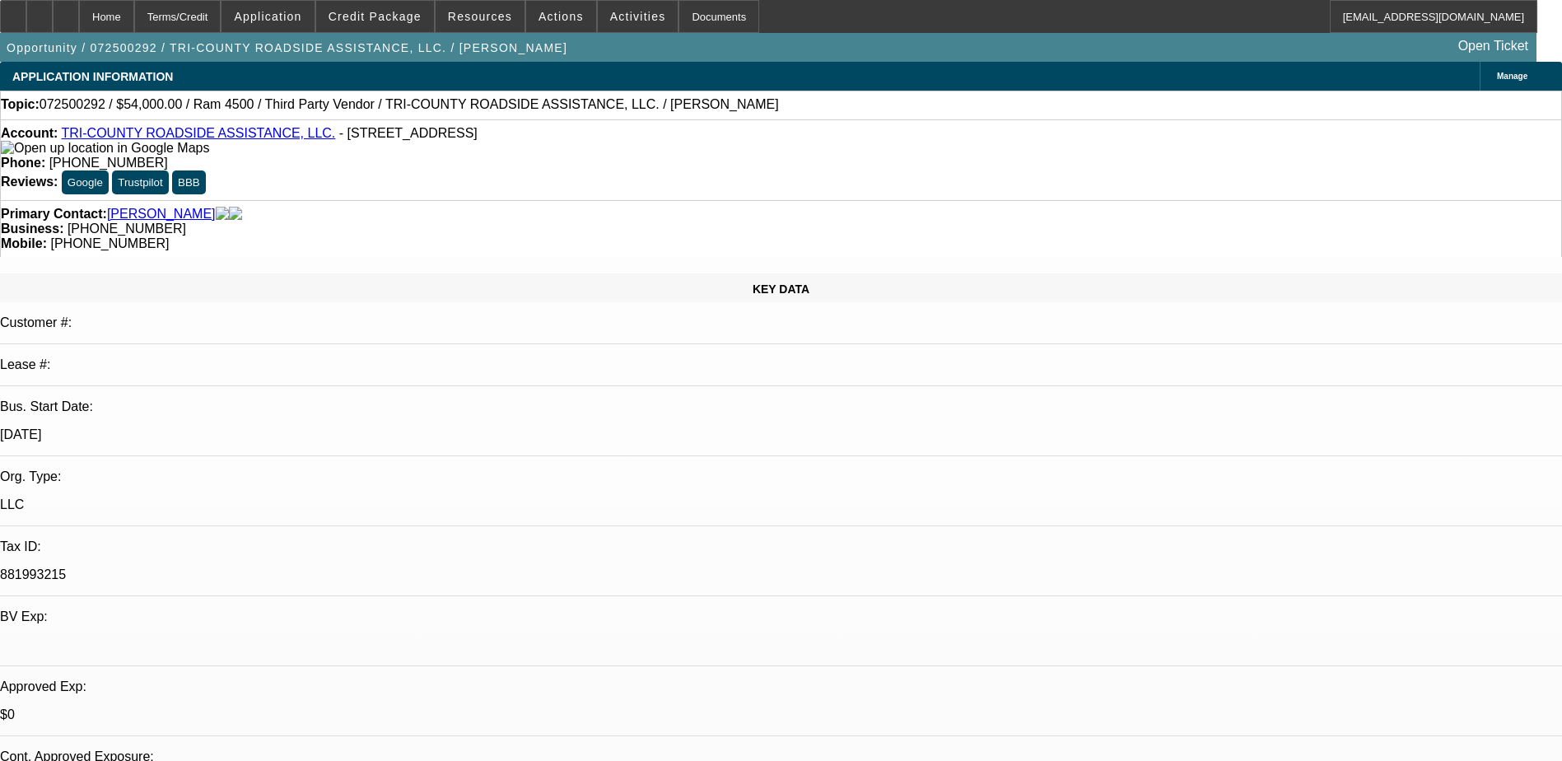
select select "6"
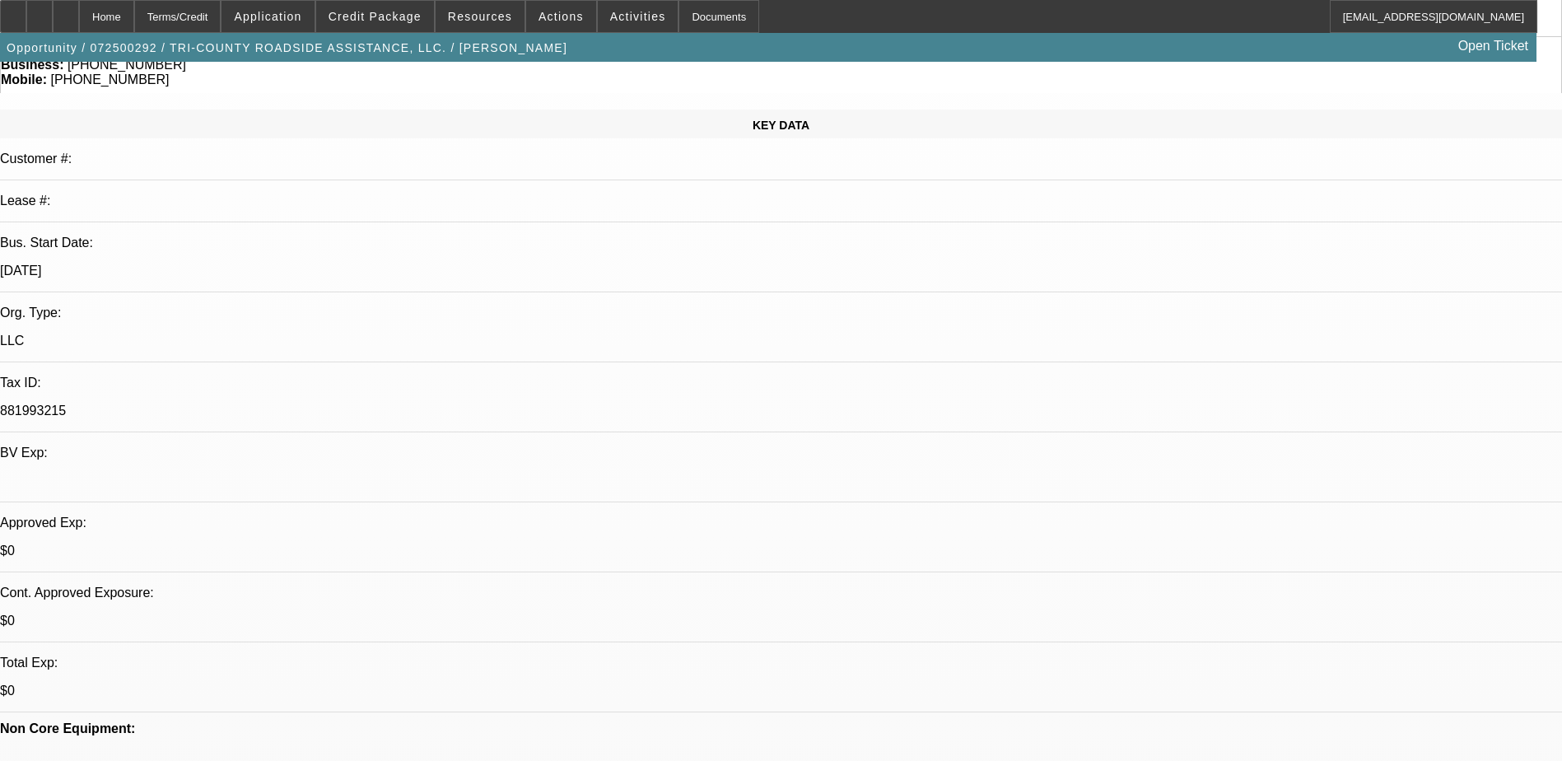
scroll to position [165, 0]
click at [66, 11] on icon at bounding box center [66, 11] width 0 height 0
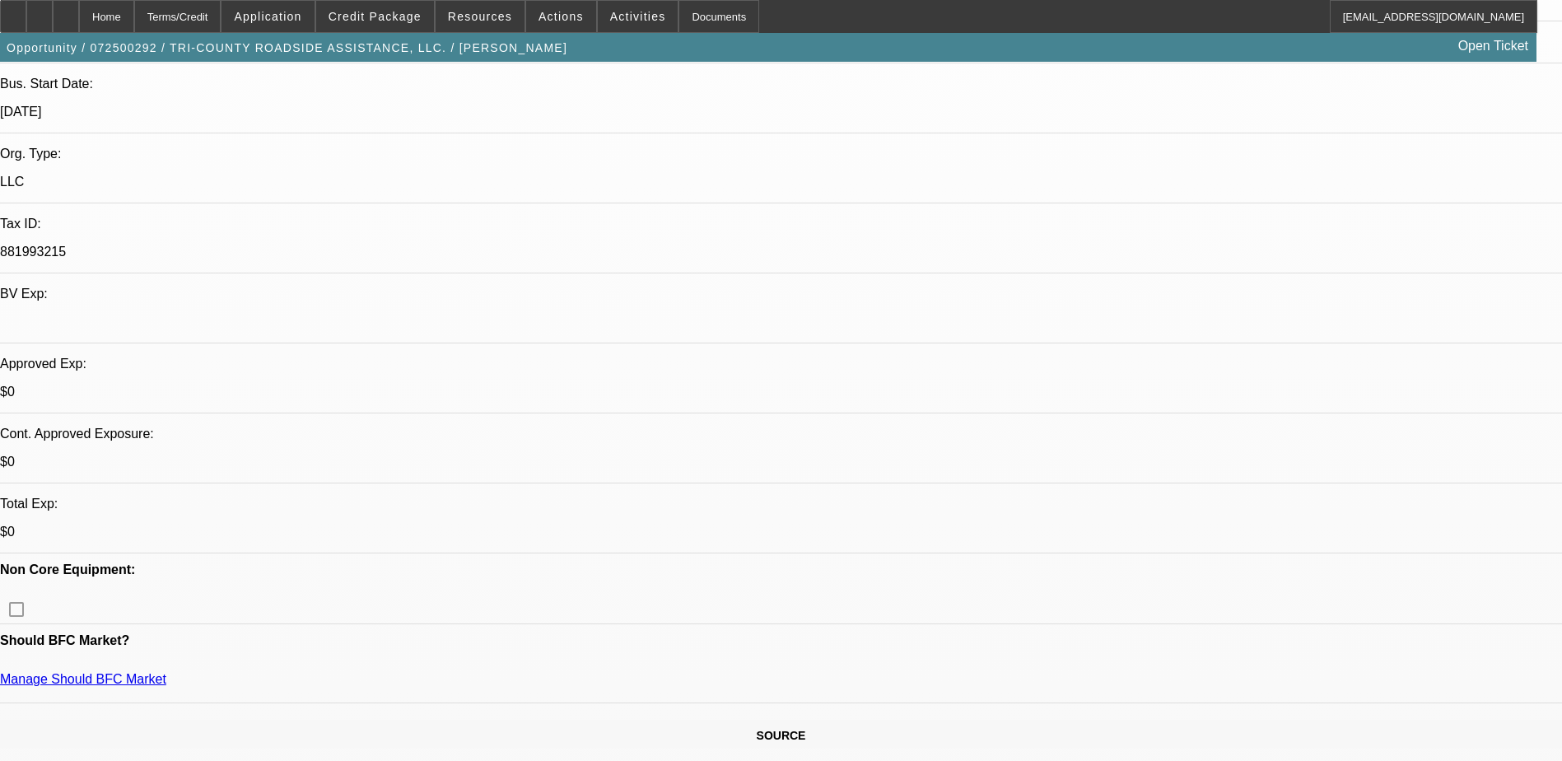
select select "0"
select select "2"
select select "0"
select select "6"
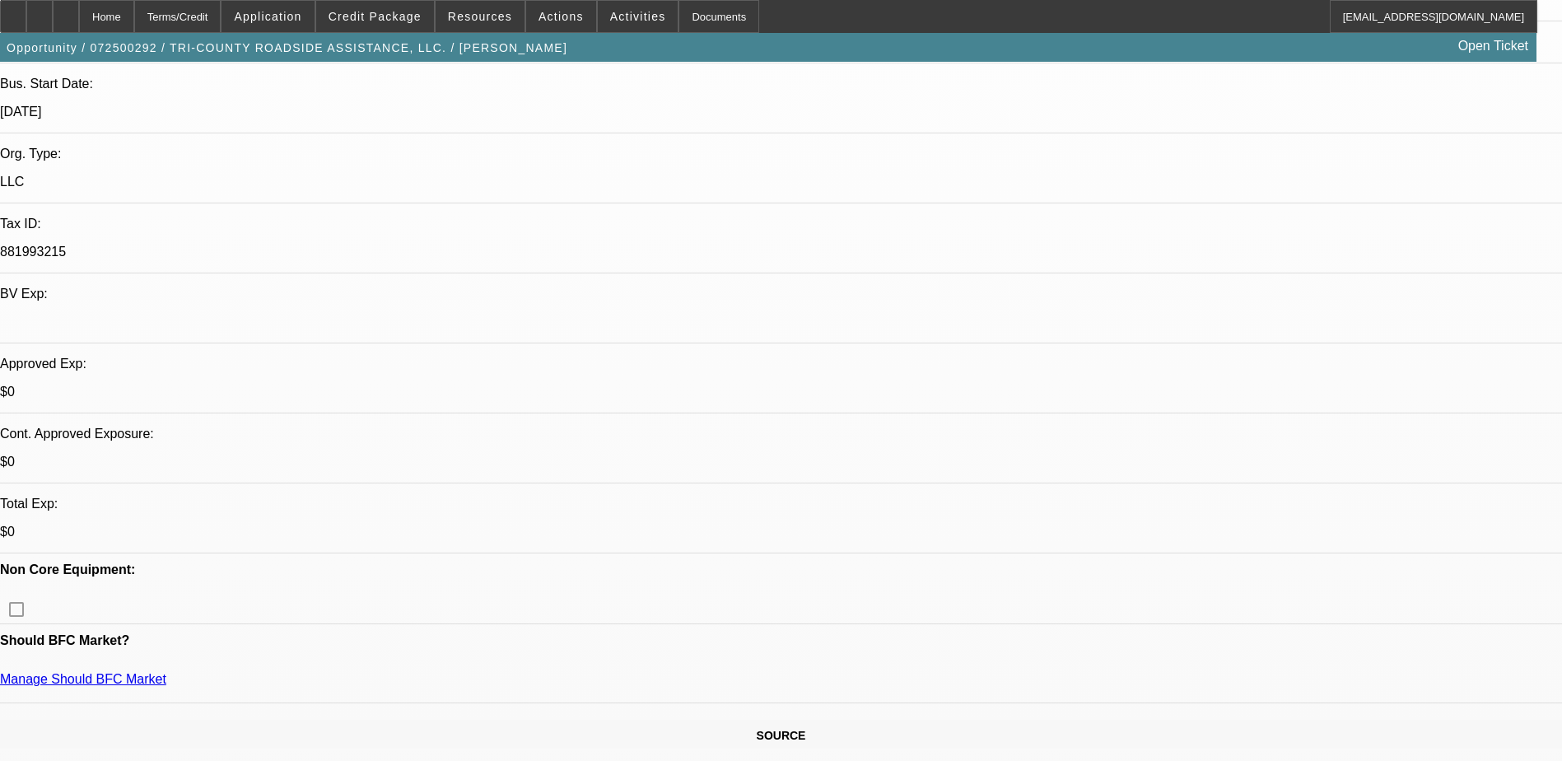
scroll to position [329, 0]
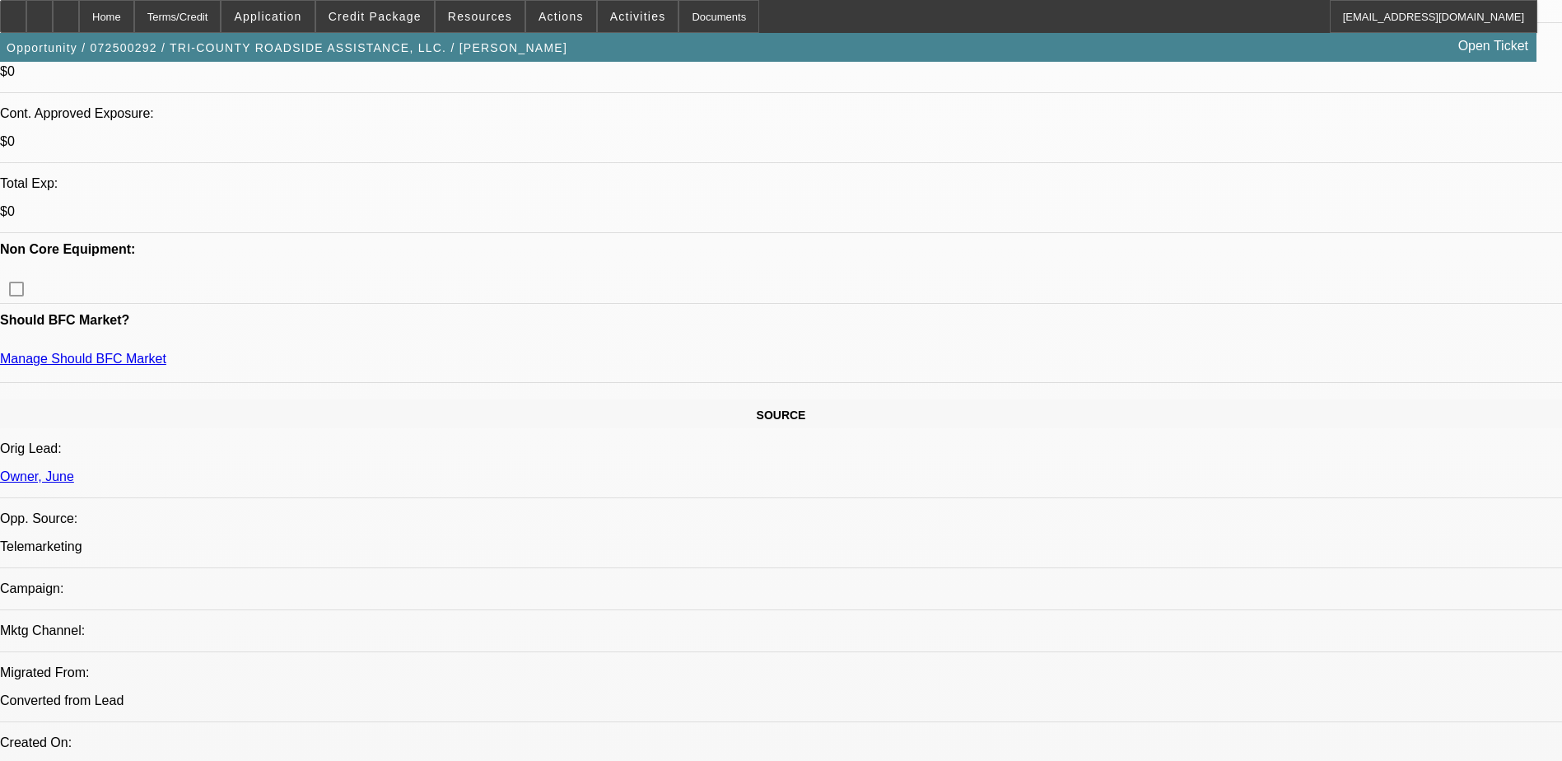
scroll to position [741, 0]
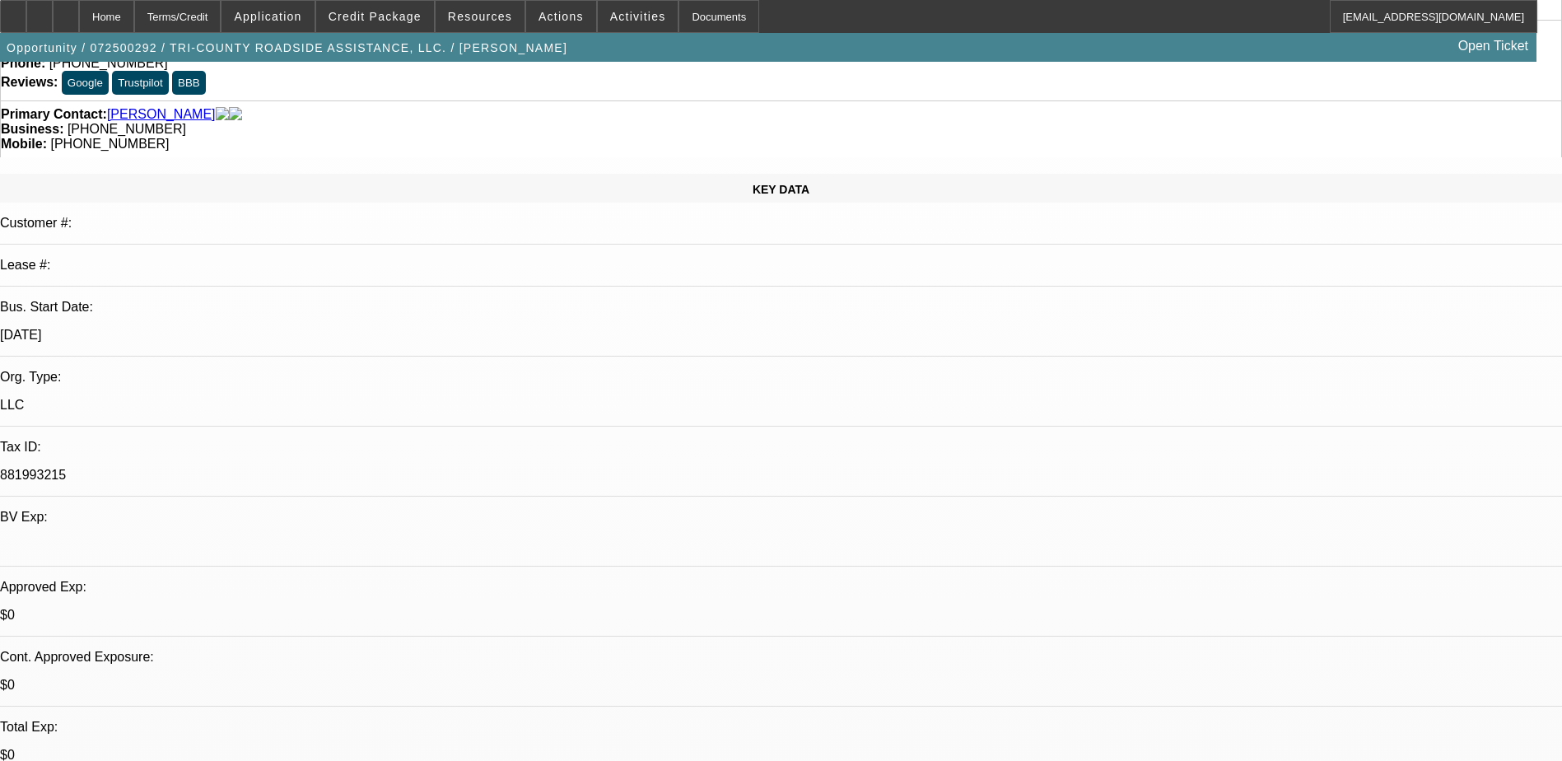
scroll to position [82, 0]
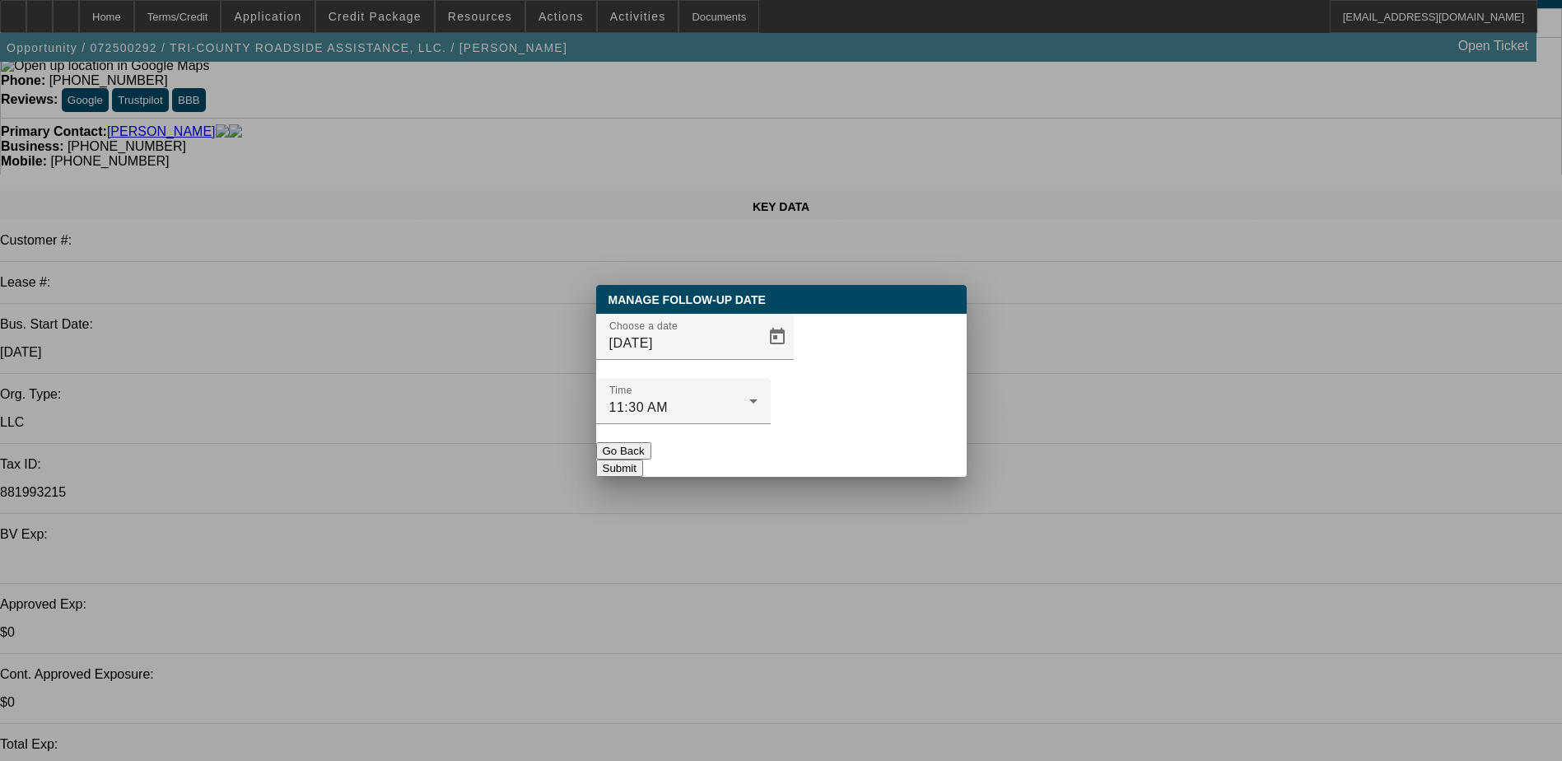
scroll to position [0, 0]
click at [758, 357] on span "Open calendar" at bounding box center [778, 337] width 40 height 40
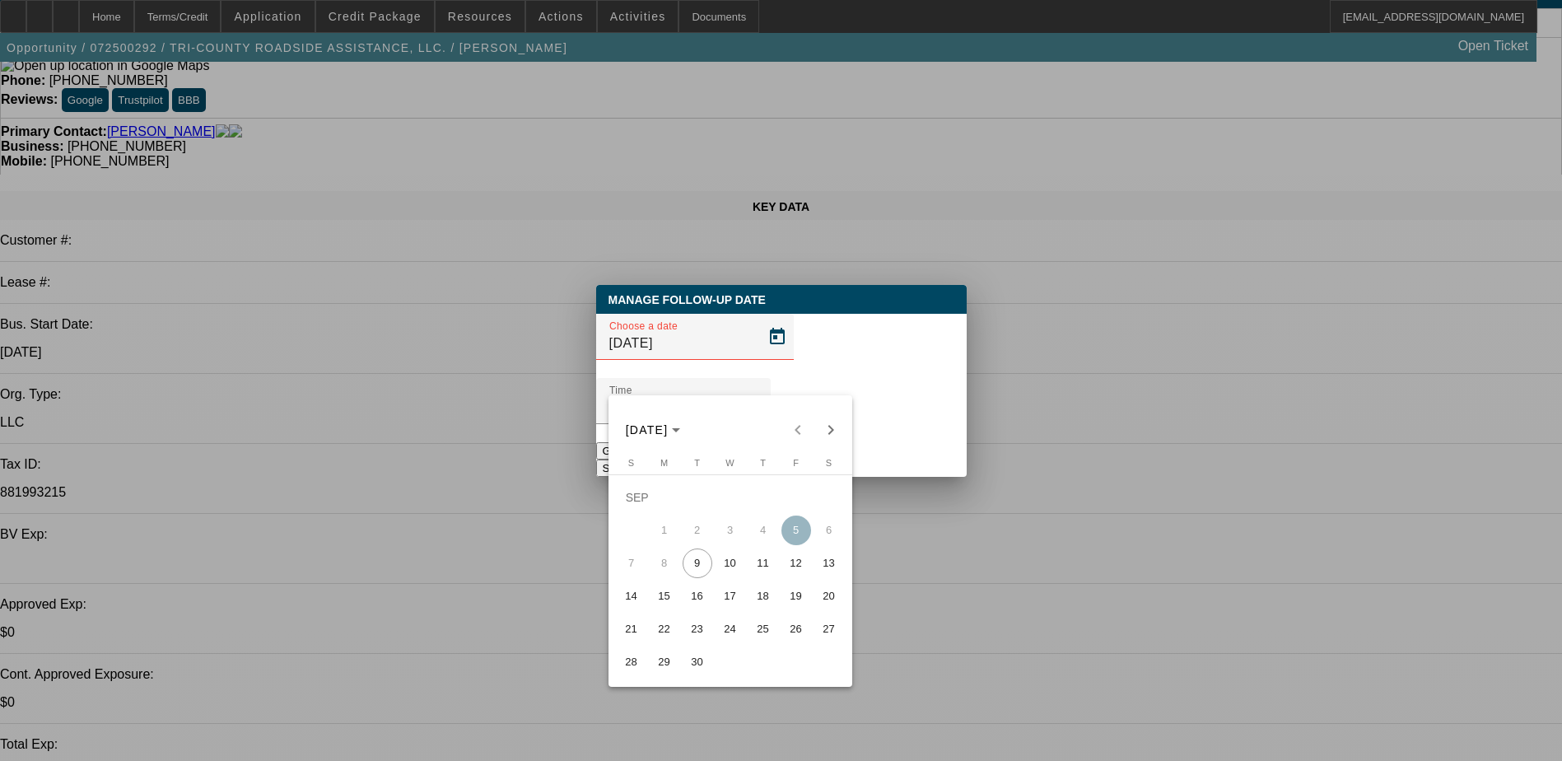
click at [726, 569] on span "10" at bounding box center [731, 564] width 30 height 30
type input "[DATE]"
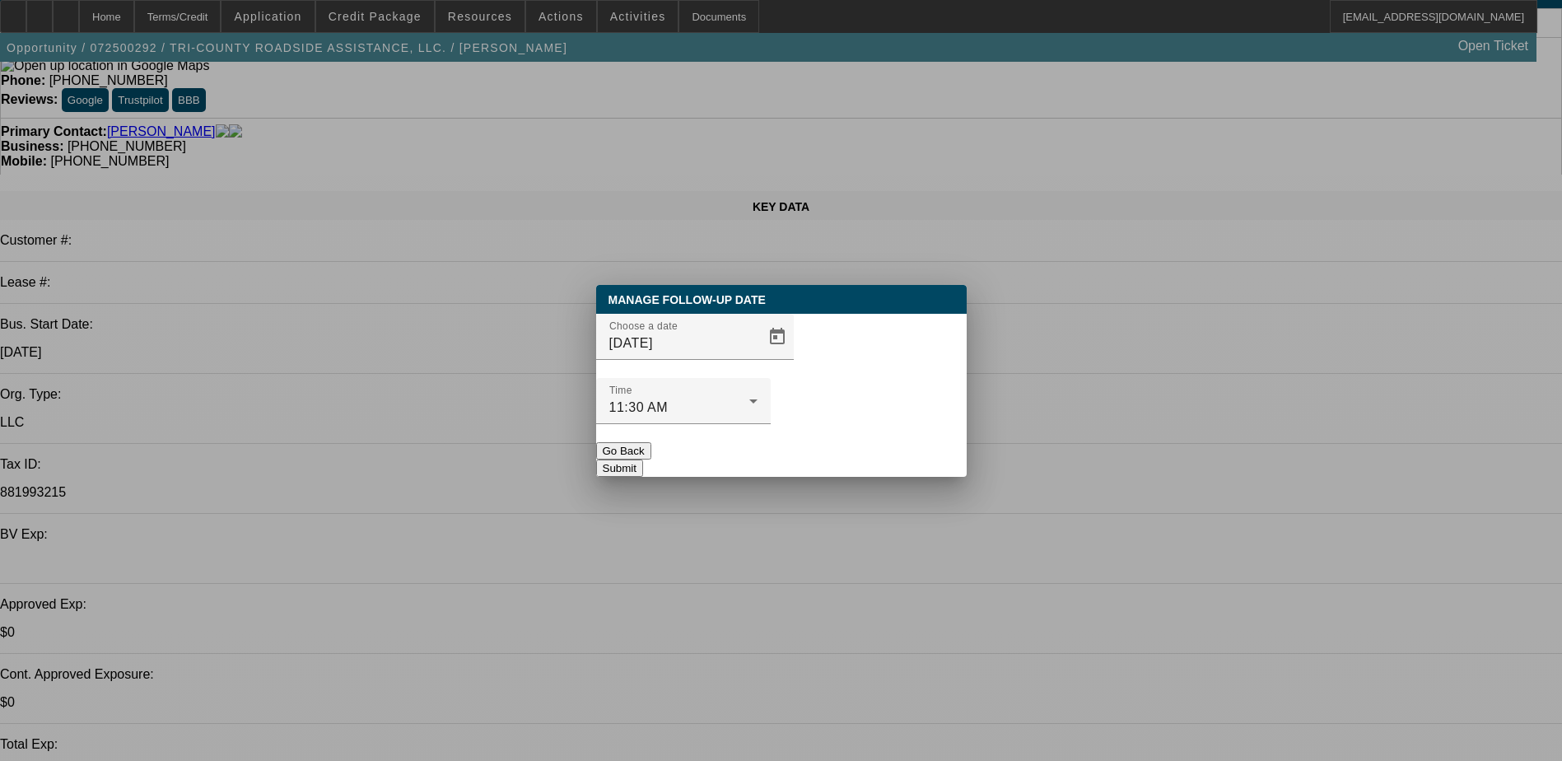
click at [643, 460] on button "Submit" at bounding box center [619, 468] width 47 height 17
